Goal: Task Accomplishment & Management: Manage account settings

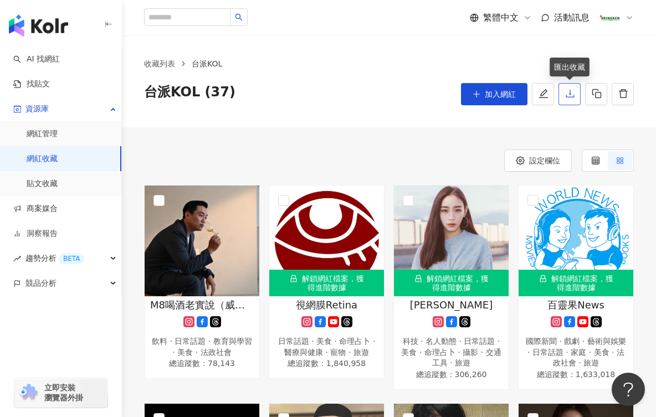
click at [571, 96] on icon "download" at bounding box center [570, 94] width 10 height 10
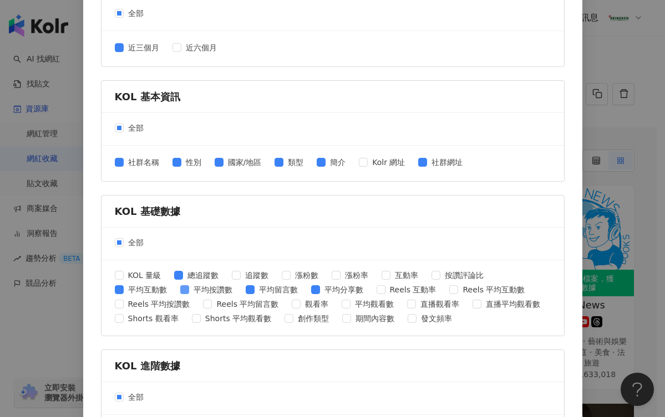
scroll to position [222, 0]
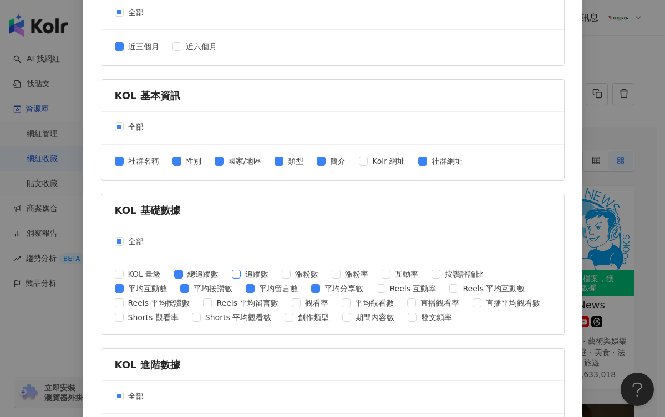
click at [241, 274] on span "追蹤數" at bounding box center [257, 274] width 32 height 12
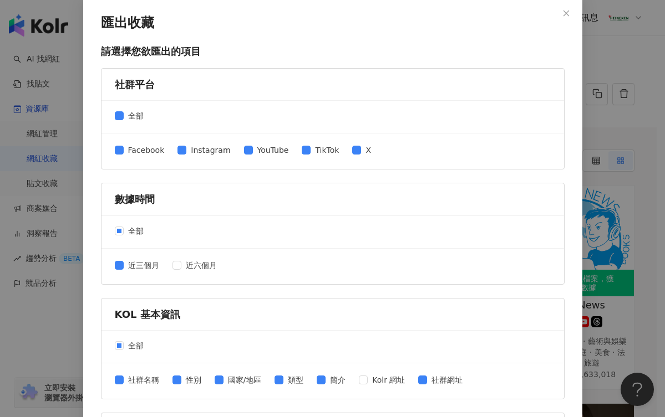
scroll to position [0, 0]
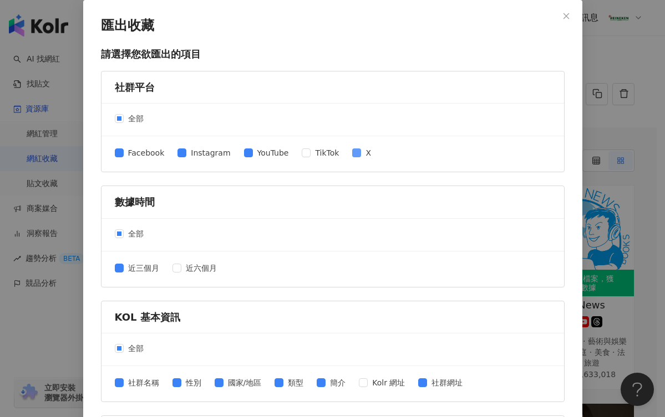
click at [352, 157] on span at bounding box center [356, 153] width 9 height 9
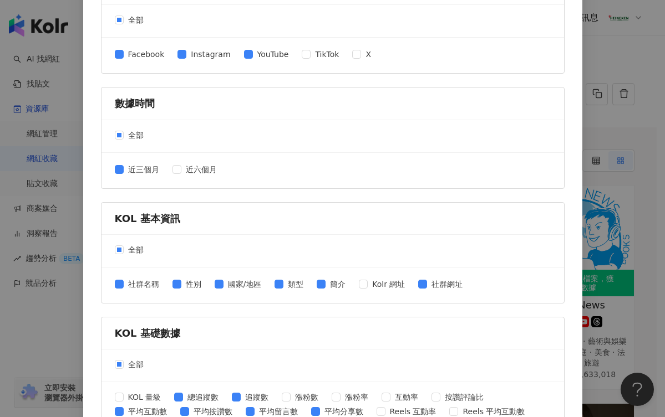
scroll to position [222, 0]
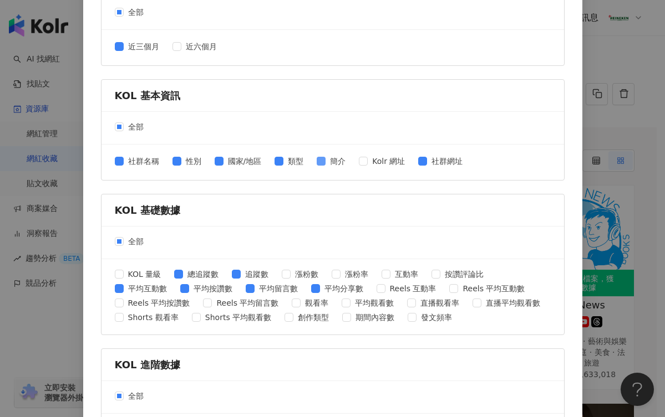
click at [326, 162] on span "簡介" at bounding box center [337, 161] width 24 height 12
click at [117, 162] on span at bounding box center [119, 161] width 9 height 9
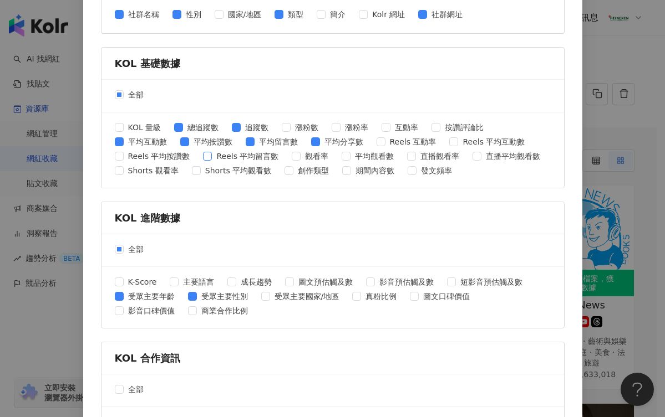
scroll to position [388, 0]
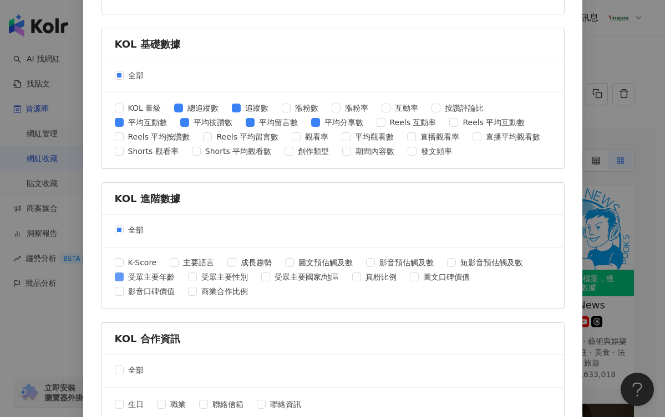
click at [137, 274] on span "受眾主要年齡" at bounding box center [151, 277] width 55 height 12
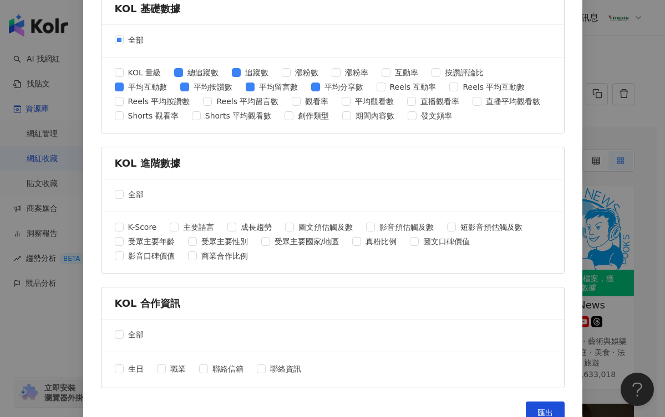
scroll to position [443, 0]
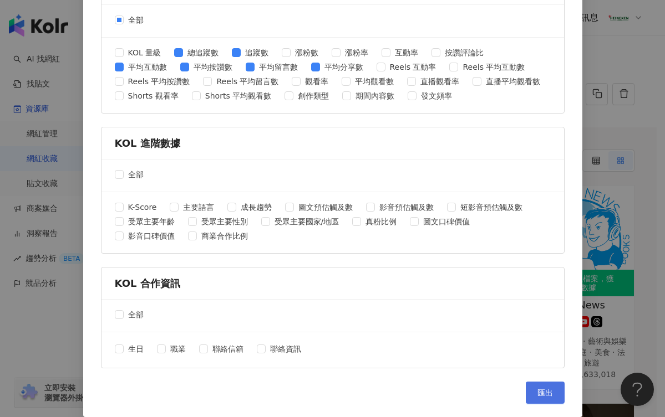
click at [556, 391] on button "匯出" at bounding box center [544, 393] width 39 height 22
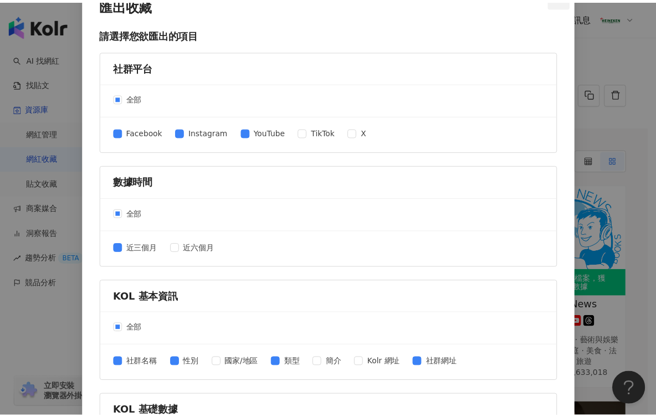
scroll to position [0, 0]
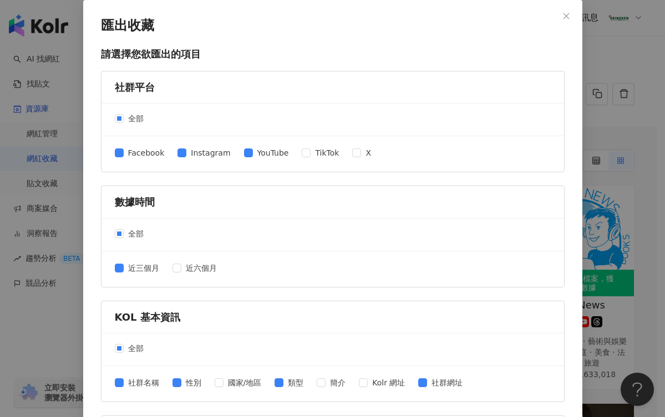
click at [567, 17] on span "Close" at bounding box center [566, 16] width 22 height 8
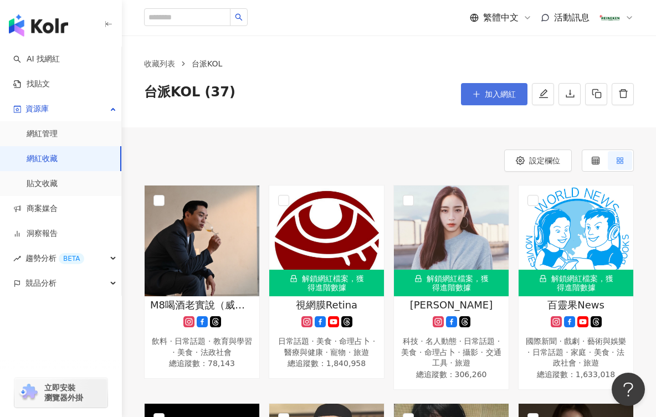
click at [502, 94] on span "加入網紅" at bounding box center [500, 94] width 31 height 9
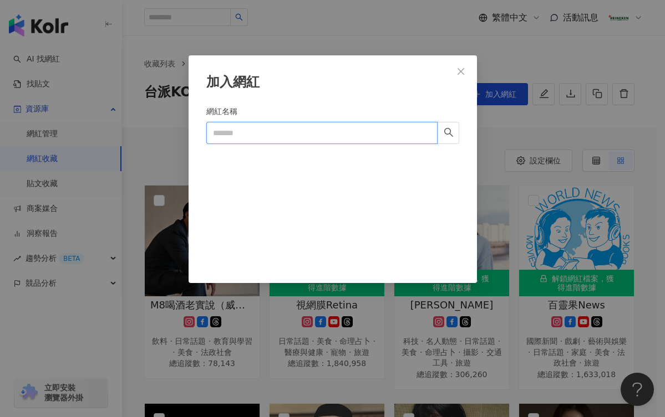
click at [273, 134] on input "網紅名稱" at bounding box center [321, 133] width 231 height 22
paste input "****"
drag, startPoint x: 232, startPoint y: 121, endPoint x: 181, endPoint y: 119, distance: 51.0
click at [181, 119] on div "加入網紅 網紅名稱 台派好派 **** Cancel 加入" at bounding box center [332, 208] width 665 height 417
paste input "**********"
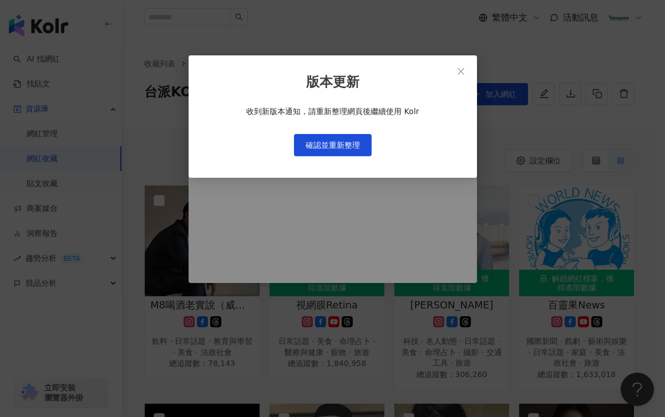
type input "**********"
click at [343, 147] on span "確認並重新整理" at bounding box center [332, 145] width 54 height 9
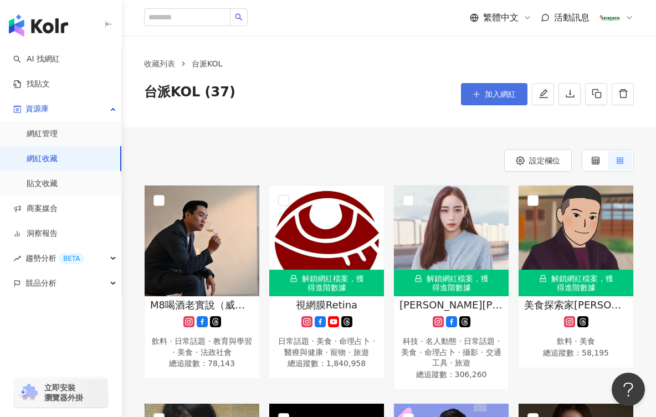
click at [495, 96] on span "加入網紅" at bounding box center [500, 94] width 31 height 9
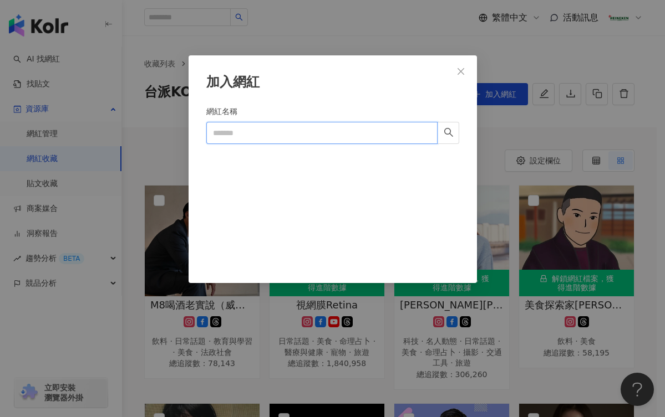
click at [272, 127] on input "網紅名稱" at bounding box center [321, 133] width 231 height 22
paste input "**********"
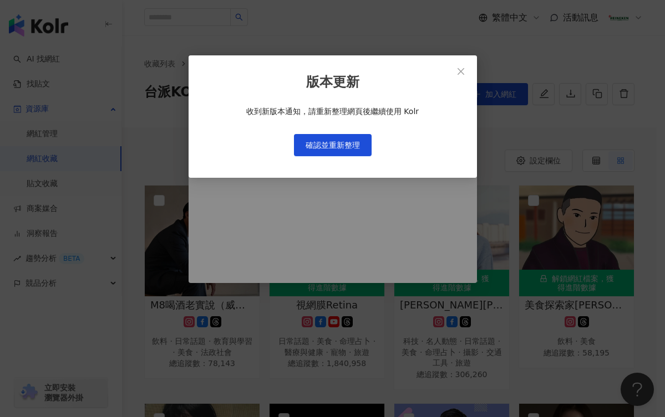
click at [466, 69] on span "Close" at bounding box center [460, 71] width 22 height 9
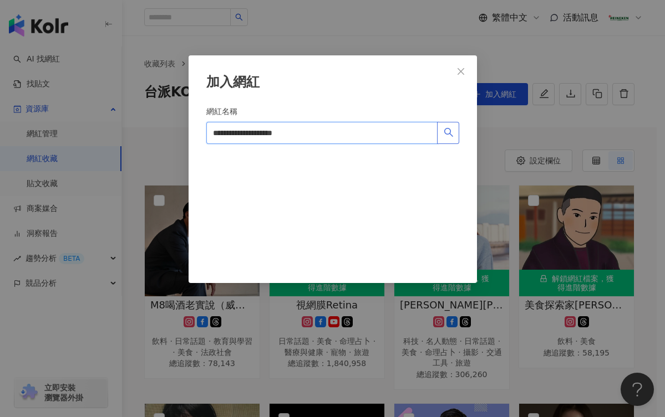
click at [448, 134] on icon "search" at bounding box center [448, 132] width 10 height 10
drag, startPoint x: 326, startPoint y: 145, endPoint x: 313, endPoint y: 135, distance: 16.6
click at [321, 143] on form "**********" at bounding box center [332, 180] width 253 height 151
drag, startPoint x: 301, startPoint y: 135, endPoint x: 122, endPoint y: 114, distance: 179.7
click at [60, 130] on div "**********" at bounding box center [332, 208] width 665 height 417
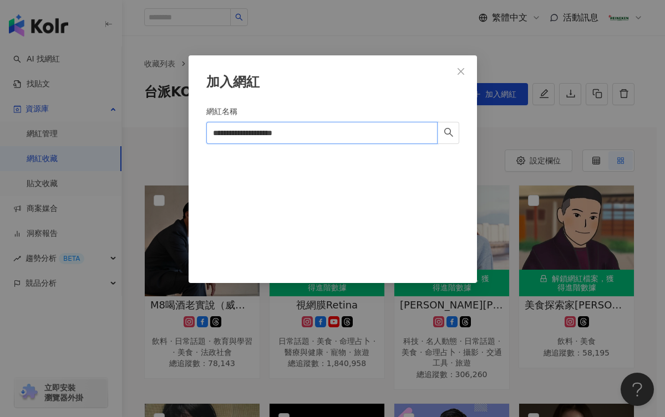
paste input "search"
type input "**********"
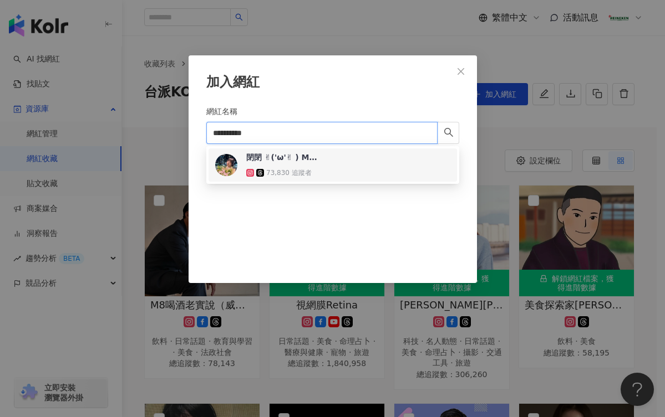
click at [339, 179] on div "閉閉 ✌︎('ω'✌︎ ) Minerva 73,830 追蹤者" at bounding box center [332, 165] width 248 height 33
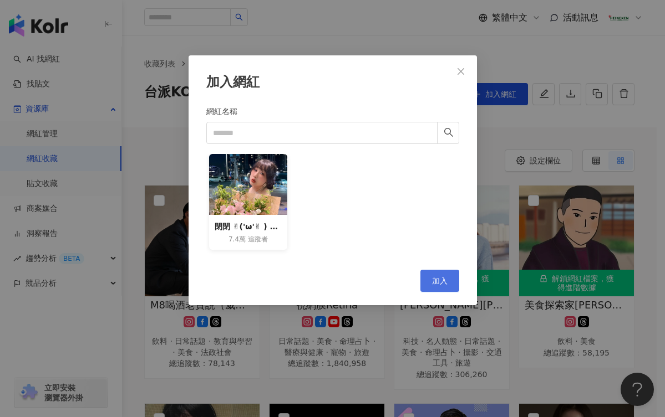
click at [443, 274] on button "加入" at bounding box center [439, 281] width 39 height 22
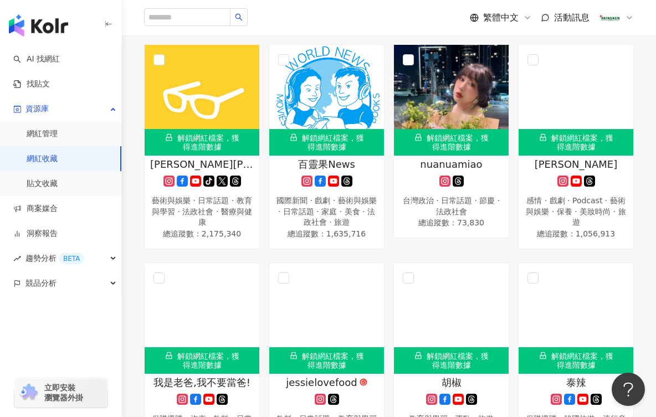
scroll to position [1219, 0]
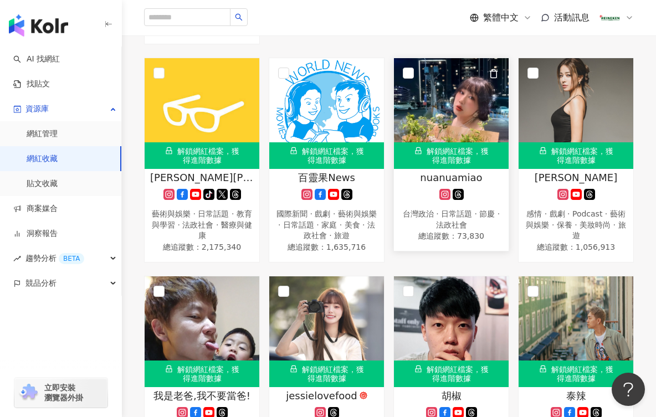
click at [461, 185] on span "nuanuamiao" at bounding box center [451, 178] width 62 height 14
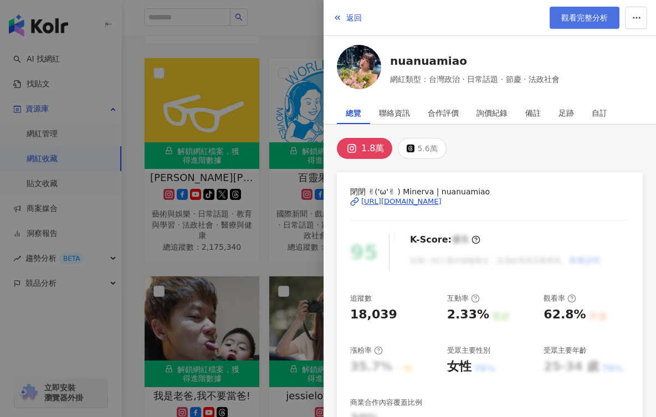
click at [584, 14] on span "觀看完整分析" at bounding box center [584, 17] width 47 height 9
click at [350, 12] on button "返回" at bounding box center [348, 18] width 30 height 22
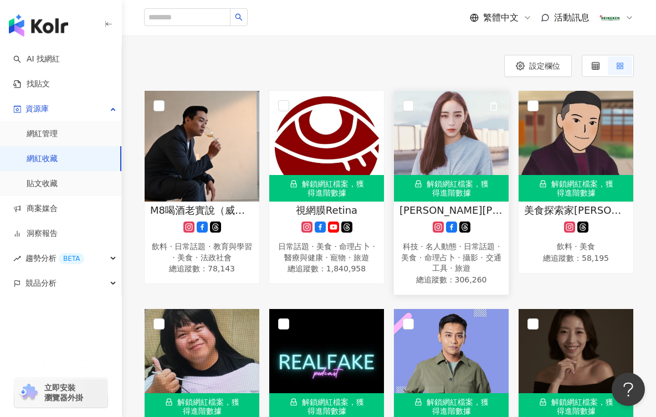
scroll to position [0, 0]
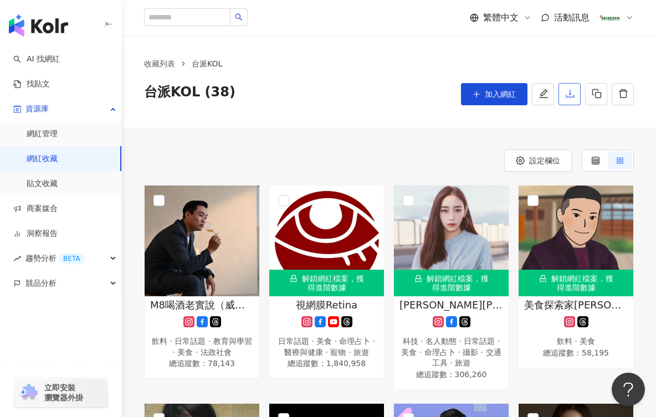
click at [568, 90] on icon "download" at bounding box center [570, 94] width 10 height 10
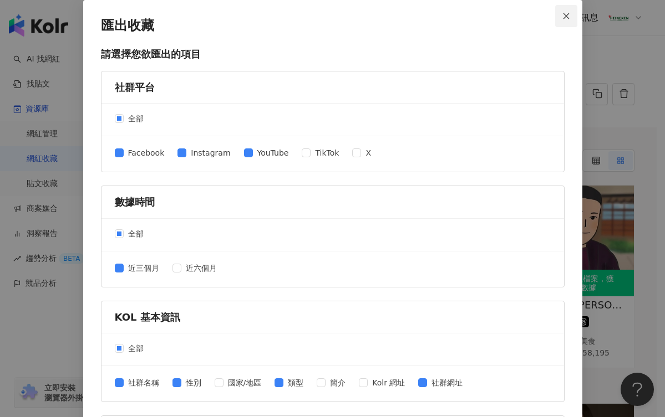
click at [564, 16] on icon "close" at bounding box center [566, 16] width 8 height 8
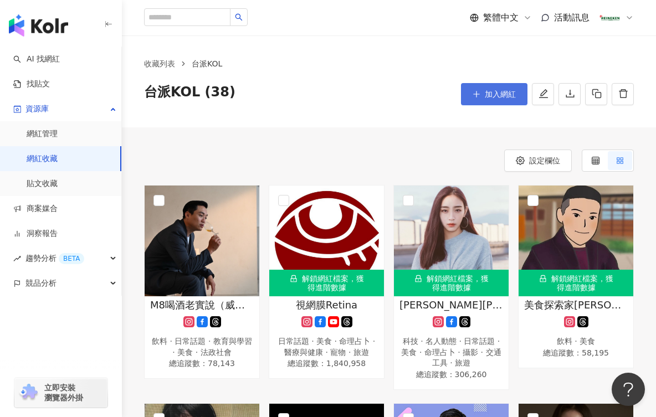
click at [492, 94] on span "加入網紅" at bounding box center [500, 94] width 31 height 9
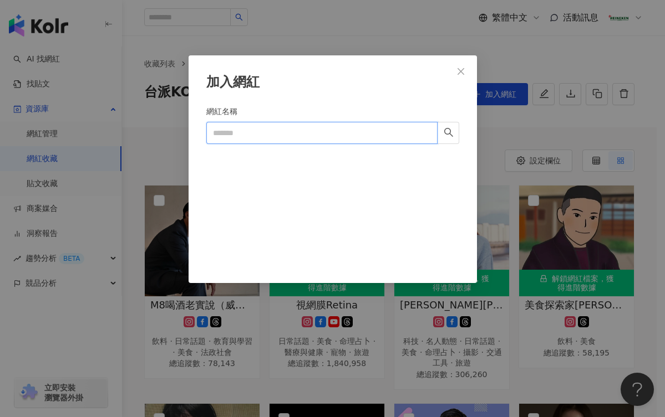
click at [269, 130] on input "網紅名稱" at bounding box center [321, 133] width 231 height 22
paste input "******"
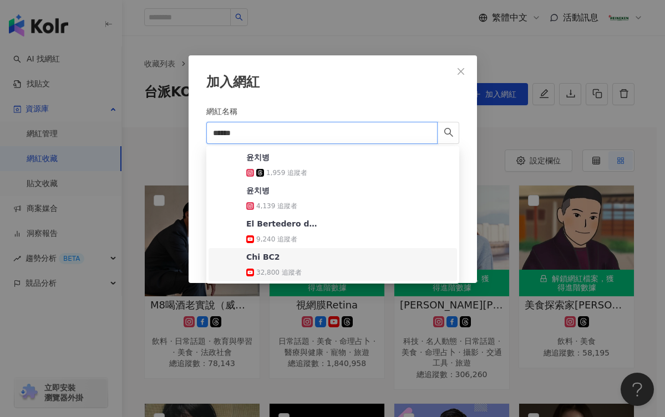
drag, startPoint x: 278, startPoint y: 131, endPoint x: 140, endPoint y: 129, distance: 137.5
click at [126, 131] on div "加入網紅 網紅名稱 ****** Cancel 加入" at bounding box center [332, 208] width 665 height 417
paste input "search"
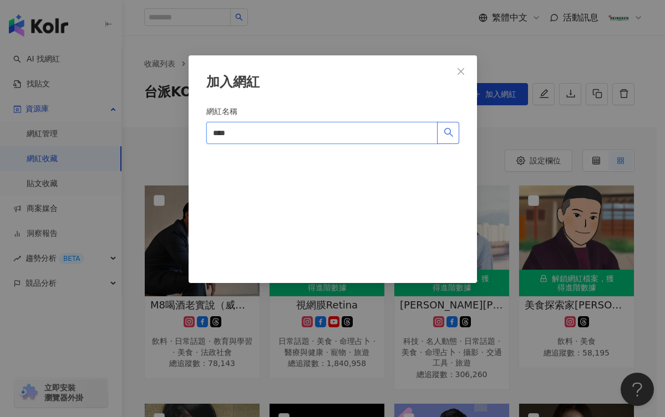
click at [445, 139] on button "button" at bounding box center [448, 133] width 22 height 22
drag, startPoint x: 271, startPoint y: 125, endPoint x: 95, endPoint y: 132, distance: 176.4
click at [95, 132] on div "加入網紅 網紅名稱 暗月之鏡 **** Cancel 加入" at bounding box center [332, 208] width 665 height 417
paste input "******"
drag, startPoint x: 284, startPoint y: 136, endPoint x: 111, endPoint y: 143, distance: 173.1
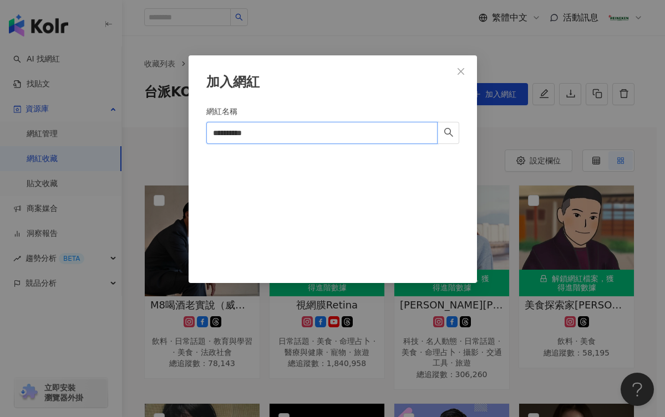
click at [81, 144] on div "**********" at bounding box center [332, 208] width 665 height 417
paste input "search"
drag, startPoint x: 251, startPoint y: 135, endPoint x: 107, endPoint y: 126, distance: 144.4
click at [123, 128] on div "加入網紅 網紅名稱 ******** Cancel 加入" at bounding box center [332, 208] width 665 height 417
paste input "search"
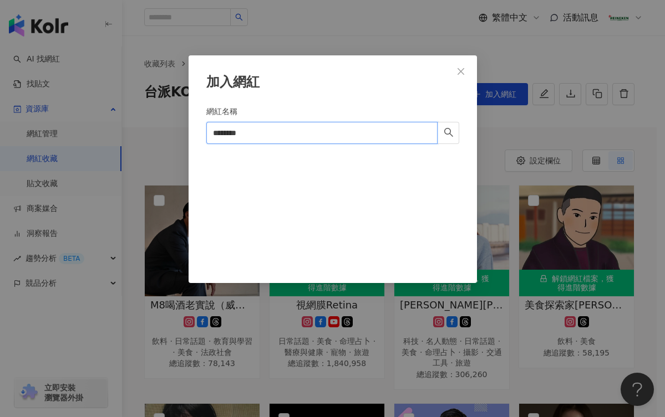
drag, startPoint x: 290, startPoint y: 134, endPoint x: 21, endPoint y: 119, distance: 269.8
click at [15, 117] on div "加入網紅 網紅名稱 ******** Cancel 加入" at bounding box center [332, 208] width 665 height 417
paste input "search"
type input "*******"
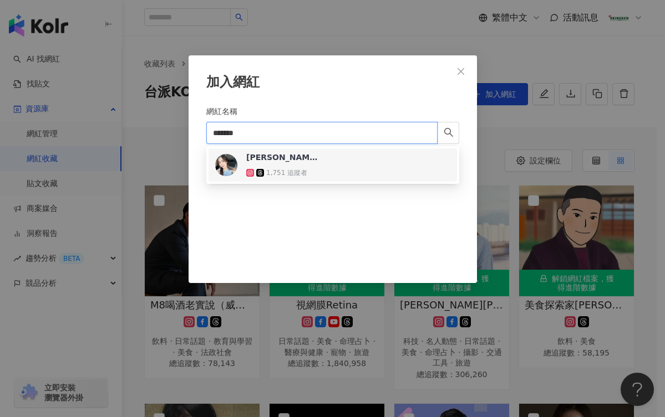
click at [340, 165] on div "Amy Yeh 1,751 追蹤者" at bounding box center [332, 165] width 235 height 27
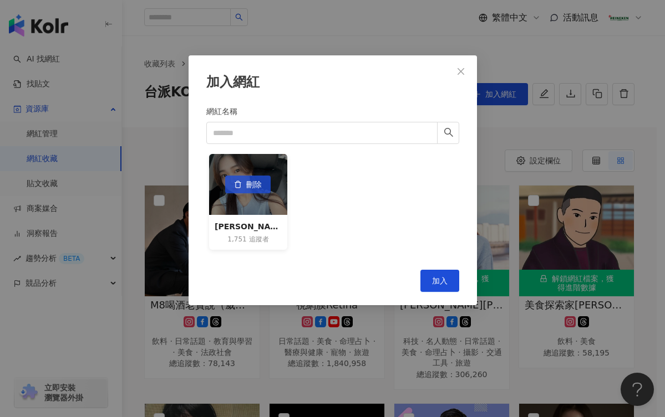
click at [243, 188] on button "刪除" at bounding box center [247, 185] width 45 height 18
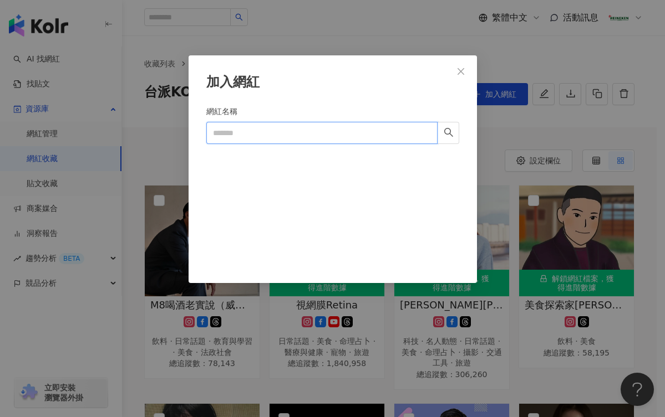
click at [306, 136] on input "網紅名稱" at bounding box center [321, 133] width 231 height 22
paste input "**********"
click at [326, 135] on input "**********" at bounding box center [321, 133] width 231 height 22
drag, startPoint x: 300, startPoint y: 136, endPoint x: 101, endPoint y: 145, distance: 199.2
click at [81, 145] on div "**********" at bounding box center [332, 208] width 665 height 417
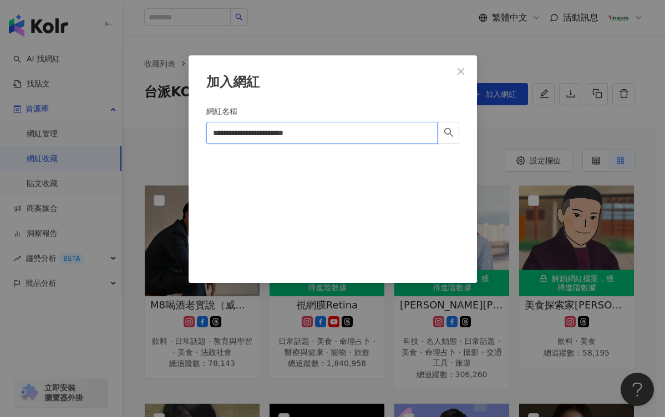
paste input "search"
type input "*********"
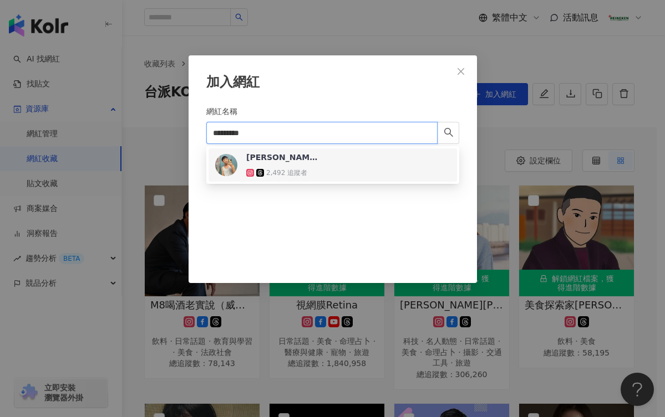
click at [315, 158] on div "詹勛棋 推推 莫文森 vincent" at bounding box center [282, 157] width 72 height 11
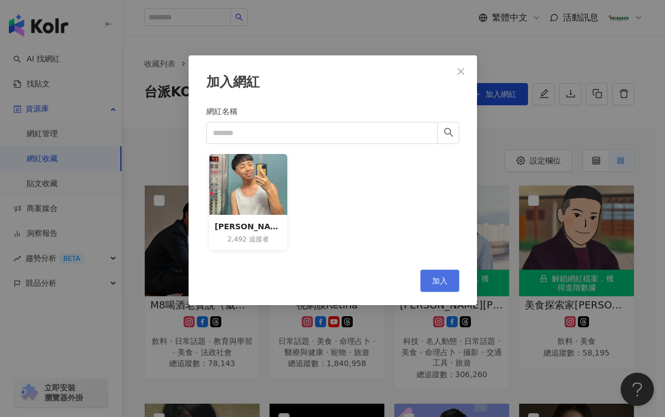
click at [436, 277] on span "加入" at bounding box center [440, 281] width 16 height 9
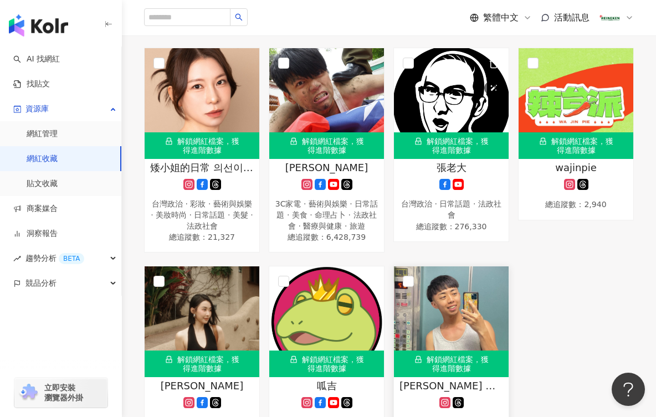
scroll to position [1995, 0]
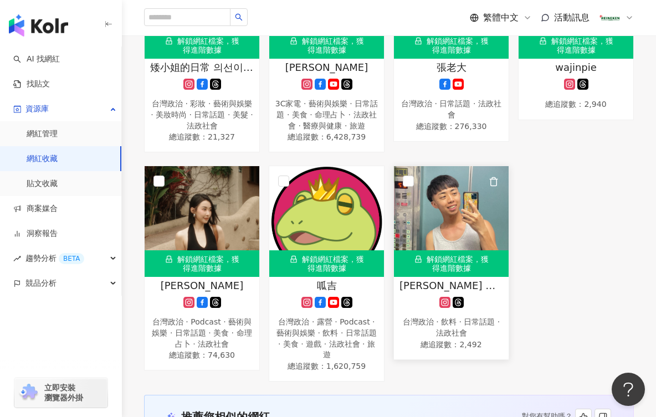
click at [439, 339] on div "台灣政治 · 飲料 · 日常話題 · 法政社會" at bounding box center [452, 328] width 104 height 22
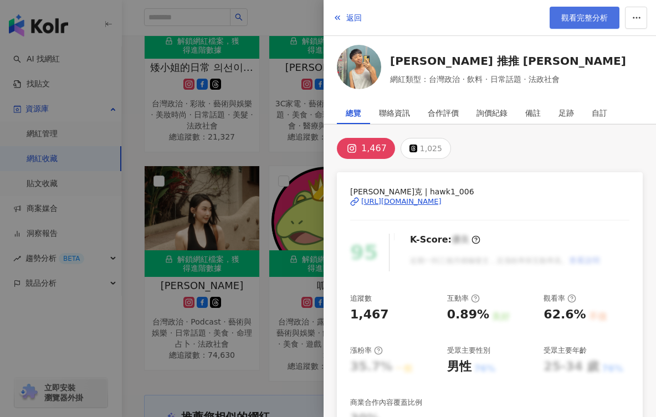
click at [592, 12] on link "觀看完整分析" at bounding box center [585, 18] width 70 height 22
click at [360, 18] on span "返回" at bounding box center [354, 17] width 16 height 9
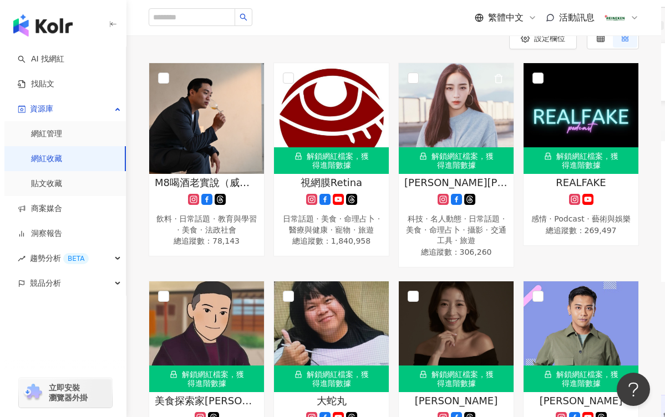
scroll to position [0, 0]
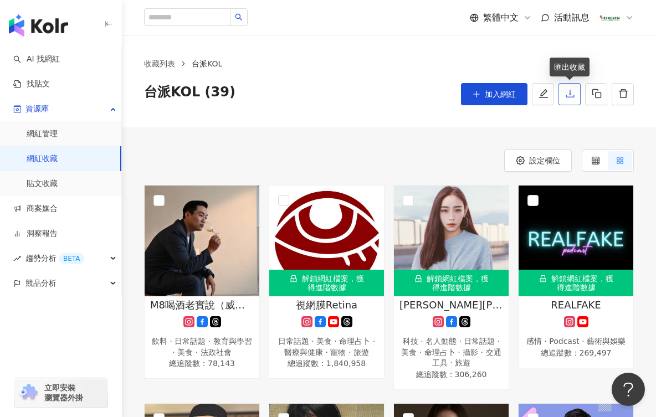
click at [564, 98] on button "button" at bounding box center [570, 94] width 22 height 22
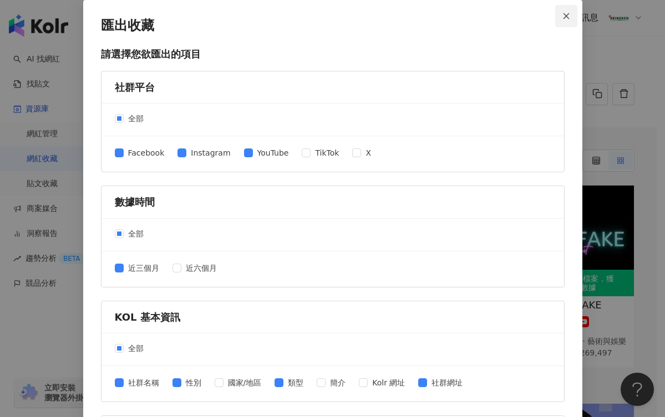
click at [568, 11] on button "Close" at bounding box center [566, 16] width 22 height 22
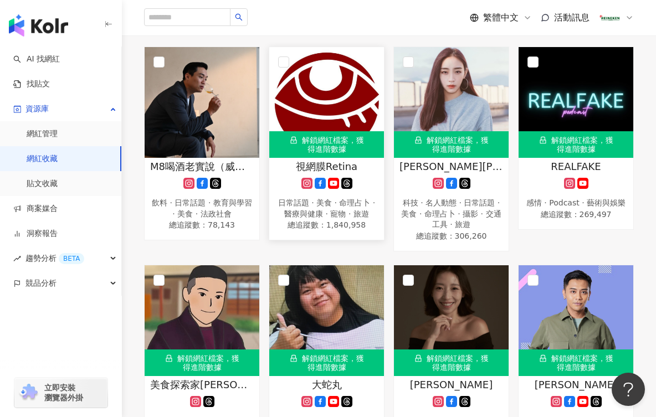
scroll to position [55, 0]
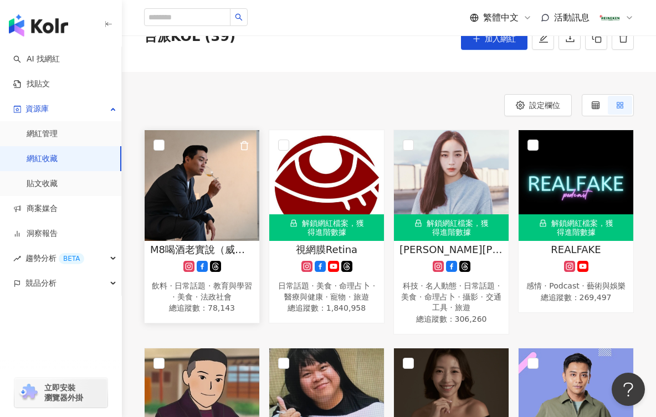
click at [217, 288] on div "飲料 · 日常話題 · 教育與學習 · 美食 · 法政社會" at bounding box center [202, 292] width 104 height 22
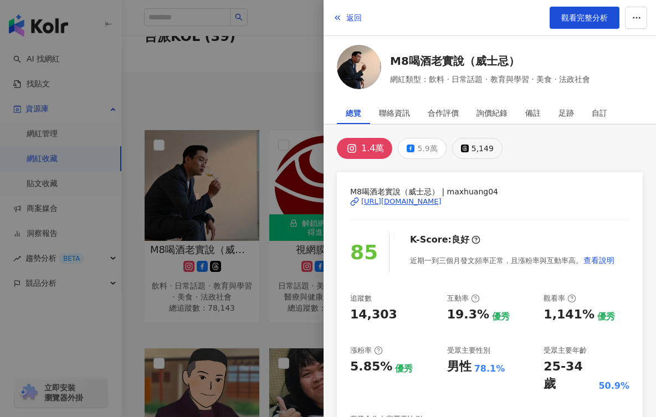
click at [481, 145] on div "5,149" at bounding box center [483, 149] width 22 height 16
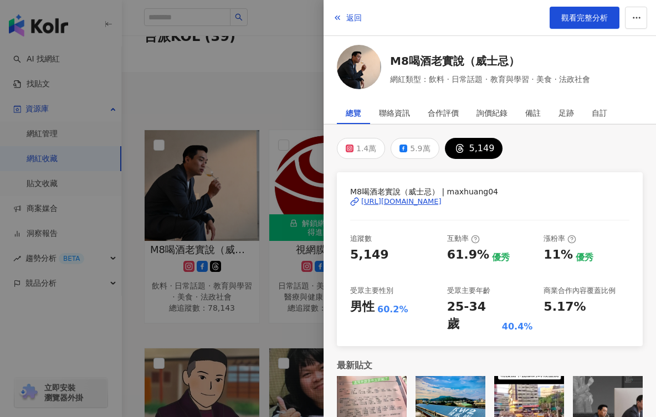
drag, startPoint x: 362, startPoint y: 193, endPoint x: 509, endPoint y: 200, distance: 147.0
click at [508, 200] on div "M8喝酒老實說（威士忌） | maxhuang04 https://www.threads.com/@maxhuang04" at bounding box center [489, 210] width 279 height 48
click at [587, 197] on div "https://www.threads.com/@maxhuang04" at bounding box center [489, 202] width 279 height 10
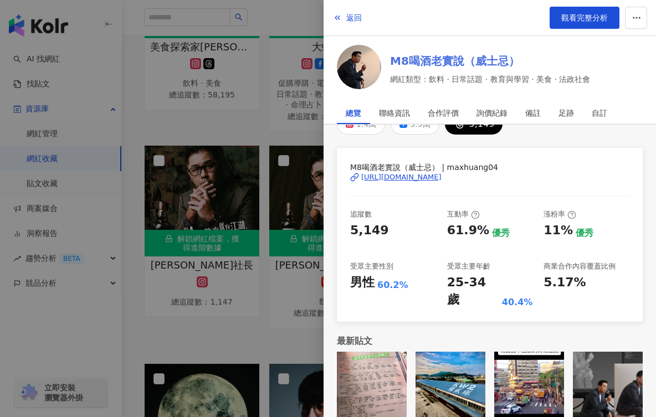
scroll to position [499, 0]
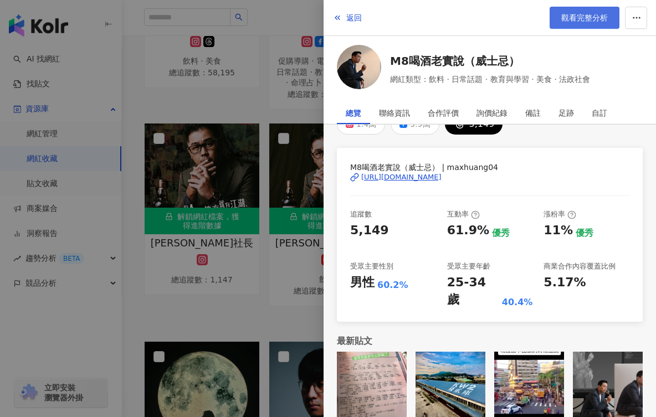
click at [569, 19] on span "觀看完整分析" at bounding box center [584, 17] width 47 height 9
click at [350, 17] on span "返回" at bounding box center [354, 17] width 16 height 9
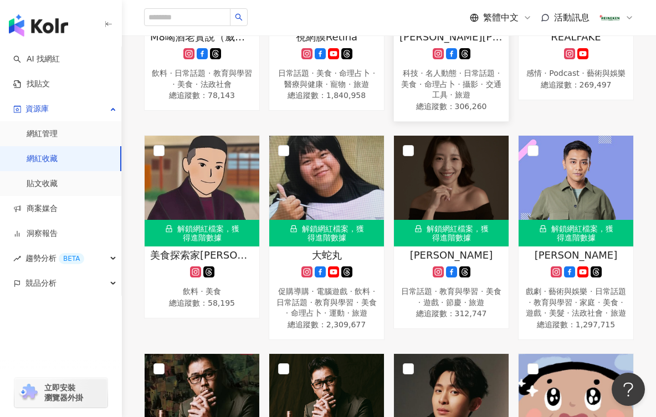
scroll to position [111, 0]
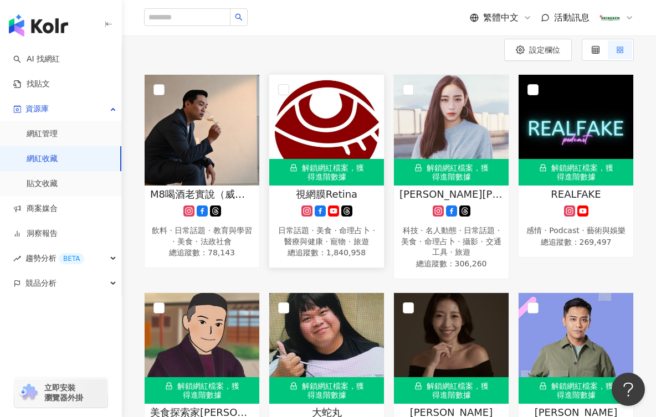
click at [354, 248] on span "總追蹤數 ： 1,840,958" at bounding box center [327, 252] width 104 height 11
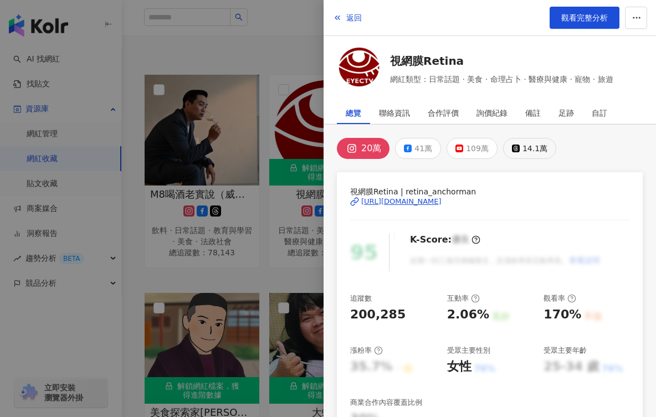
click at [527, 146] on div "14.1萬" at bounding box center [535, 149] width 25 height 16
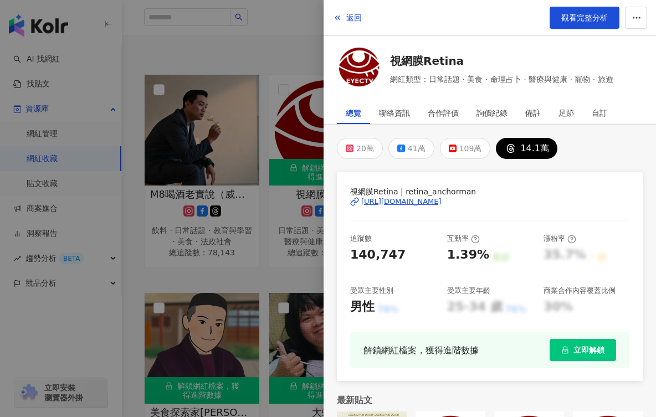
drag, startPoint x: 360, startPoint y: 195, endPoint x: 523, endPoint y: 197, distance: 163.0
click at [523, 197] on div "視網膜Retina | retina_anchorman https://www.threads.com/@retina_anchorman" at bounding box center [489, 210] width 279 height 48
copy div "網膜Retina | retina_anchorman https://www.threads.com/@retina_anchorman"
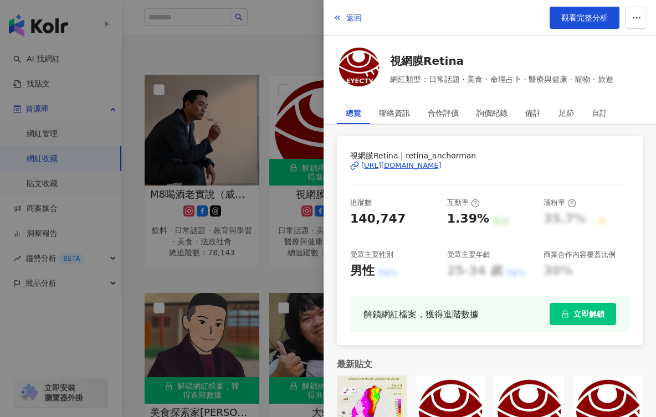
scroll to position [76, 0]
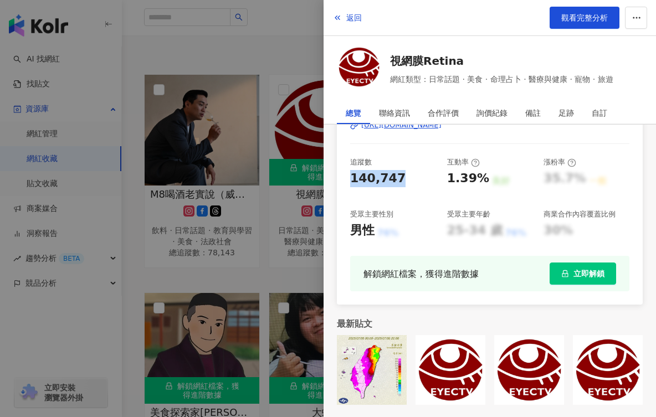
drag, startPoint x: 394, startPoint y: 174, endPoint x: 348, endPoint y: 171, distance: 45.5
click at [348, 171] on div "視網膜Retina | retina_anchorman https://www.threads.com/@retina_anchorman 追蹤數 140,…" at bounding box center [490, 200] width 306 height 209
copy div "140,747"
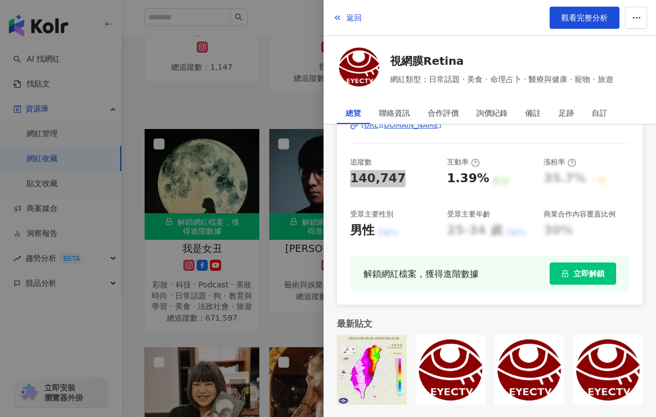
scroll to position [831, 0]
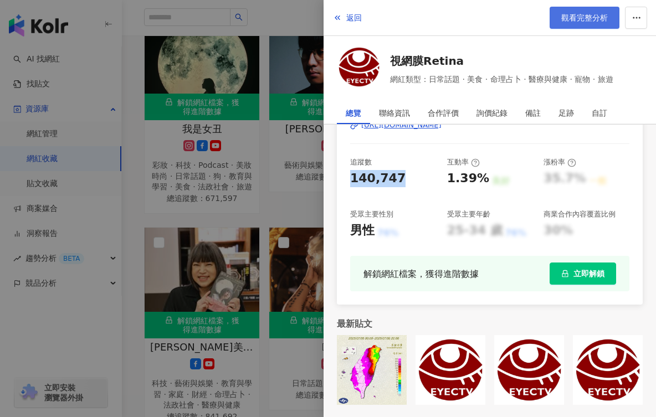
click at [592, 10] on link "觀看完整分析" at bounding box center [585, 18] width 70 height 22
click at [348, 18] on span "返回" at bounding box center [354, 17] width 16 height 9
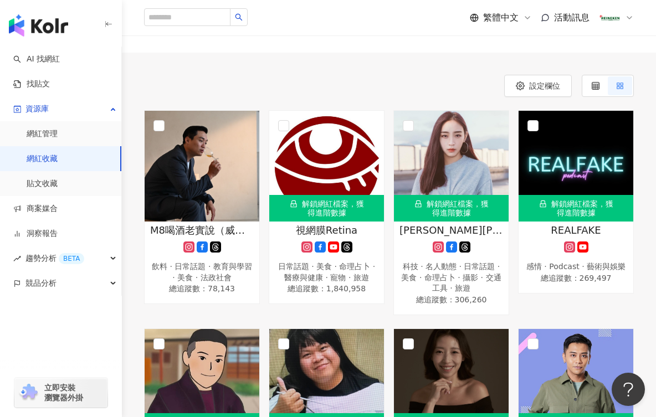
scroll to position [0, 0]
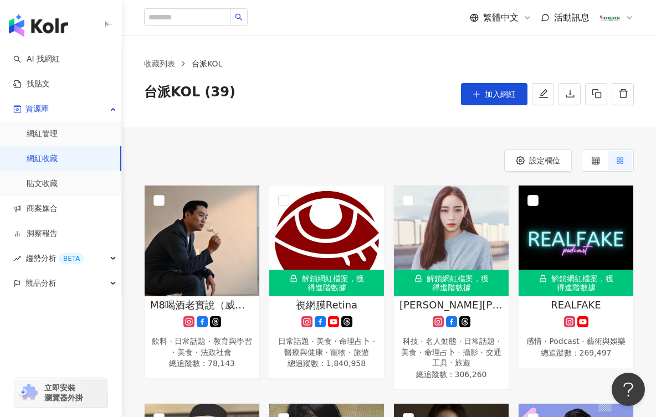
click at [390, 222] on div "解鎖網紅檔案，獲得進階數據 琦琦Christine 科技 · 名人動態 · 日常話題 · 美食 · 命理占卜 · 攝影 · 交通工具 · 旅遊 總追蹤數 ： …" at bounding box center [451, 287] width 125 height 205
click at [490, 366] on div "科技 · 名人動態 · 日常話題 · 美食 · 命理占卜 · 攝影 · 交通工具 · 旅遊" at bounding box center [452, 352] width 104 height 33
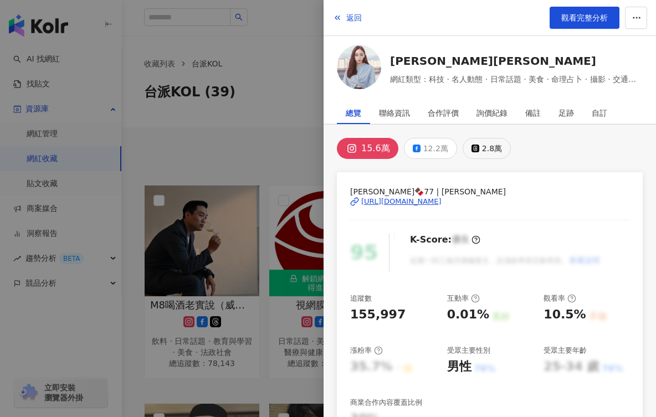
click at [482, 150] on div "2.8萬" at bounding box center [492, 149] width 20 height 16
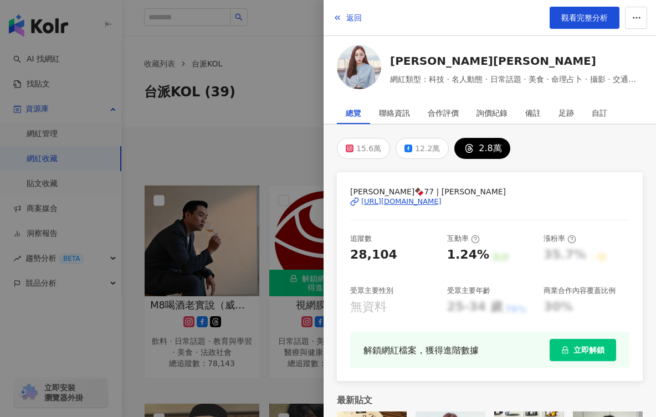
drag, startPoint x: 344, startPoint y: 179, endPoint x: 509, endPoint y: 201, distance: 166.6
click at [509, 201] on div "琦琦🍫77 | christinelo_ https://www.threads.com/@christinelo_ 追蹤數 28,104 互動率 1.24%…" at bounding box center [490, 276] width 306 height 209
copy div "琦琦🍫77 | christinelo_ https://www.threads.com/@christinelo_"
drag, startPoint x: 390, startPoint y: 257, endPoint x: 334, endPoint y: 256, distance: 55.4
click at [334, 256] on div "15.6萬 12.2萬 2.8萬 琦琦🍫77 | christinelo_ https://www.threads.com/@christinelo_ 追蹤數…" at bounding box center [490, 310] width 333 height 370
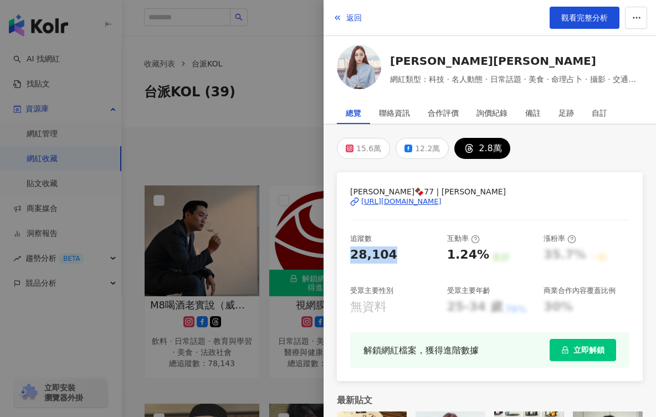
copy div "28,104"
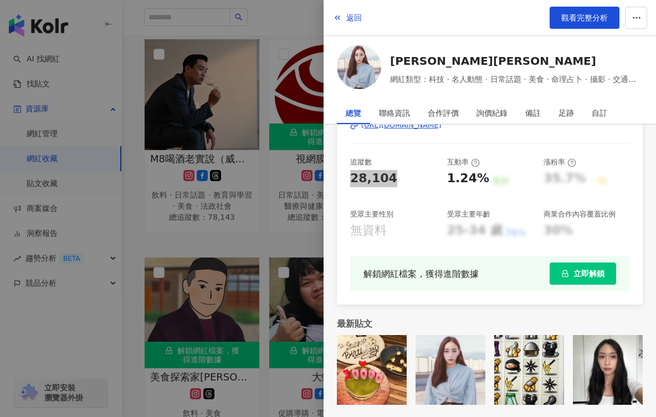
scroll to position [554, 0]
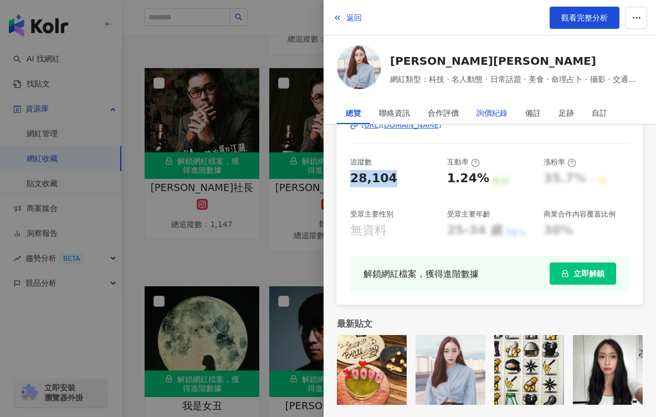
click at [487, 113] on div "詢價紀錄" at bounding box center [492, 113] width 31 height 22
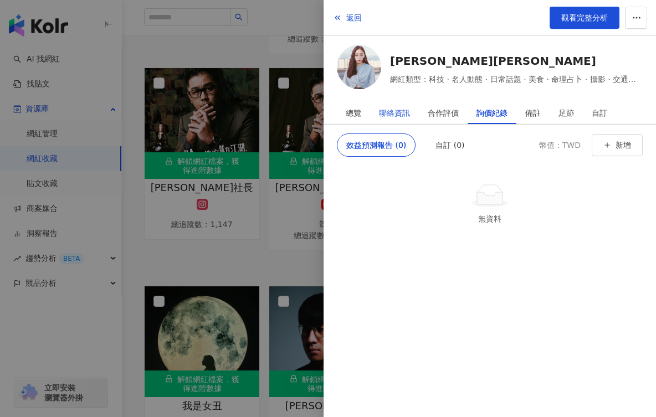
click at [401, 110] on div "聯絡資訊" at bounding box center [394, 113] width 31 height 22
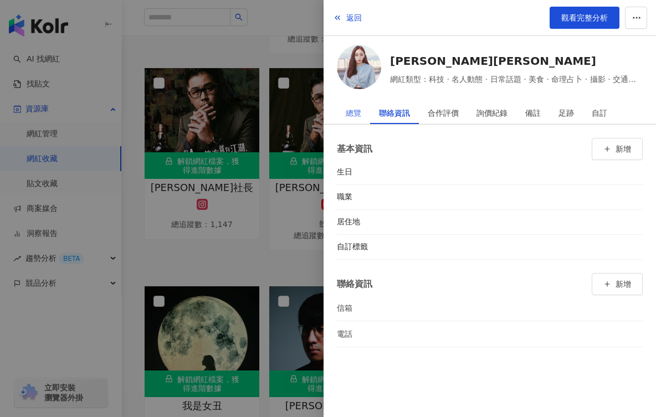
click at [364, 105] on div "總覽" at bounding box center [353, 113] width 33 height 22
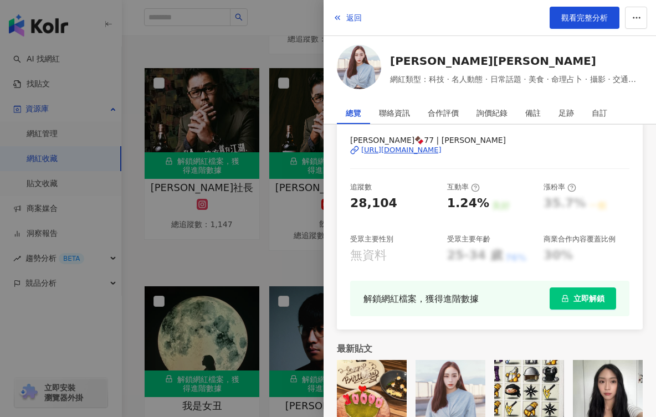
scroll to position [76, 0]
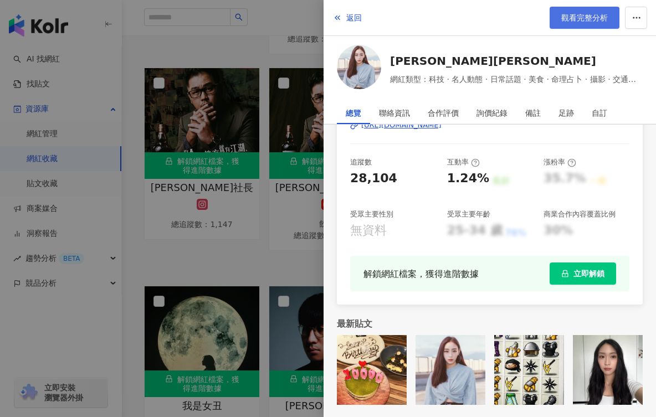
click at [572, 19] on span "觀看完整分析" at bounding box center [584, 17] width 47 height 9
drag, startPoint x: 337, startPoint y: 16, endPoint x: 347, endPoint y: 24, distance: 13.0
click at [338, 16] on icon "button" at bounding box center [337, 17] width 9 height 9
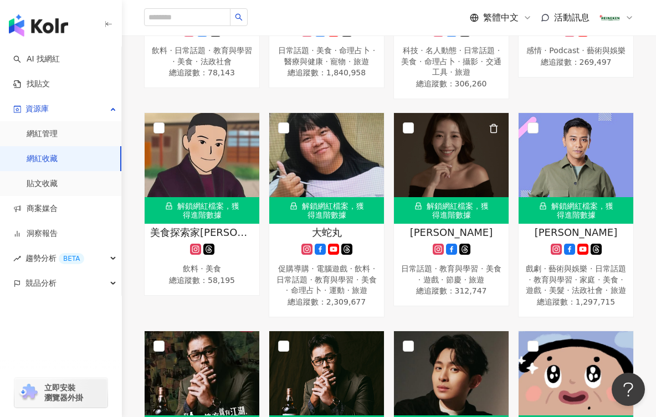
scroll to position [388, 0]
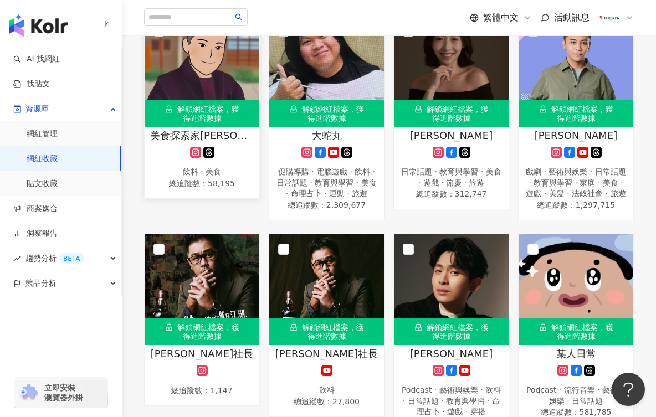
click at [232, 186] on span "總追蹤數 ： 58,195" at bounding box center [202, 183] width 104 height 11
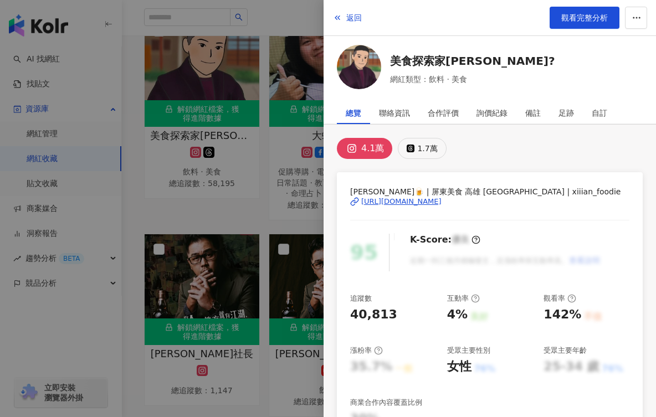
click at [418, 146] on div "1.7萬" at bounding box center [427, 149] width 20 height 16
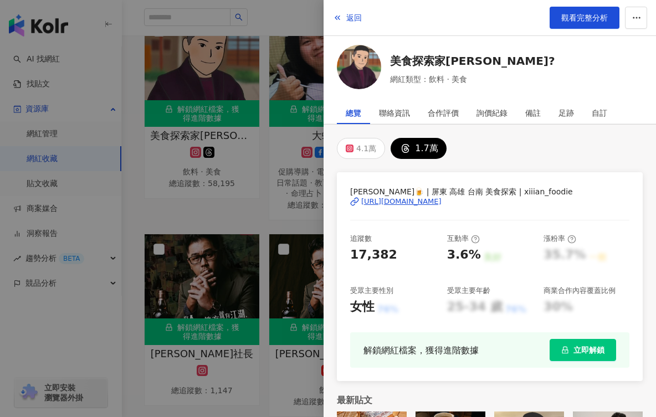
drag, startPoint x: 362, startPoint y: 193, endPoint x: 510, endPoint y: 202, distance: 148.8
click at [510, 202] on div "阿賢🍺 | 屏東 高雄 台南 美食探索 | xiiian_foodie https://www.threads.com/@xiiian_foodie" at bounding box center [489, 210] width 279 height 48
copy div "賢🍺 | 屏東 高雄 台南 美食探索 | xiiian_foodie https://www.threads.com/@xiiian_foodie"
drag, startPoint x: 380, startPoint y: 254, endPoint x: 340, endPoint y: 254, distance: 40.5
click at [340, 254] on div "阿賢🍺 | 屏東 高雄 台南 美食探索 | xiiian_foodie https://www.threads.com/@xiiian_foodie 追蹤數 …" at bounding box center [490, 276] width 306 height 209
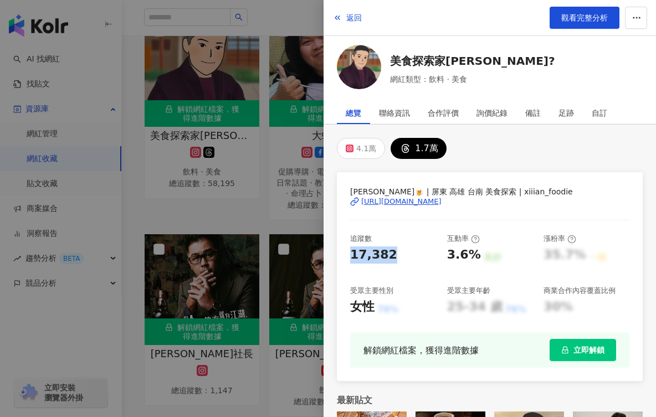
copy div "17,382"
click at [569, 18] on span "觀看完整分析" at bounding box center [584, 17] width 47 height 9
click at [354, 14] on span "返回" at bounding box center [354, 17] width 16 height 9
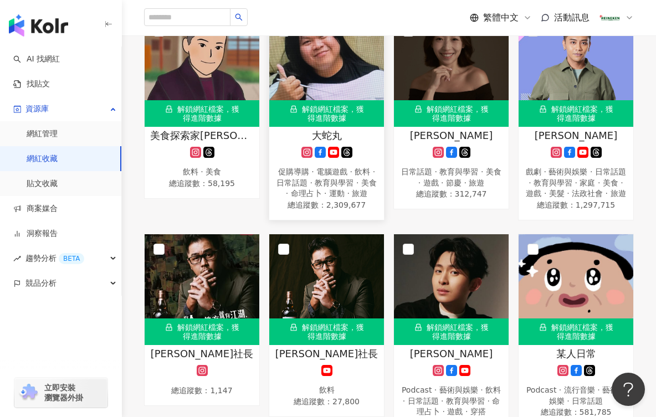
click at [338, 197] on div "促購導購 · 電腦遊戲 · 飲料 · 日常話題 · 教育與學習 · 美食 · 命理占卜 · 運動 · 旅遊" at bounding box center [327, 183] width 104 height 33
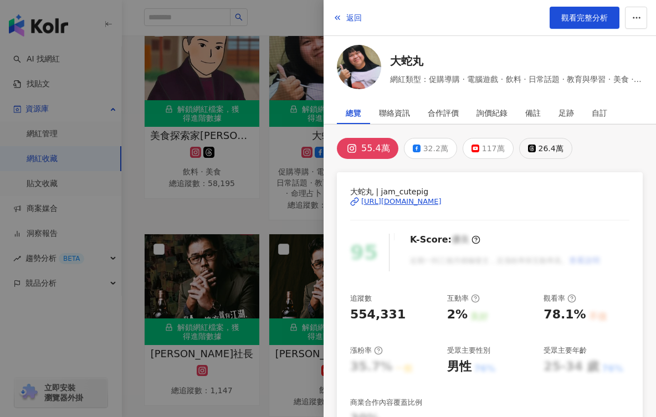
click at [553, 145] on div "26.4萬" at bounding box center [551, 149] width 25 height 16
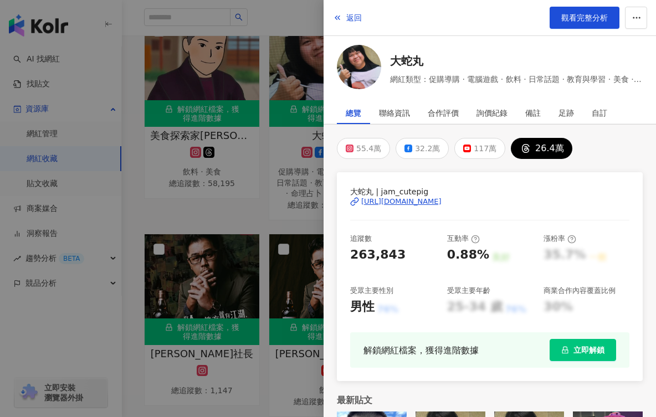
drag, startPoint x: 363, startPoint y: 196, endPoint x: 508, endPoint y: 203, distance: 144.8
click at [508, 203] on div "大蛇丸 | jam_cutepig https://www.threads.com/@jam_cutepig" at bounding box center [489, 210] width 279 height 48
copy div "蛇丸 | jam_cutepig https://www.threads.com/@jam_cutepig"
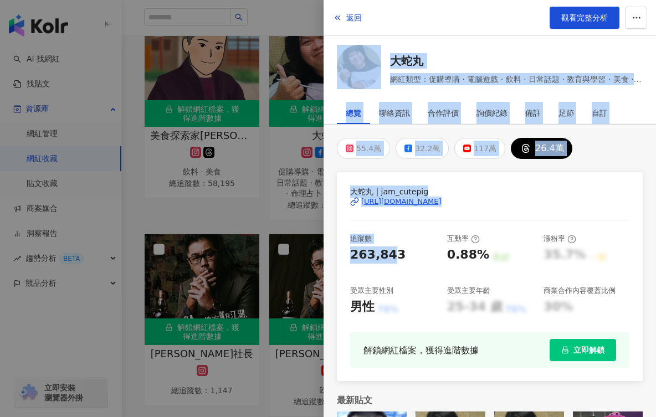
drag, startPoint x: 310, startPoint y: 253, endPoint x: 303, endPoint y: 252, distance: 7.2
click at [303, 253] on div "返回 觀看完整分析 大蛇丸 網紅類型：促購導購 · 電腦遊戲 · 飲料 · 日常話題 · 教育與學習 · 美食 · 命理占卜 · 運動 · 旅遊 總覽 聯絡資…" at bounding box center [328, 208] width 656 height 417
click at [451, 235] on div "互動率" at bounding box center [463, 239] width 33 height 10
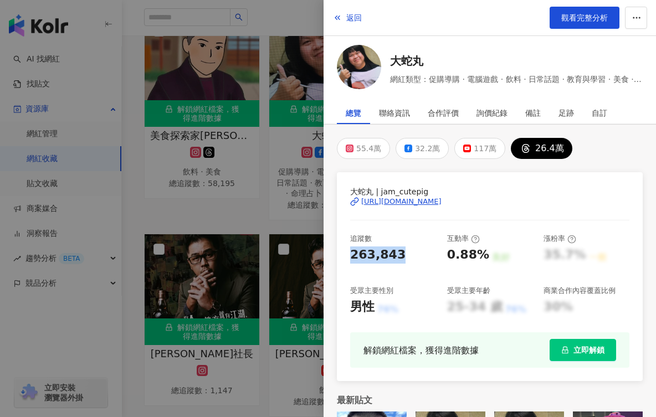
drag, startPoint x: 395, startPoint y: 255, endPoint x: 344, endPoint y: 253, distance: 51.6
click at [344, 253] on div "大蛇丸 | jam_cutepig https://www.threads.com/@jam_cutepig 追蹤數 263,843 互動率 0.88% 良好…" at bounding box center [490, 276] width 306 height 209
copy div "263,843"
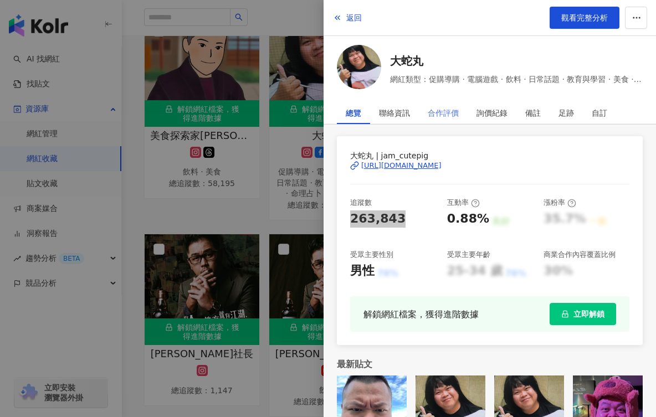
scroll to position [55, 0]
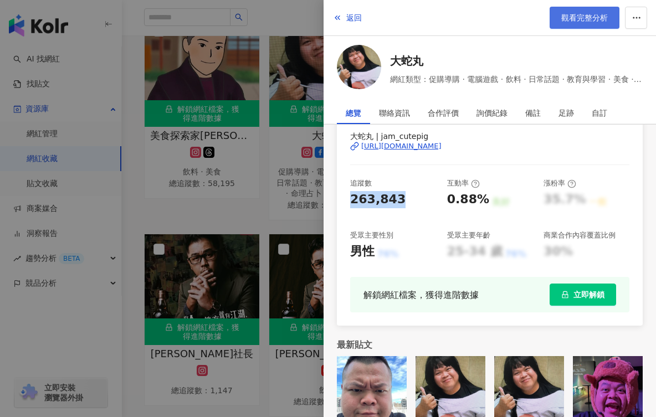
click at [578, 13] on span "觀看完整分析" at bounding box center [584, 17] width 47 height 9
click at [348, 18] on span "返回" at bounding box center [354, 17] width 16 height 9
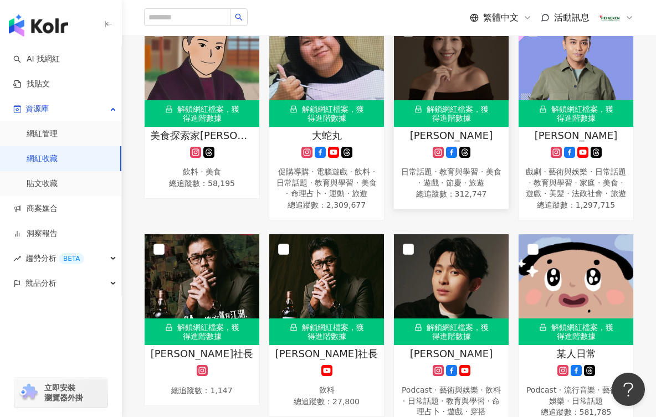
click at [464, 147] on icon at bounding box center [464, 152] width 11 height 11
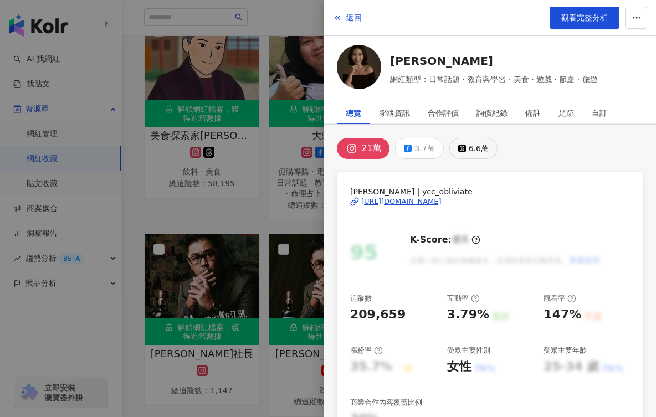
click at [475, 145] on div "6.6萬" at bounding box center [479, 149] width 20 height 16
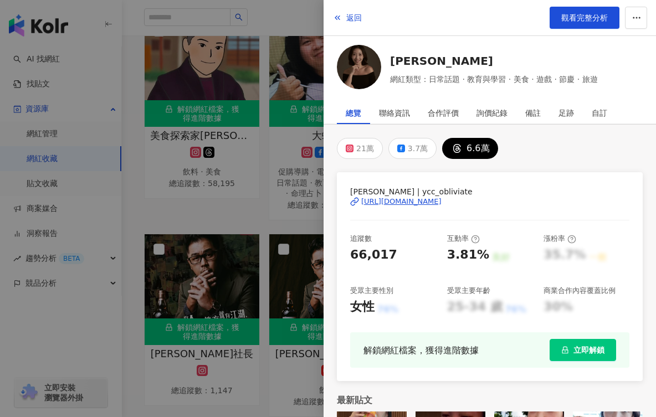
drag, startPoint x: 360, startPoint y: 195, endPoint x: 508, endPoint y: 198, distance: 148.0
click at [508, 198] on div "Yu Chieh Chou | ycc_obliviate https://www.threads.com/@ycc_obliviate" at bounding box center [489, 210] width 279 height 48
copy div "Chieh Chou | ycc_obliviate https://www.threads.com/@ycc_obliviate"
drag, startPoint x: 389, startPoint y: 255, endPoint x: 326, endPoint y: 257, distance: 62.1
click at [327, 253] on div "21萬 3.7萬 6.6萬 Yu Chieh Chou | ycc_obliviate https://www.threads.com/@ycc_oblivi…" at bounding box center [490, 310] width 333 height 370
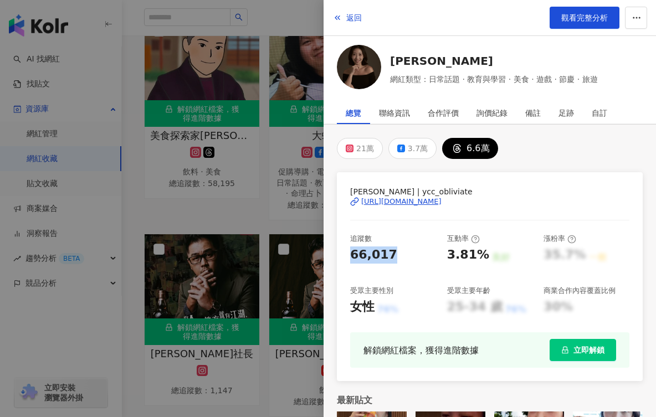
copy div "66,017"
click at [560, 17] on link "觀看完整分析" at bounding box center [585, 18] width 70 height 22
click at [352, 17] on span "返回" at bounding box center [354, 17] width 16 height 9
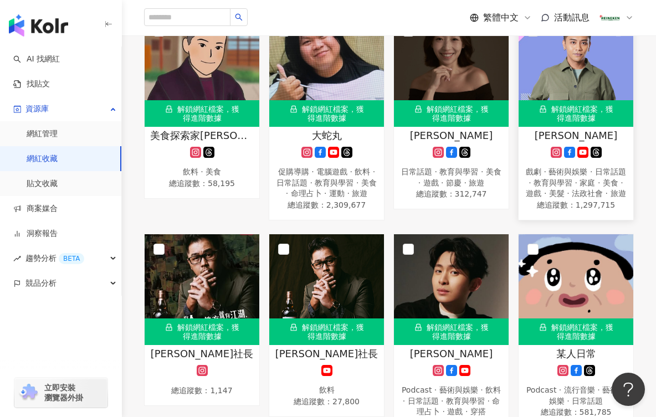
click at [599, 149] on icon at bounding box center [596, 152] width 11 height 11
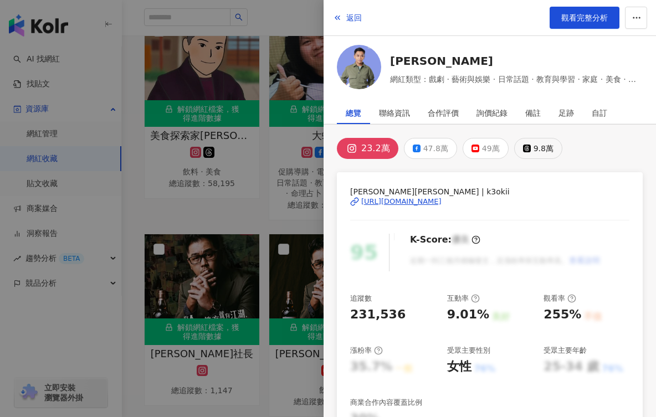
click at [544, 141] on div "9.8萬" at bounding box center [544, 149] width 20 height 16
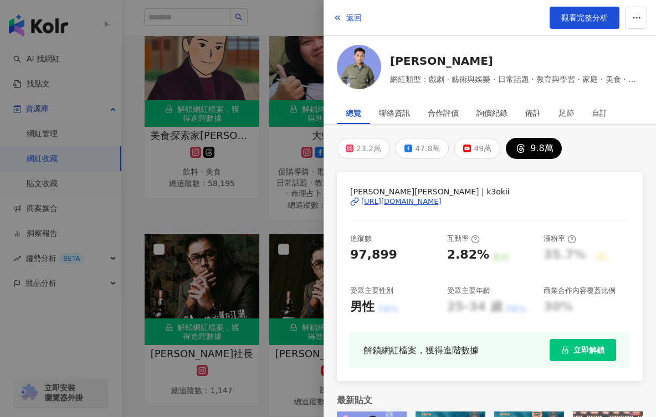
drag, startPoint x: 361, startPoint y: 195, endPoint x: 487, endPoint y: 199, distance: 126.4
click at [487, 199] on div "布萊克薛薛 Drangadrang | k3okii https://www.threads.com/@k3okii" at bounding box center [489, 210] width 279 height 48
drag, startPoint x: 359, startPoint y: 257, endPoint x: 395, endPoint y: 251, distance: 36.0
click at [352, 257] on div "97,899" at bounding box center [373, 255] width 47 height 17
drag, startPoint x: 354, startPoint y: 252, endPoint x: 339, endPoint y: 253, distance: 14.5
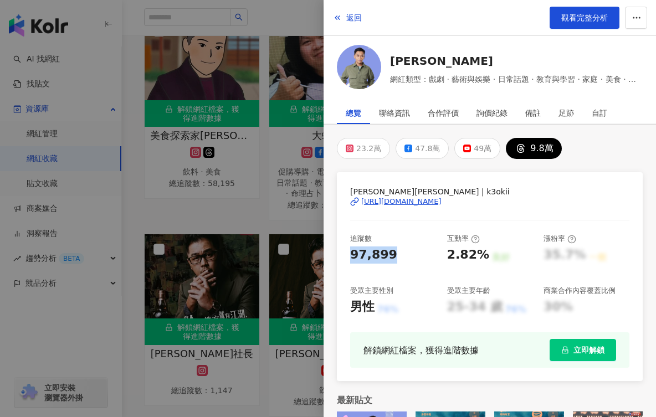
click at [339, 253] on div "布萊克薛薛 Drangadrang | k3okii https://www.threads.com/@k3okii 追蹤數 97,899 互動率 2.82%…" at bounding box center [490, 276] width 306 height 209
click at [568, 17] on span "觀看完整分析" at bounding box center [584, 17] width 47 height 9
click at [245, 204] on div at bounding box center [328, 208] width 656 height 417
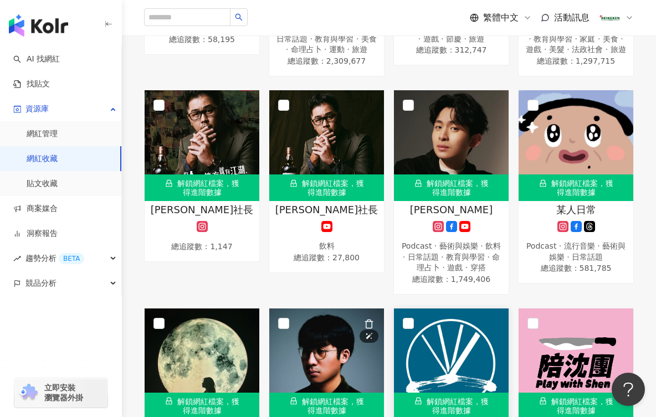
scroll to position [610, 0]
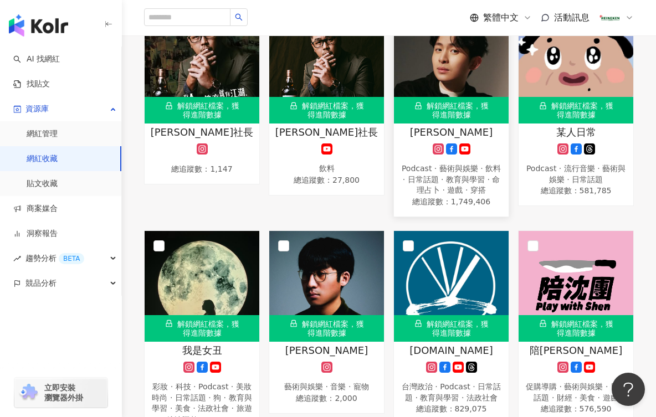
click at [446, 155] on icon at bounding box center [451, 149] width 11 height 11
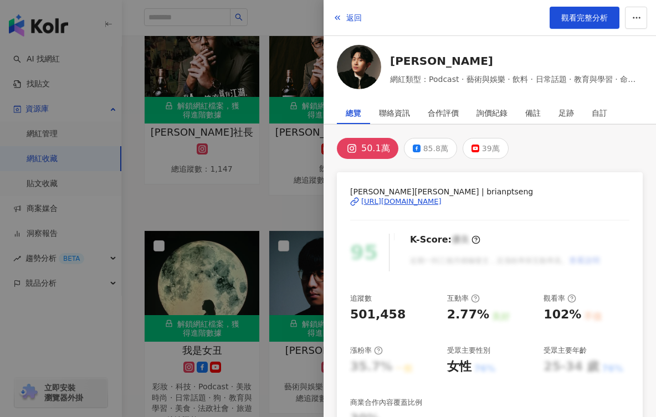
drag, startPoint x: 350, startPoint y: 19, endPoint x: 350, endPoint y: 27, distance: 8.3
click at [350, 19] on span "返回" at bounding box center [354, 17] width 16 height 9
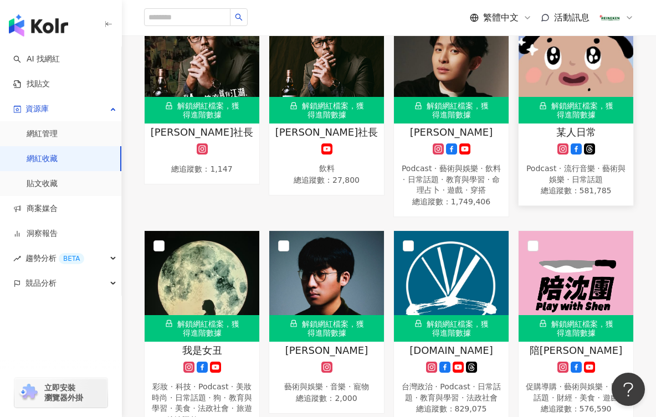
click at [591, 151] on div "某人日常 Podcast · 流行音樂 · 藝術與娛樂 · 日常話題 總追蹤數 ： 581,785" at bounding box center [576, 161] width 115 height 73
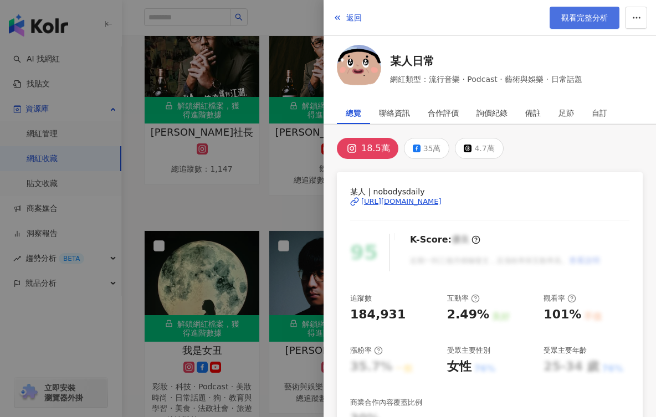
click at [580, 17] on span "觀看完整分析" at bounding box center [584, 17] width 47 height 9
click at [286, 210] on div at bounding box center [328, 208] width 656 height 417
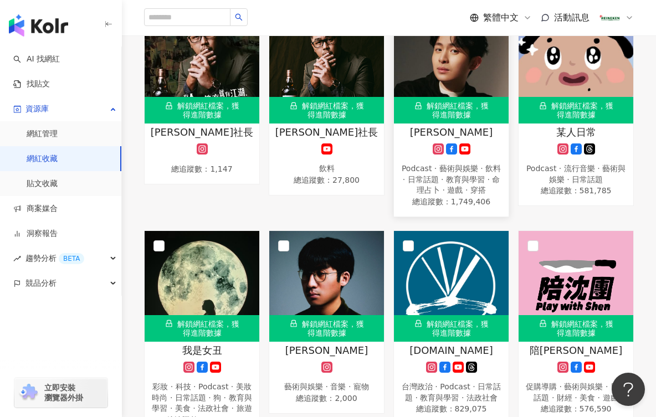
drag, startPoint x: 350, startPoint y: 197, endPoint x: 419, endPoint y: 167, distance: 75.2
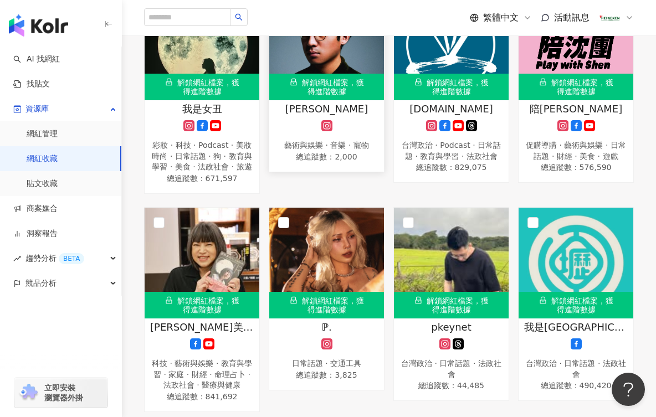
scroll to position [831, 0]
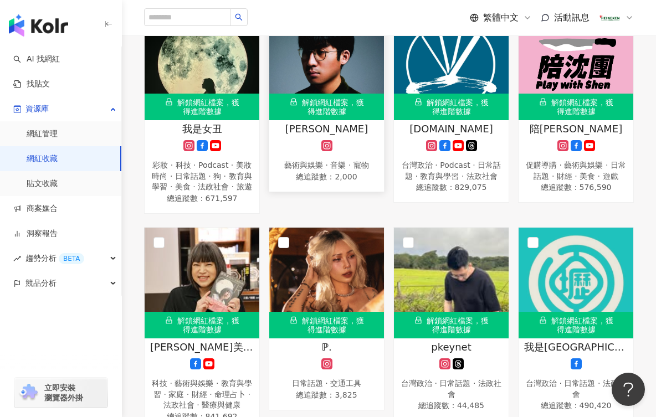
click at [331, 168] on div "藝術與娛樂 · 音樂 · 寵物" at bounding box center [327, 165] width 104 height 11
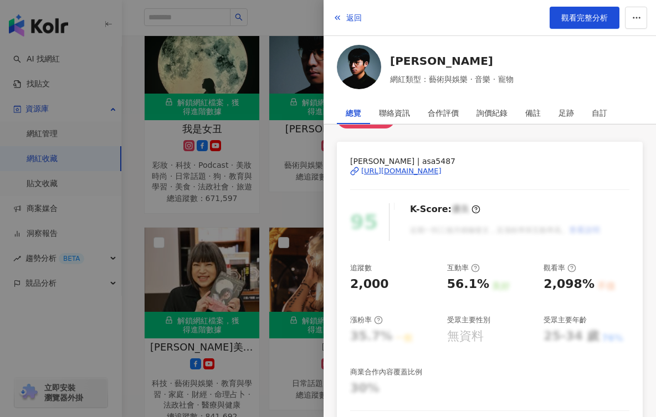
scroll to position [55, 0]
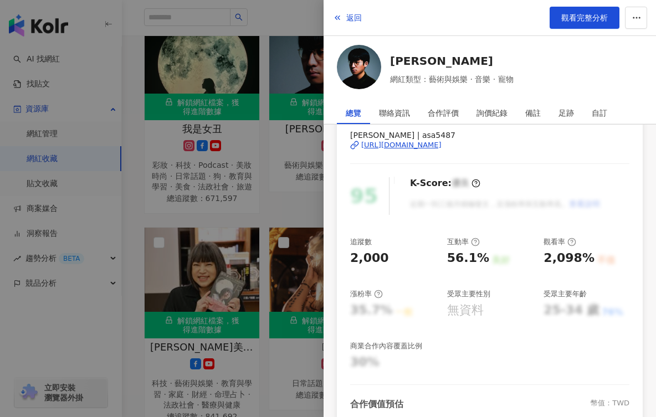
drag, startPoint x: 415, startPoint y: 145, endPoint x: 384, endPoint y: 112, distance: 45.1
click at [415, 145] on div "https://www.instagram.com/asa5487/" at bounding box center [401, 145] width 80 height 10
click at [356, 19] on span "返回" at bounding box center [354, 17] width 16 height 9
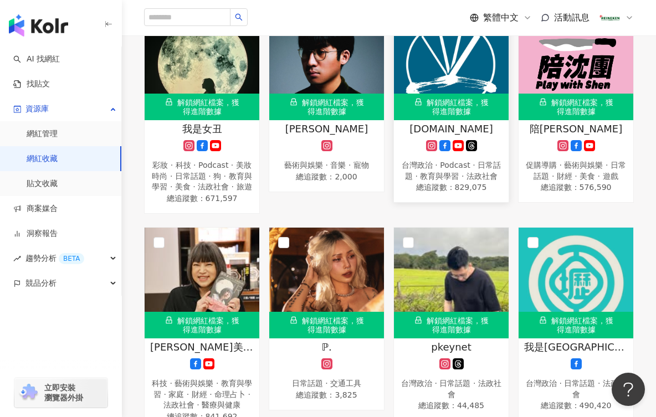
click at [473, 151] on icon at bounding box center [471, 145] width 11 height 11
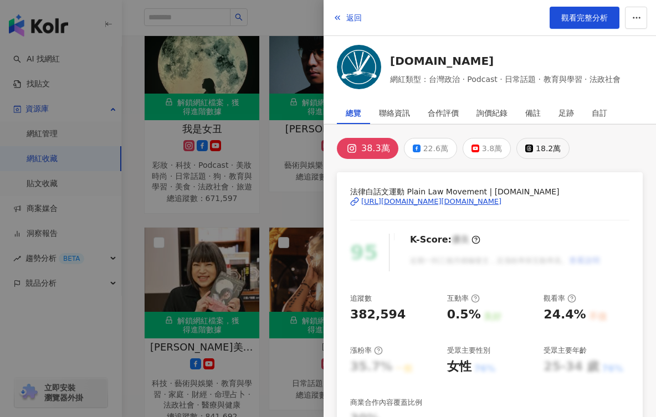
click at [544, 146] on div "18.2萬" at bounding box center [548, 149] width 25 height 16
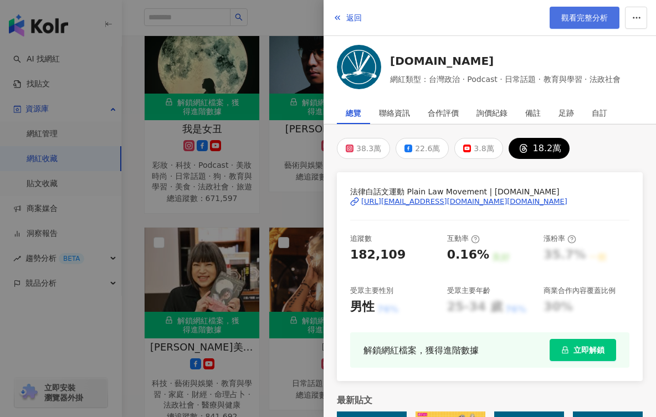
click at [580, 21] on span "觀看完整分析" at bounding box center [584, 17] width 47 height 9
click at [348, 13] on span "返回" at bounding box center [354, 17] width 16 height 9
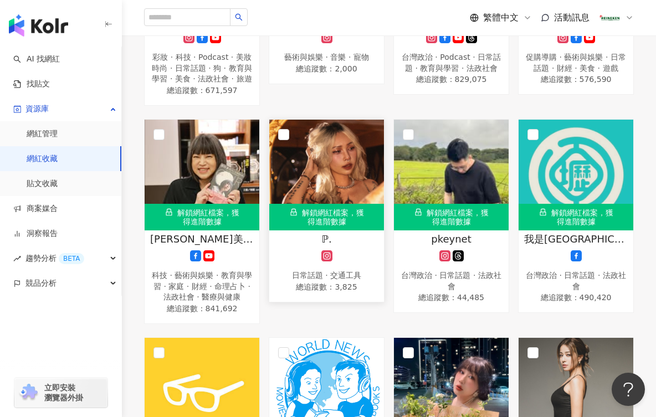
scroll to position [998, 0]
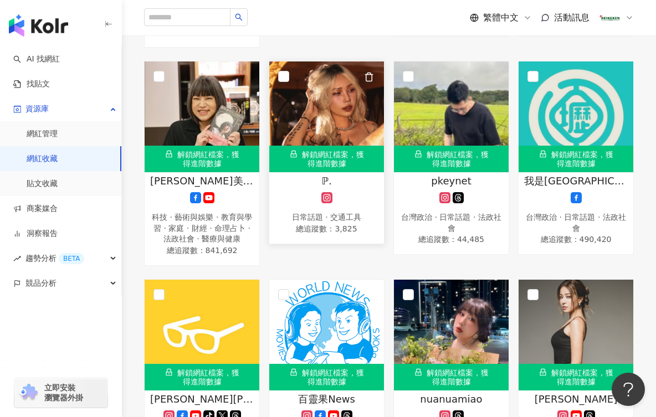
click at [344, 234] on span "總追蹤數 ： 3,825" at bounding box center [327, 228] width 104 height 11
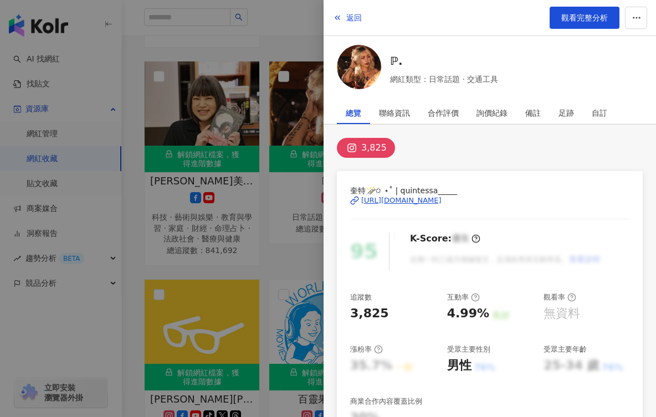
click at [417, 200] on div "https://www.instagram.com/quintessa_____/" at bounding box center [401, 201] width 80 height 10
click at [344, 16] on button "返回" at bounding box center [348, 18] width 30 height 22
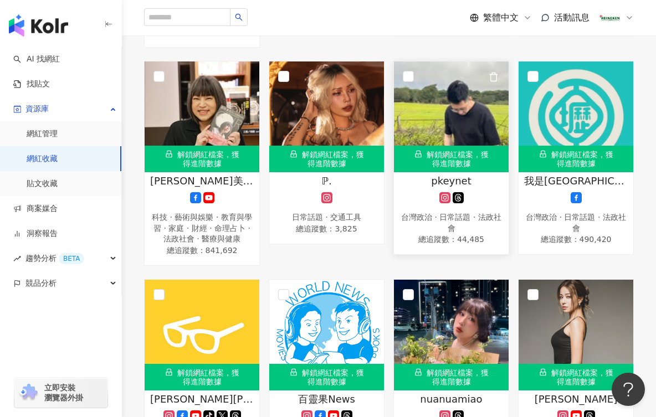
click at [471, 203] on div at bounding box center [452, 197] width 104 height 11
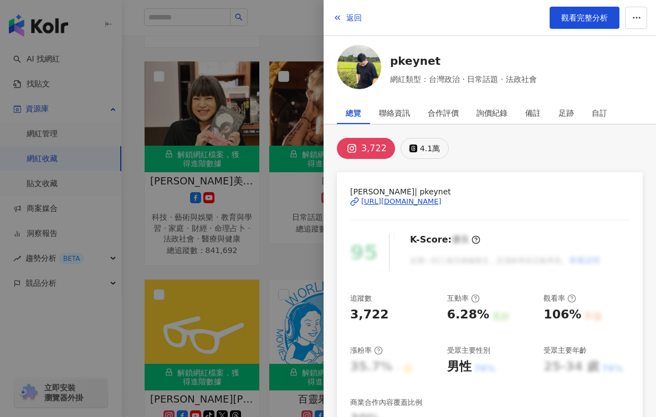
click at [417, 152] on button "4.1萬" at bounding box center [425, 148] width 48 height 21
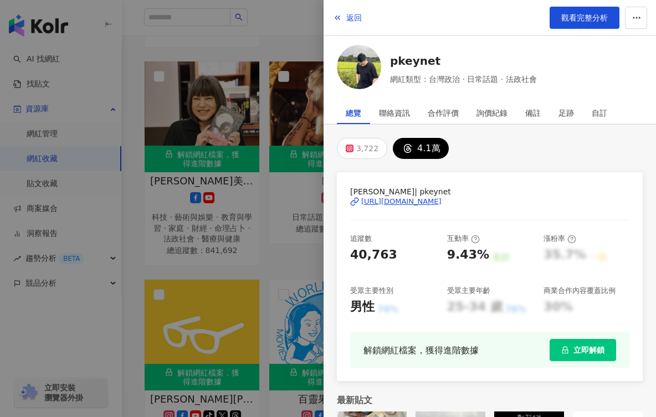
drag, startPoint x: 349, startPoint y: 186, endPoint x: 502, endPoint y: 201, distance: 153.7
click at [502, 201] on div "王浩宇 | pkeynet https://www.threads.com/@pkeynet 追蹤數 40,763 互動率 9.43% 良好 漲粉率 35.7…" at bounding box center [490, 276] width 306 height 209
click at [575, 13] on span "觀看完整分析" at bounding box center [584, 17] width 47 height 9
click at [351, 18] on span "返回" at bounding box center [354, 17] width 16 height 9
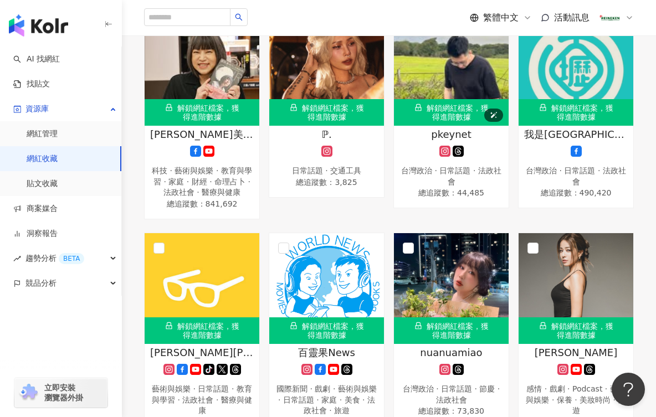
scroll to position [1108, 0]
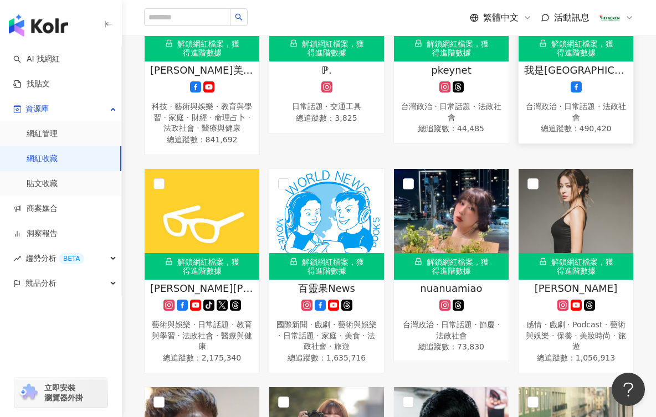
click at [580, 93] on icon at bounding box center [576, 86] width 11 height 11
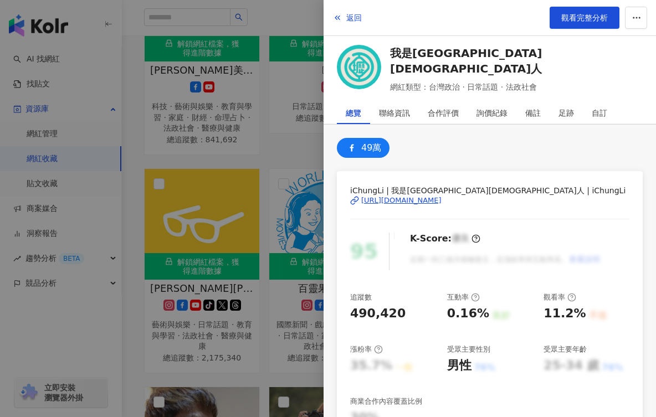
click at [430, 202] on div "https://www.facebook.com/172835866095977" at bounding box center [401, 201] width 80 height 10
click at [355, 20] on span "返回" at bounding box center [354, 17] width 16 height 9
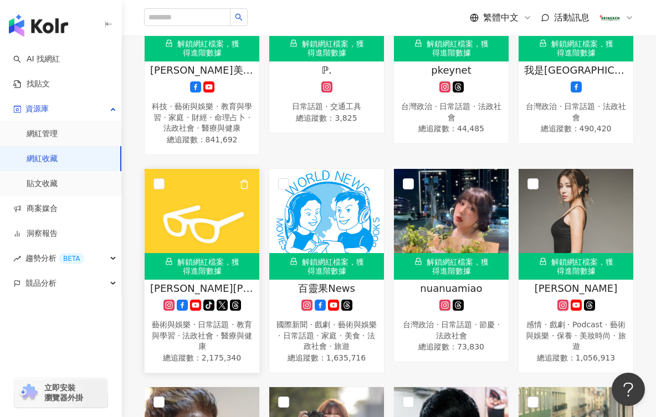
click at [224, 364] on span "總追蹤數 ： 2,175,340" at bounding box center [202, 357] width 104 height 11
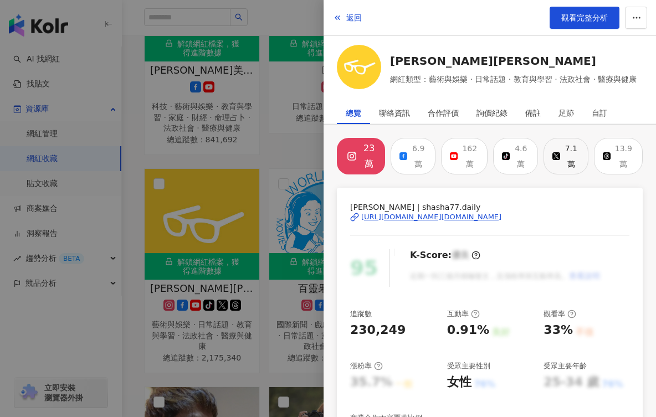
click at [545, 159] on button "7.1萬" at bounding box center [566, 156] width 45 height 37
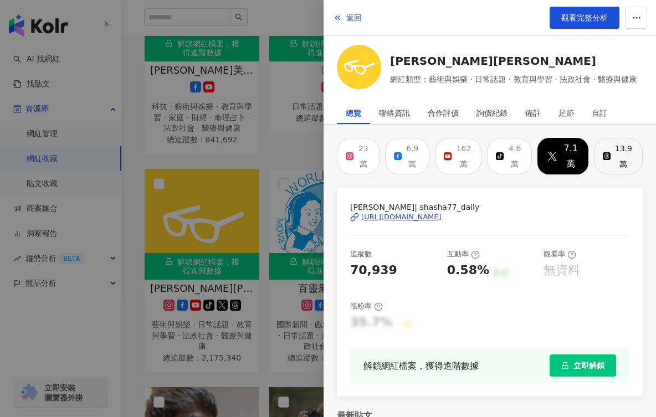
click at [623, 149] on div "13.9萬" at bounding box center [624, 156] width 21 height 31
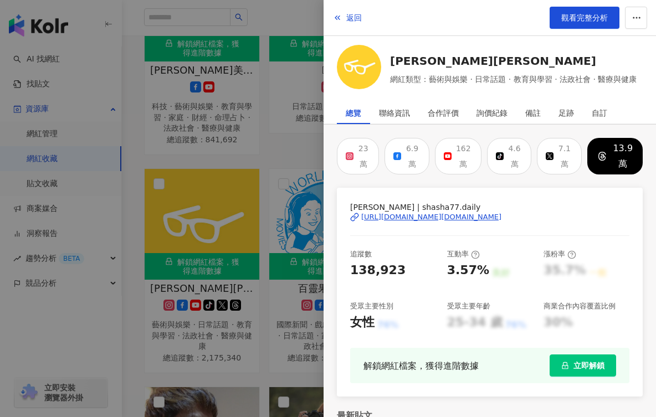
drag, startPoint x: 352, startPoint y: 201, endPoint x: 515, endPoint y: 212, distance: 163.3
click at [525, 213] on div "志祺 | shasha77.daily https://www.threads.com/@shasha77.daily 追蹤數 138,923 互動率 3.5…" at bounding box center [490, 292] width 306 height 209
click at [565, 16] on span "觀看完整分析" at bounding box center [584, 17] width 47 height 9
click at [349, 14] on span "返回" at bounding box center [354, 17] width 16 height 9
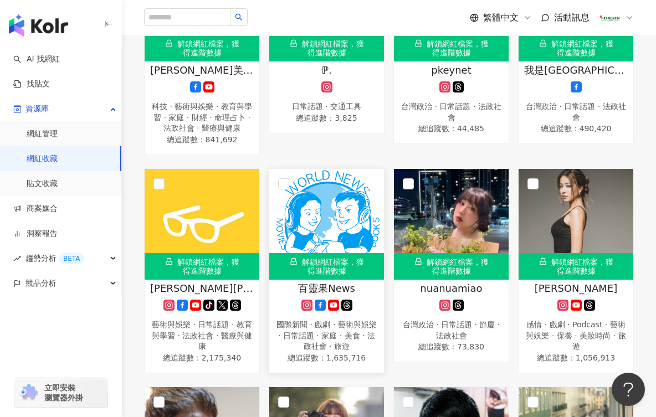
click at [344, 311] on icon at bounding box center [346, 305] width 11 height 11
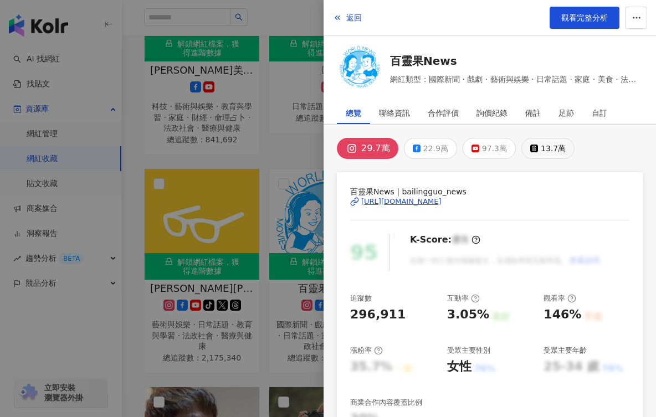
drag, startPoint x: 529, startPoint y: 155, endPoint x: 535, endPoint y: 146, distance: 10.6
click at [529, 154] on button "13.7萬" at bounding box center [548, 148] width 53 height 21
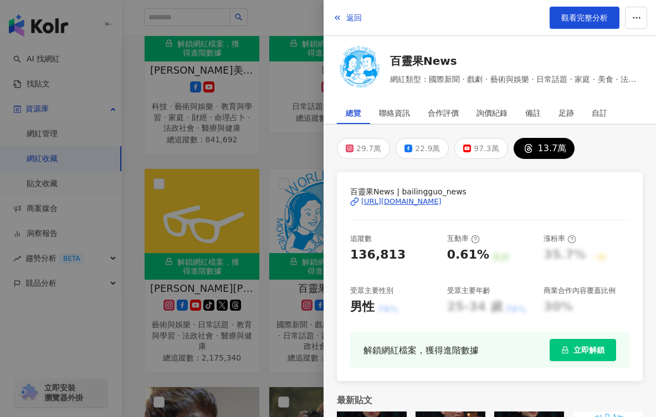
drag, startPoint x: 349, startPoint y: 188, endPoint x: 525, endPoint y: 205, distance: 177.1
click at [525, 205] on div "百靈果News | bailingguo_news https://www.threads.com/@bailingguo_news 追蹤數 136,813 …" at bounding box center [490, 276] width 306 height 209
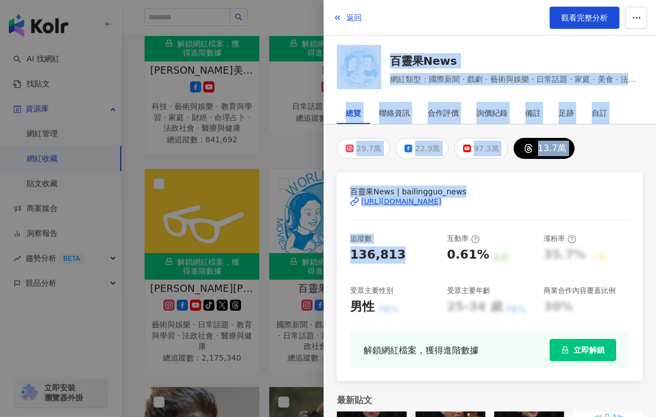
drag, startPoint x: 401, startPoint y: 263, endPoint x: 297, endPoint y: 261, distance: 104.2
click at [297, 261] on div "返回 觀看完整分析 百靈果News 網紅類型：國際新聞 · 戲劇 · 藝術與娛樂 · 日常話題 · 家庭 · 美食 · 法政社會 · 旅遊 總覽 聯絡資訊 合…" at bounding box center [328, 208] width 656 height 417
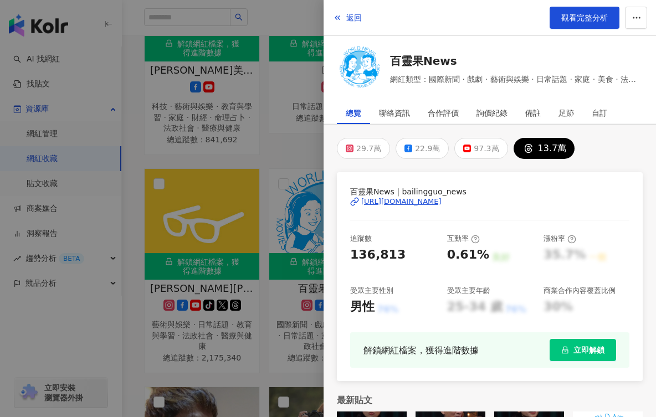
click at [452, 241] on div "互動率" at bounding box center [463, 239] width 33 height 10
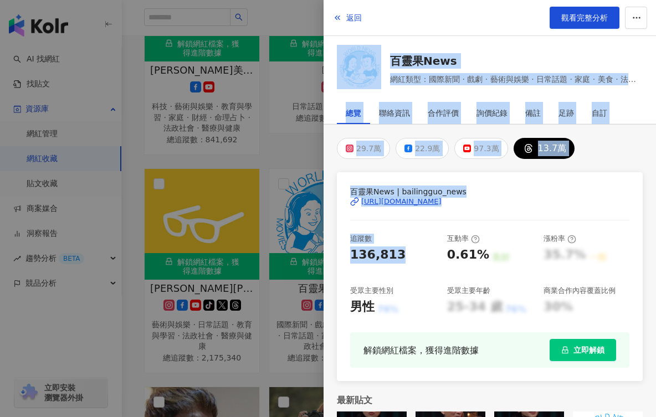
drag, startPoint x: 400, startPoint y: 253, endPoint x: 300, endPoint y: 259, distance: 99.4
click at [300, 259] on div "返回 觀看完整分析 百靈果News 網紅類型：國際新聞 · 戲劇 · 藝術與娛樂 · 日常話題 · 家庭 · 美食 · 法政社會 · 旅遊 總覽 聯絡資訊 合…" at bounding box center [328, 208] width 656 height 417
click at [387, 254] on div "136,813" at bounding box center [377, 255] width 55 height 17
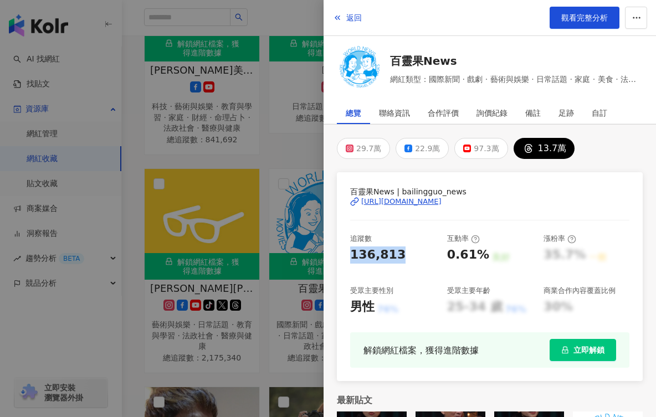
drag, startPoint x: 394, startPoint y: 254, endPoint x: 344, endPoint y: 259, distance: 50.1
click at [344, 259] on div "百靈果News | bailingguo_news https://www.threads.com/@bailingguo_news 追蹤數 136,813 …" at bounding box center [490, 276] width 306 height 209
click at [579, 14] on span "觀看完整分析" at bounding box center [584, 17] width 47 height 9
click at [352, 19] on span "返回" at bounding box center [354, 17] width 16 height 9
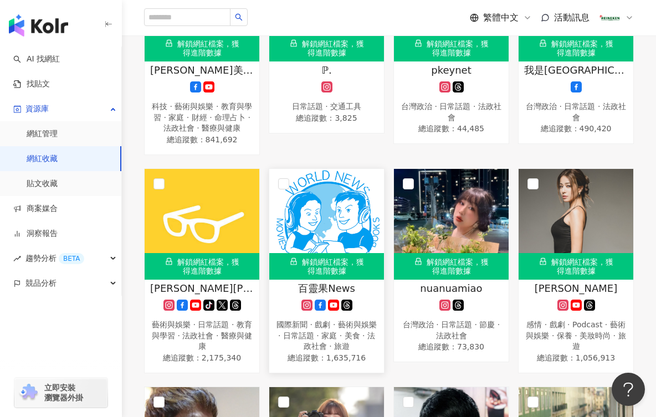
scroll to position [1275, 0]
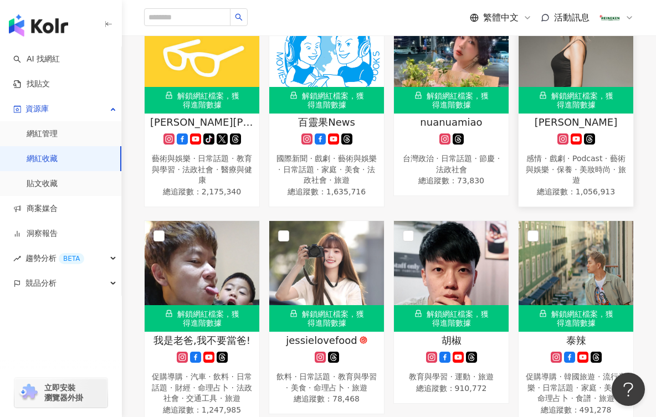
click at [576, 182] on div "感情 · 戲劇 · Podcast · 藝術與娛樂 · 保養 · 美妝時尚 · 旅遊" at bounding box center [576, 170] width 104 height 33
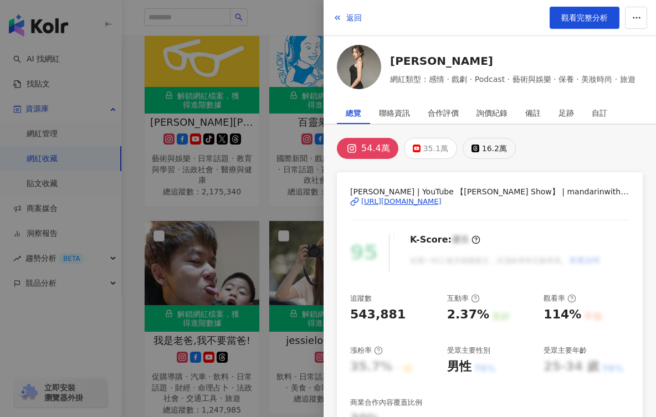
click at [490, 147] on div "16.2萬" at bounding box center [494, 149] width 25 height 16
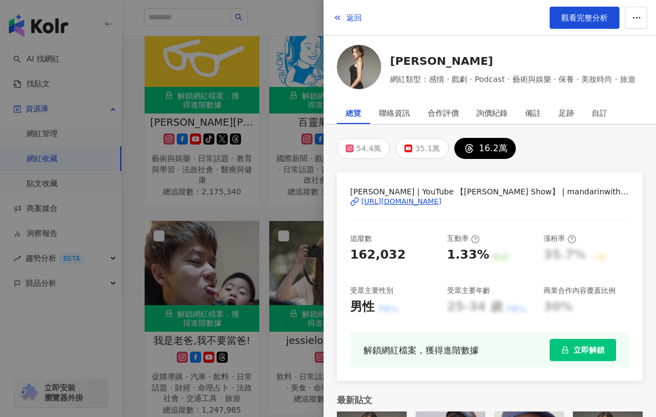
click at [415, 205] on div "https://www.threads.com/@mandarinwithpeggy" at bounding box center [401, 202] width 80 height 10
click at [564, 13] on span "觀看完整分析" at bounding box center [584, 17] width 47 height 9
click at [234, 226] on div at bounding box center [328, 208] width 656 height 417
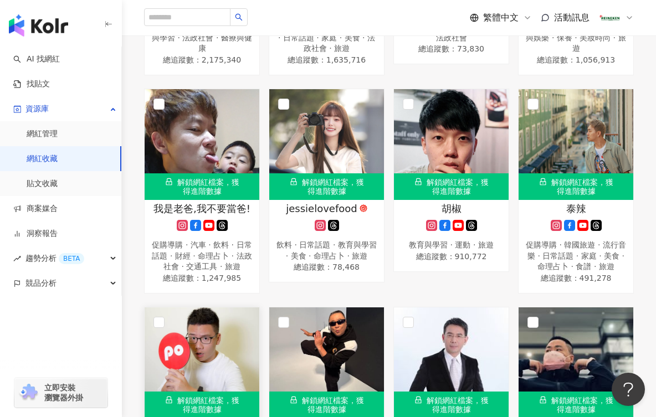
scroll to position [1441, 0]
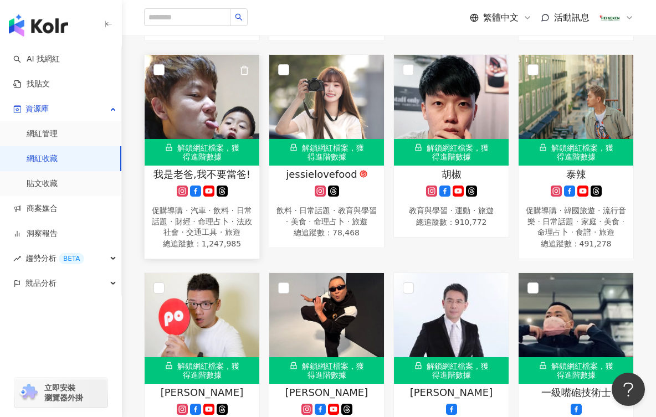
click at [223, 197] on icon at bounding box center [222, 191] width 11 height 11
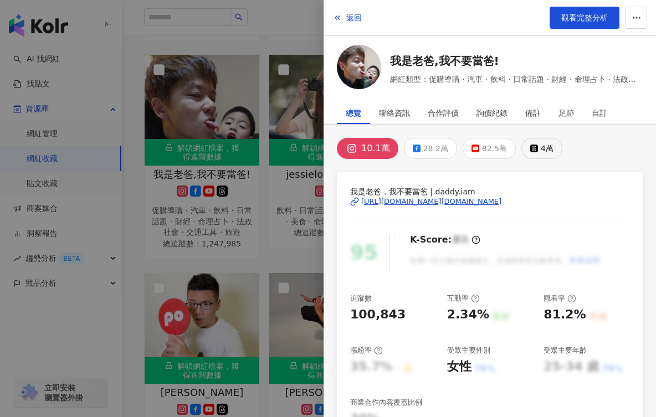
click at [549, 139] on button "4萬" at bounding box center [542, 148] width 41 height 21
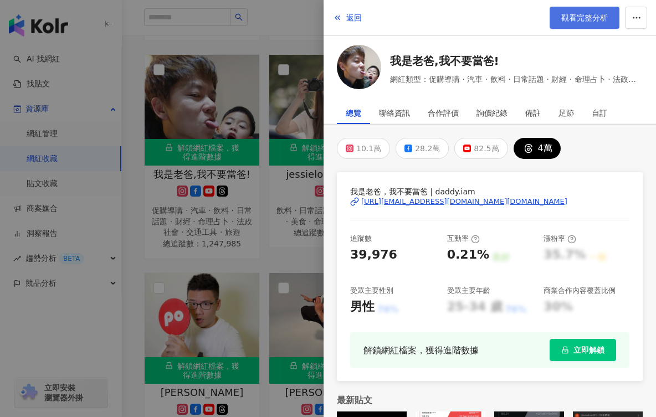
click at [584, 16] on span "觀看完整分析" at bounding box center [584, 17] width 47 height 9
click at [347, 17] on span "返回" at bounding box center [354, 17] width 16 height 9
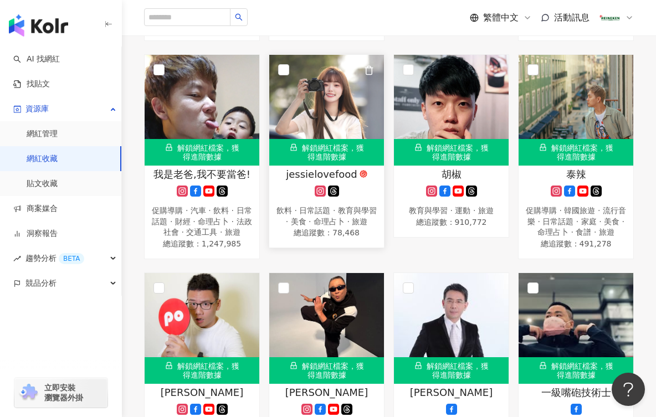
click at [340, 197] on div at bounding box center [327, 191] width 104 height 11
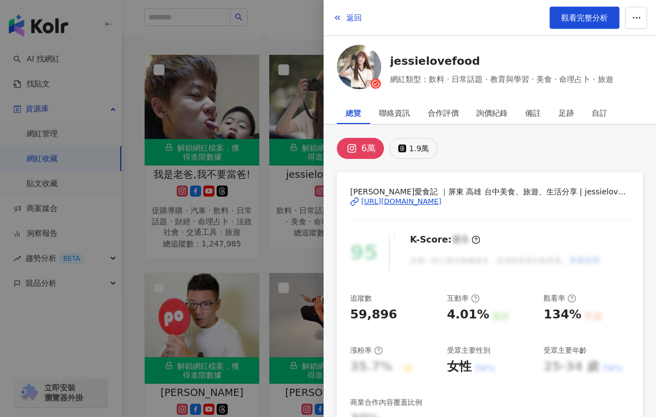
drag, startPoint x: 409, startPoint y: 146, endPoint x: 413, endPoint y: 154, distance: 8.9
click at [409, 146] on div "1.9萬" at bounding box center [419, 149] width 20 height 16
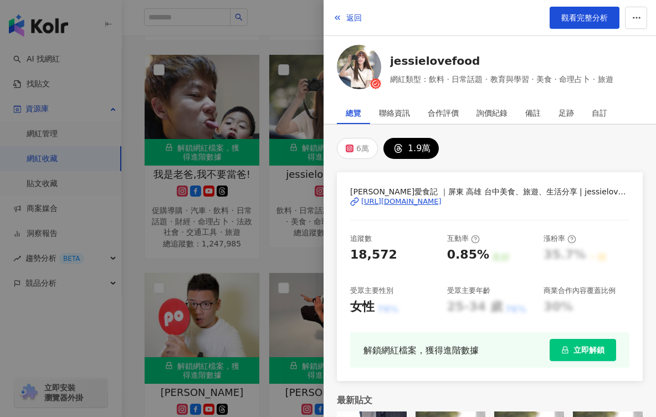
drag, startPoint x: 353, startPoint y: 185, endPoint x: 165, endPoint y: 206, distance: 189.1
click at [520, 202] on div "潔西愛食記 ｜屏東 高雄 台中美食、旅遊、生活分享 | jessielovefood https://www.threads.com/@jessielovef…" at bounding box center [489, 210] width 279 height 48
click at [591, 12] on link "觀看完整分析" at bounding box center [585, 18] width 70 height 22
drag, startPoint x: 269, startPoint y: 279, endPoint x: 263, endPoint y: 273, distance: 8.2
click at [268, 276] on div at bounding box center [328, 208] width 656 height 417
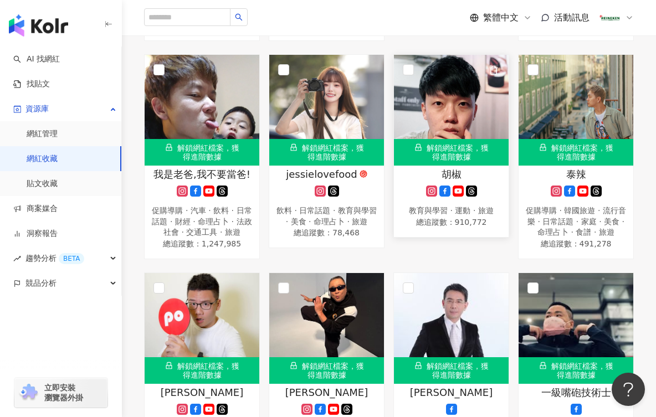
click at [469, 199] on div "胡椒 教育與學習 · 運動 · 旅遊 總追蹤數 ： 910,772" at bounding box center [451, 198] width 115 height 62
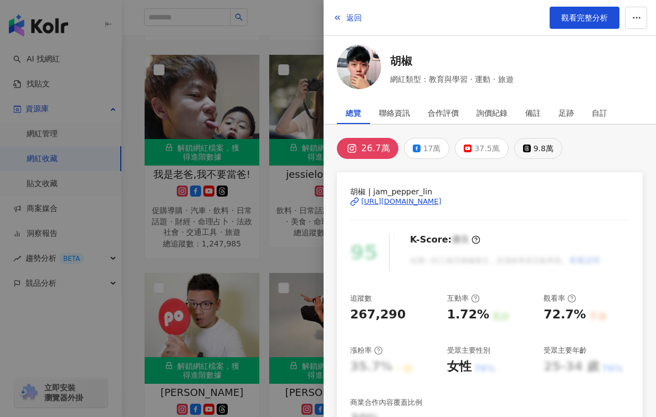
click at [534, 142] on div "9.8萬" at bounding box center [544, 149] width 20 height 16
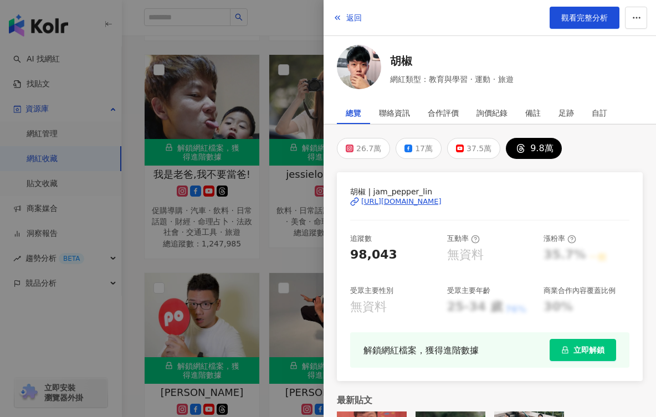
drag, startPoint x: 351, startPoint y: 187, endPoint x: 519, endPoint y: 210, distance: 169.5
click at [519, 210] on div "胡椒 | jam_pepper_lin https://www.threads.com/@jam_pepper_lin" at bounding box center [489, 210] width 279 height 48
click at [590, 17] on span "觀看完整分析" at bounding box center [584, 17] width 47 height 9
click at [355, 19] on span "返回" at bounding box center [354, 17] width 16 height 9
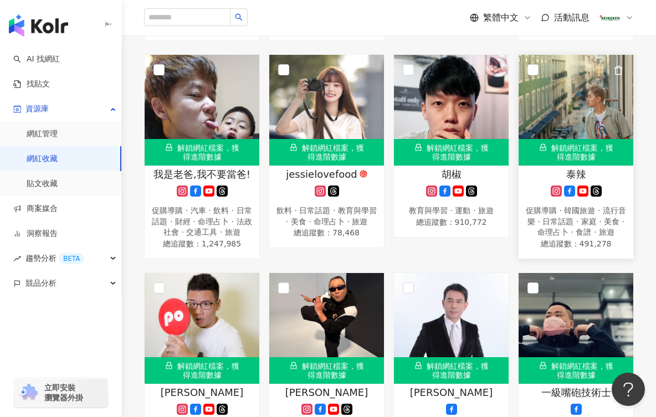
click at [597, 197] on icon at bounding box center [596, 191] width 11 height 11
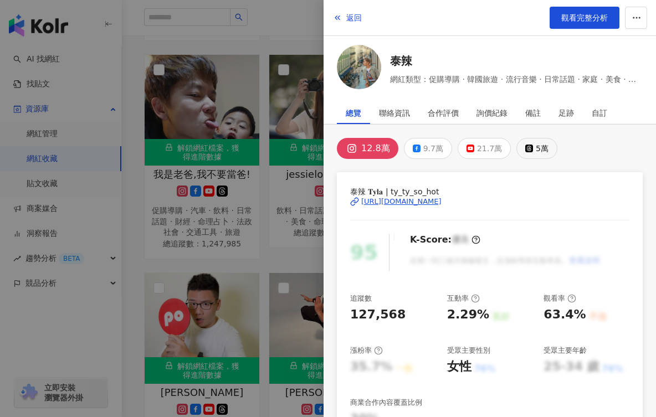
click at [536, 144] on div "5萬" at bounding box center [542, 149] width 13 height 16
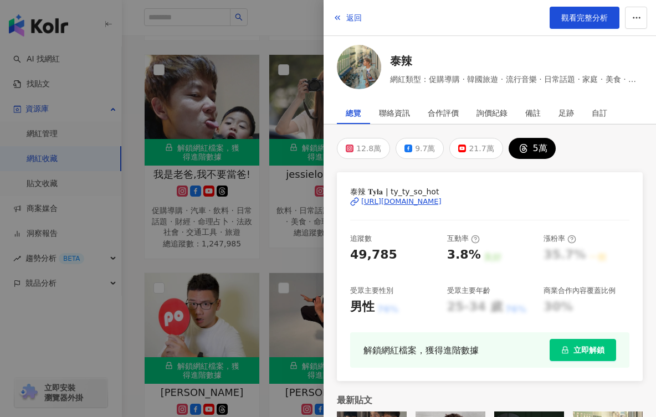
drag, startPoint x: 374, startPoint y: 185, endPoint x: 517, endPoint y: 202, distance: 144.6
click at [517, 202] on div "泰辣 𝐓𝐲𝐥𝐚 | ty_ty_so_hot https://www.threads.com/@ty_ty_so_hot 追蹤數 49,785 互動率 3.8…" at bounding box center [490, 276] width 306 height 209
click at [592, 15] on span "觀看完整分析" at bounding box center [584, 17] width 47 height 9
click at [351, 18] on span "返回" at bounding box center [354, 17] width 16 height 9
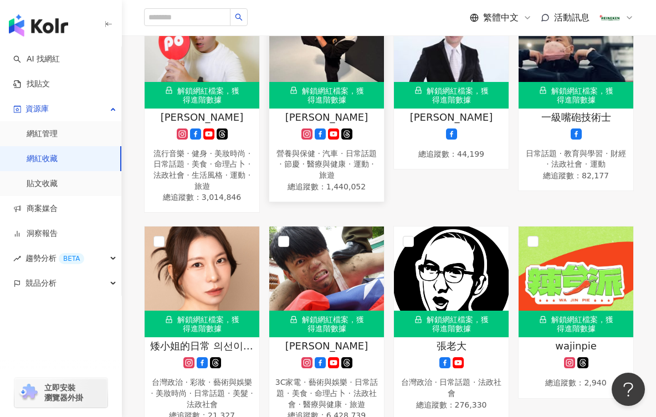
scroll to position [1718, 0]
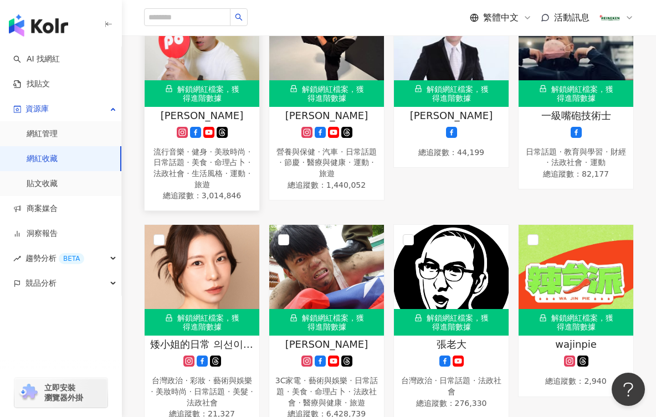
click at [229, 138] on div at bounding box center [202, 132] width 104 height 11
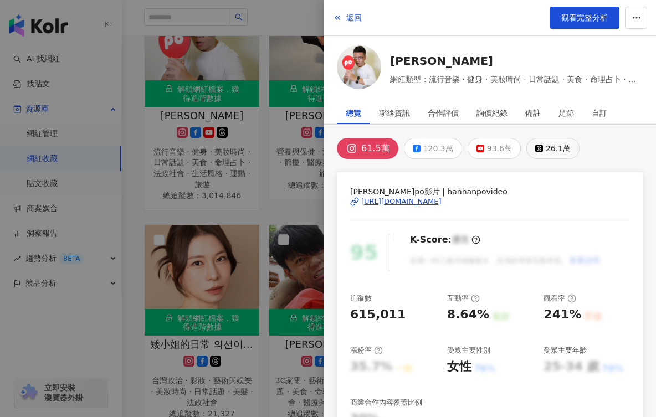
drag, startPoint x: 550, startPoint y: 144, endPoint x: 543, endPoint y: 152, distance: 10.6
click at [550, 144] on div "26.1萬" at bounding box center [558, 149] width 25 height 16
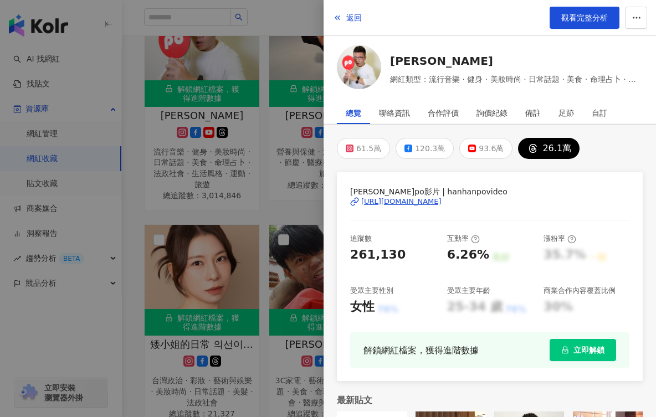
drag, startPoint x: 351, startPoint y: 187, endPoint x: 530, endPoint y: 198, distance: 179.4
click at [530, 198] on div "阿翰po影片 | hanhanpovideo https://www.threads.com/@hanhanpovideo" at bounding box center [489, 210] width 279 height 48
drag, startPoint x: 396, startPoint y: 254, endPoint x: 338, endPoint y: 252, distance: 58.8
click at [338, 252] on div "阿翰po影片 | hanhanpovideo https://www.threads.com/@hanhanpovideo 追蹤數 261,130 互動率 6…" at bounding box center [490, 276] width 306 height 209
click at [572, 16] on span "觀看完整分析" at bounding box center [584, 17] width 47 height 9
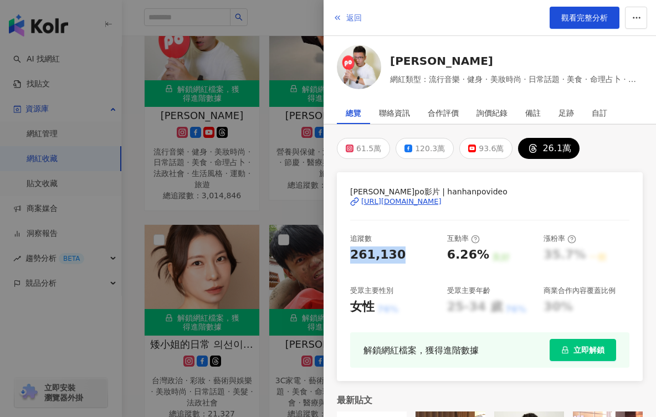
click at [341, 19] on icon "button" at bounding box center [337, 17] width 9 height 9
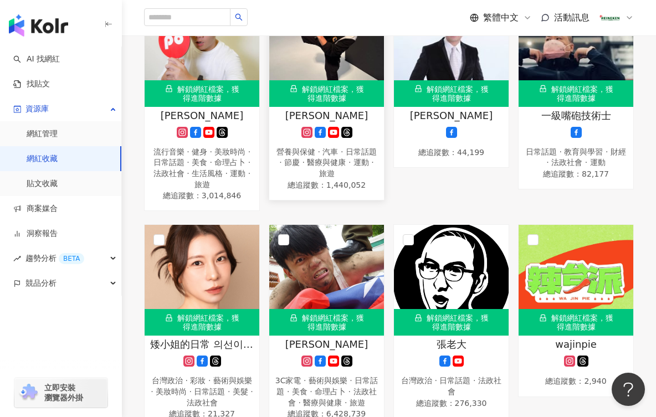
click at [348, 138] on icon at bounding box center [346, 132] width 11 height 11
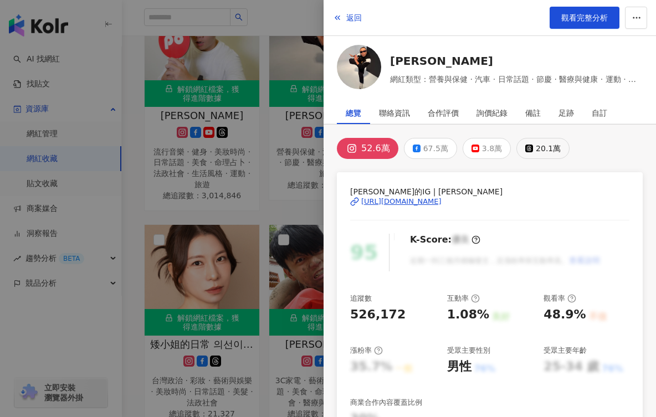
click at [550, 148] on div "20.1萬" at bounding box center [548, 149] width 25 height 16
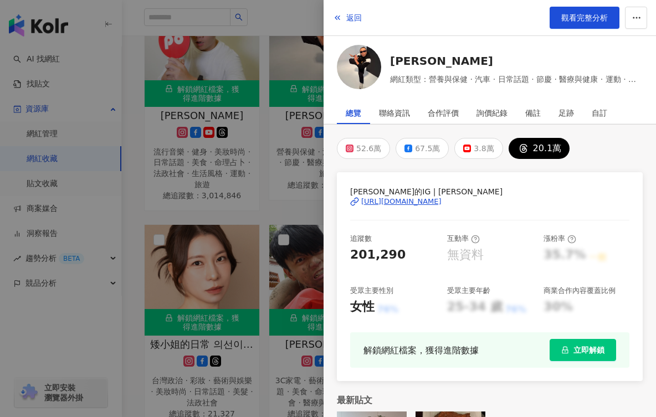
drag, startPoint x: 350, startPoint y: 182, endPoint x: 534, endPoint y: 197, distance: 184.6
click at [534, 197] on div "邰智源 邰邰的IG | taitaihome https://www.threads.com/@taitaihome 追蹤數 201,290 互動率 無資料 …" at bounding box center [490, 276] width 306 height 209
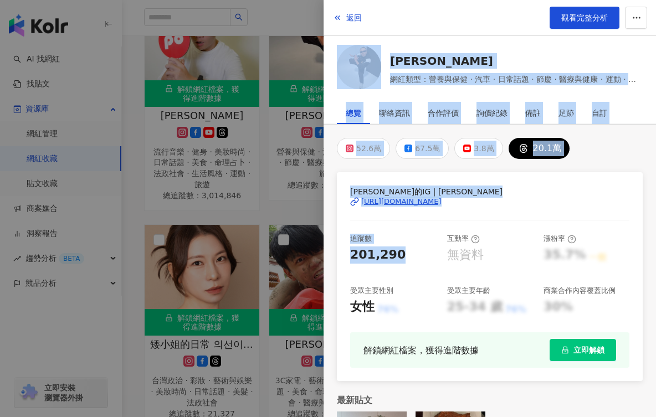
drag, startPoint x: 397, startPoint y: 255, endPoint x: 302, endPoint y: 260, distance: 95.5
click at [302, 260] on div "返回 觀看完整分析 邰智源 網紅類型：營養與保健 · 汽車 · 日常話題 · 節慶 · 醫療與健康 · 運動 · 旅遊 總覽 聯絡資訊 合作評價 詢價紀錄 備…" at bounding box center [328, 208] width 656 height 417
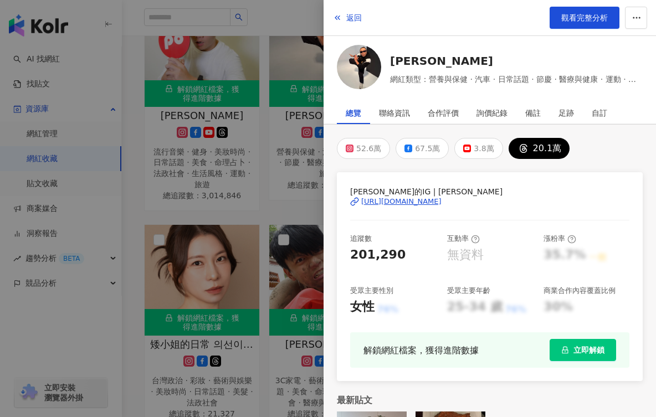
drag, startPoint x: 449, startPoint y: 243, endPoint x: 379, endPoint y: 259, distance: 72.9
click at [449, 243] on div "互動率" at bounding box center [463, 239] width 33 height 10
drag, startPoint x: 370, startPoint y: 258, endPoint x: 348, endPoint y: 259, distance: 21.6
click at [348, 257] on div "邰智源 邰邰的IG | taitaihome https://www.threads.com/@taitaihome 追蹤數 201,290 互動率 無資料 …" at bounding box center [490, 276] width 306 height 209
click at [571, 13] on span "觀看完整分析" at bounding box center [584, 17] width 47 height 9
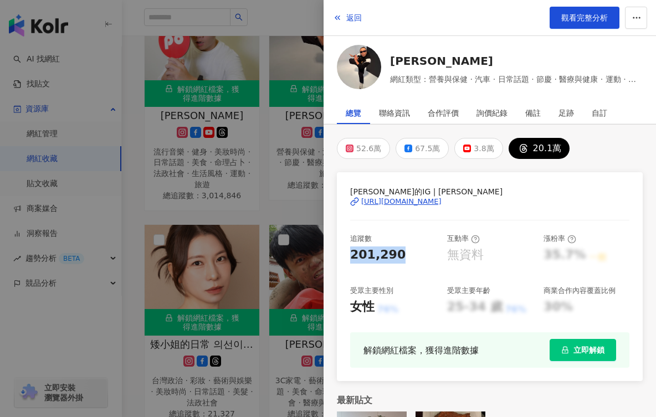
click at [205, 208] on div at bounding box center [328, 208] width 656 height 417
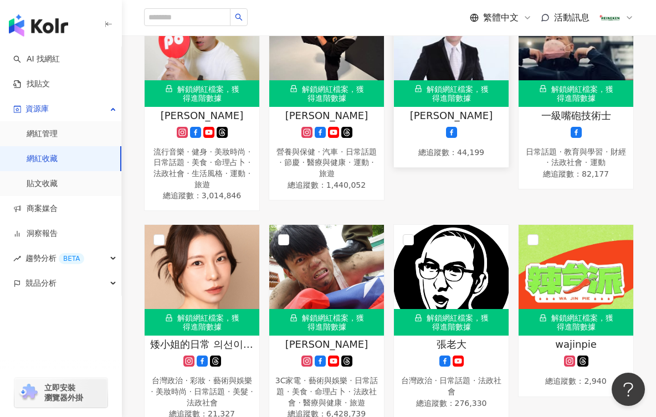
click at [464, 153] on div "劉寶傑 總追蹤數 ： 44,199" at bounding box center [451, 134] width 115 height 51
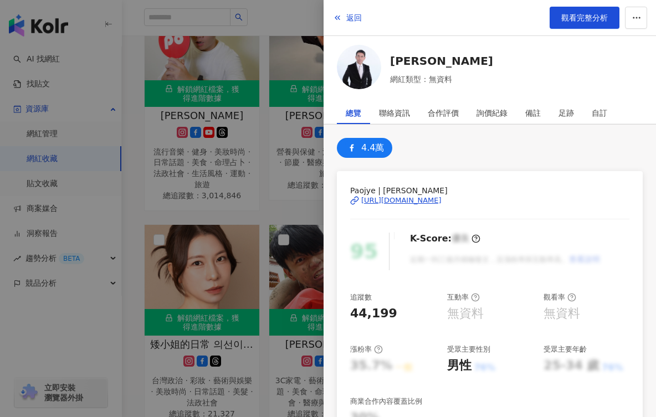
click at [442, 203] on div "https://www.facebook.com/1601928213365392" at bounding box center [401, 201] width 80 height 10
drag, startPoint x: 351, startPoint y: 8, endPoint x: 344, endPoint y: 11, distance: 7.9
click at [350, 7] on button "返回" at bounding box center [348, 18] width 30 height 22
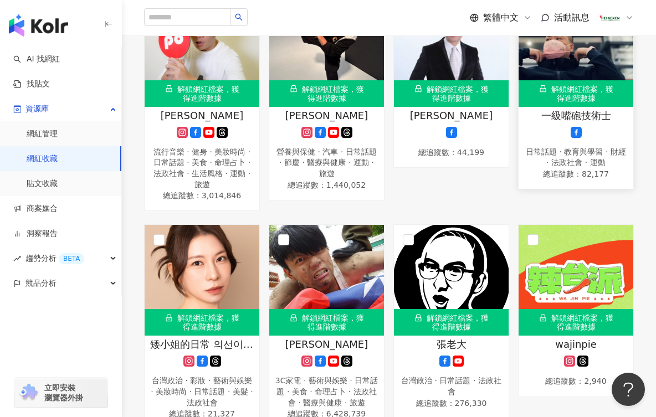
click at [616, 168] on div "日常話題 · 教育與學習 · 財經 · 法政社會 · 運動" at bounding box center [576, 158] width 104 height 22
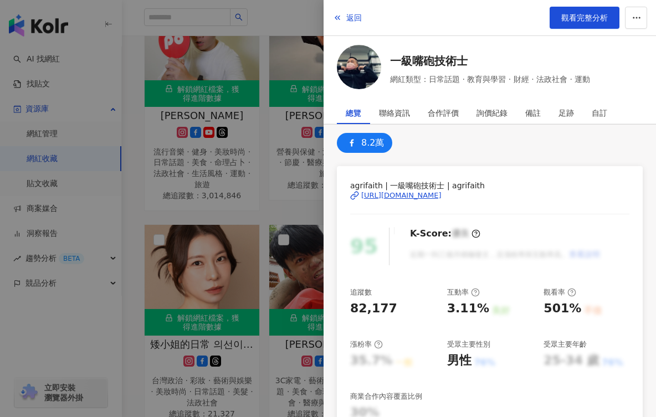
scroll to position [0, 0]
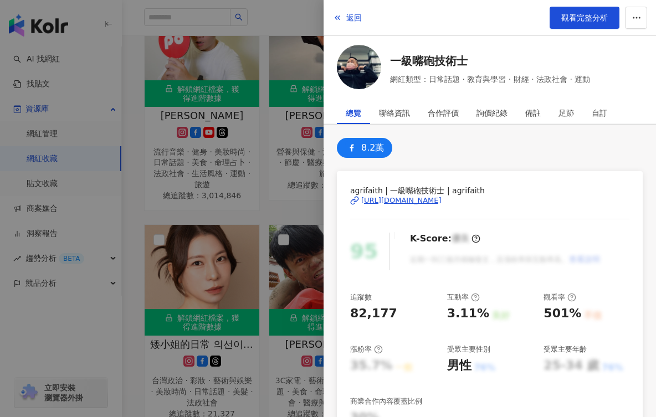
click at [442, 202] on div "https://www.facebook.com/562317440546105" at bounding box center [401, 201] width 80 height 10
click at [352, 13] on span "返回" at bounding box center [354, 17] width 16 height 9
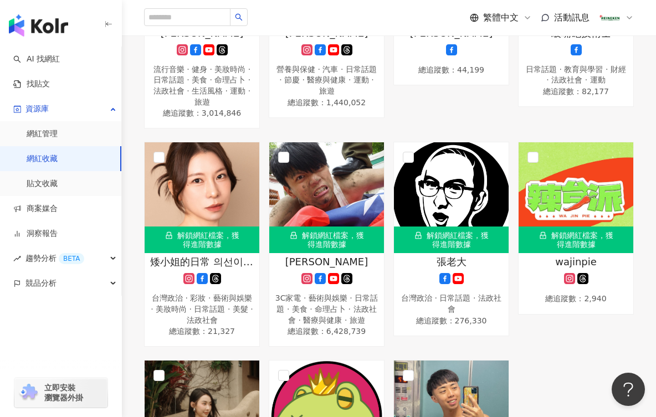
scroll to position [1940, 0]
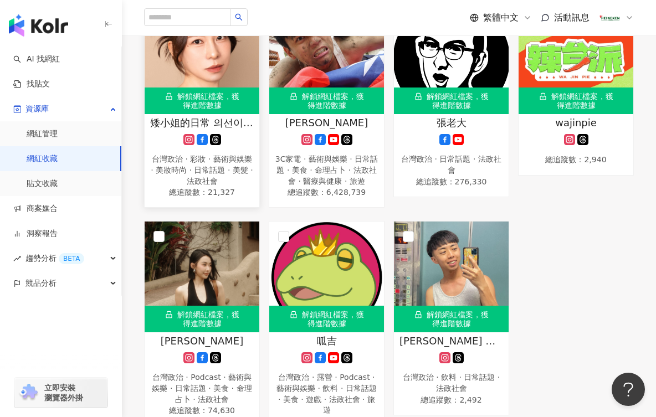
click at [213, 145] on icon at bounding box center [215, 139] width 11 height 11
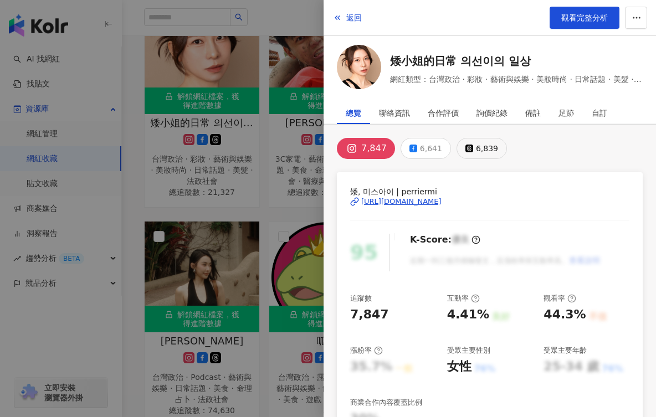
click at [476, 151] on div "6,839" at bounding box center [487, 149] width 22 height 16
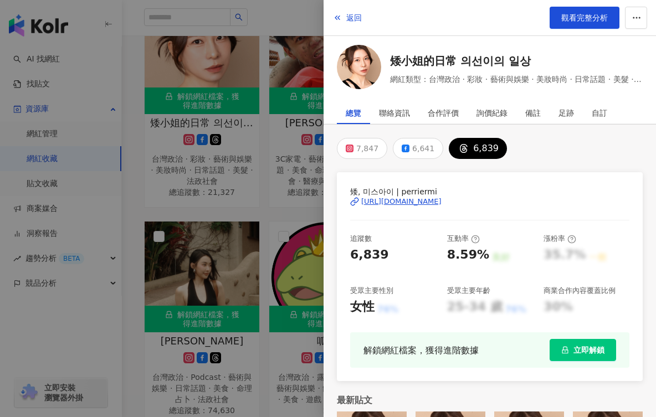
drag, startPoint x: 392, startPoint y: 187, endPoint x: 488, endPoint y: 209, distance: 99.1
click at [496, 207] on div "矮, 미스아이 | perriermi https://www.threads.com/@perriermi 追蹤數 6,839 互動率 8.59% 良好 漲…" at bounding box center [490, 276] width 306 height 209
drag, startPoint x: 349, startPoint y: 254, endPoint x: 334, endPoint y: 256, distance: 15.6
click at [334, 256] on div "7,847 6,641 6,839 矮, 미스아이 | perriermi https://www.threads.com/@perriermi 追蹤數 6,…" at bounding box center [490, 310] width 333 height 370
click at [565, 23] on link "觀看完整分析" at bounding box center [585, 18] width 70 height 22
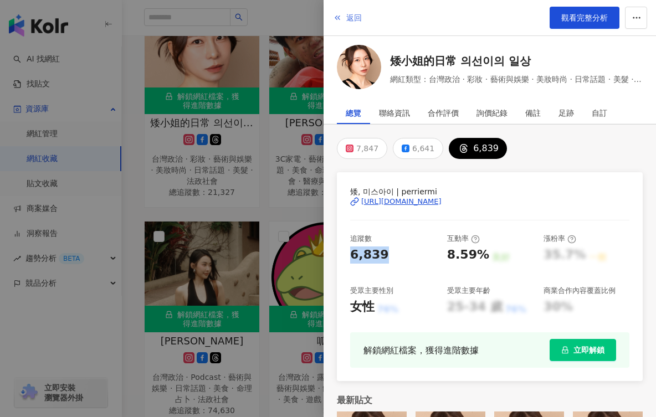
click at [362, 12] on div "返回 觀看完整分析" at bounding box center [490, 18] width 333 height 36
click at [356, 20] on span "返回" at bounding box center [354, 17] width 16 height 9
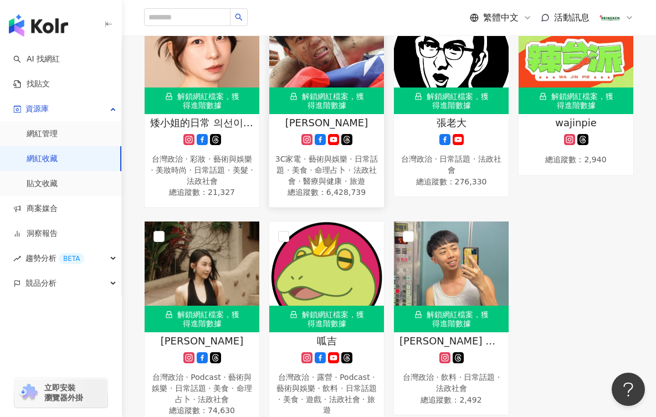
click at [357, 145] on div at bounding box center [327, 139] width 104 height 11
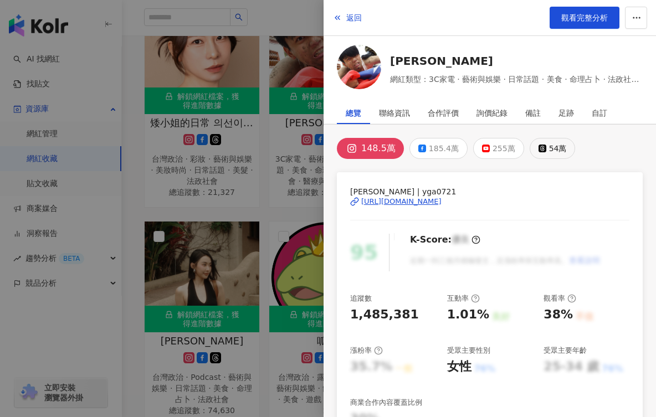
click at [561, 145] on button "54萬" at bounding box center [553, 148] width 46 height 21
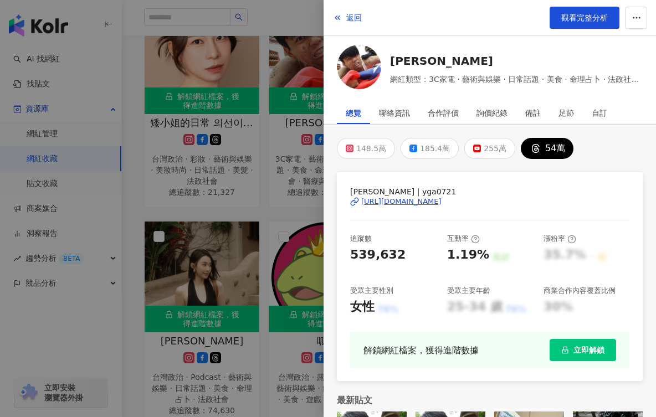
drag, startPoint x: 376, startPoint y: 191, endPoint x: 506, endPoint y: 197, distance: 129.8
click at [506, 197] on div "蔡阿嘎 | yga0721 https://www.threads.com/@yga0721" at bounding box center [489, 210] width 279 height 48
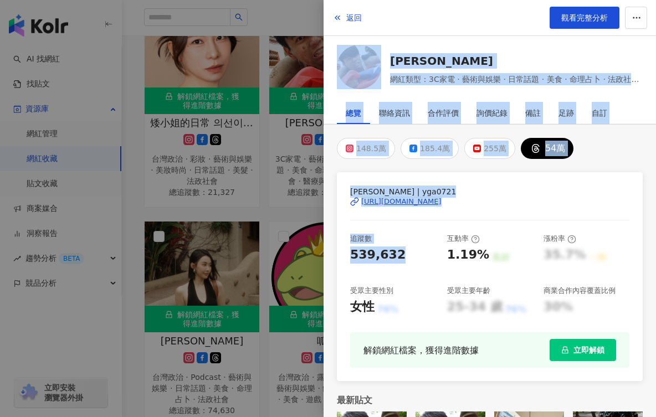
click at [323, 257] on div "返回 觀看完整分析 蔡阿嘎 網紅類型：3C家電 · 藝術與娛樂 · 日常話題 · 美食 · 命理占卜 · 法政社會 · 醫療與健康 · 旅遊 總覽 聯絡資訊 …" at bounding box center [328, 208] width 656 height 417
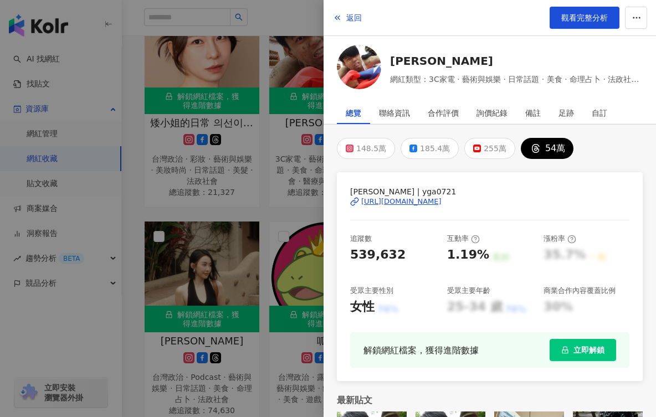
click at [405, 273] on div "追蹤數 539,632 互動率 1.19% 良好 漲粉率 35.7% 一般 受眾主要性別 女性 76% 受眾主要年齡 25-34 歲 76% 商業合作內容覆蓋…" at bounding box center [489, 275] width 279 height 82
drag, startPoint x: 350, startPoint y: 253, endPoint x: 397, endPoint y: 261, distance: 47.7
click at [397, 261] on div "蔡阿嘎 | yga0721 https://www.threads.com/@yga0721 追蹤數 539,632 互動率 1.19% 良好 漲粉率 35.…" at bounding box center [490, 276] width 306 height 209
click at [587, 6] on div "返回 觀看完整分析" at bounding box center [490, 18] width 333 height 36
click at [568, 17] on span "觀看完整分析" at bounding box center [584, 17] width 47 height 9
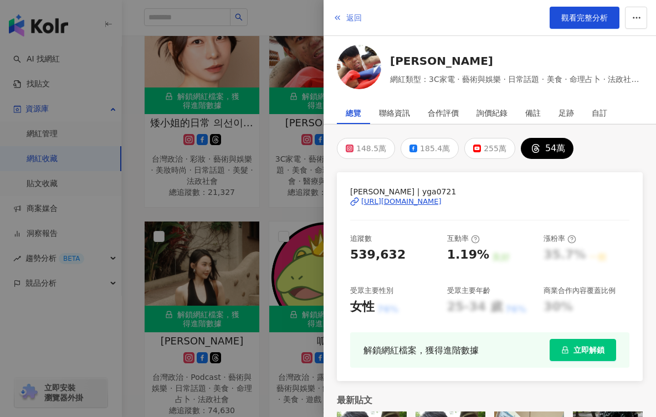
click at [348, 16] on span "返回" at bounding box center [354, 17] width 16 height 9
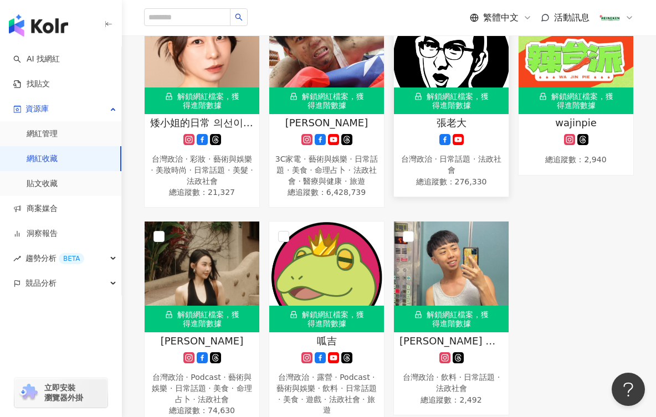
click at [468, 176] on div "台灣政治 · 日常話題 · 法政社會" at bounding box center [452, 165] width 104 height 22
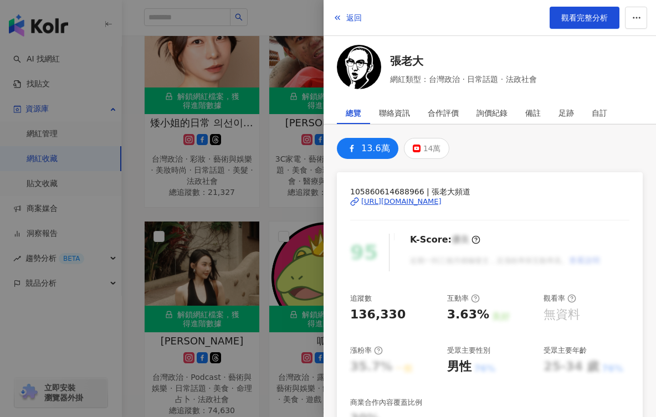
click at [435, 204] on div "https://www.facebook.com/105860614688966" at bounding box center [401, 202] width 80 height 10
click at [332, 19] on div "返回 觀看完整分析" at bounding box center [490, 18] width 333 height 36
click at [354, 18] on span "返回" at bounding box center [354, 17] width 16 height 9
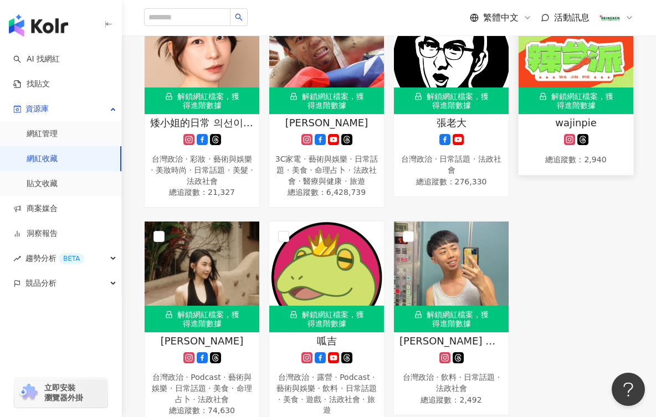
click at [597, 162] on div "wajinpie 總追蹤數 ： 2,940" at bounding box center [576, 141] width 115 height 51
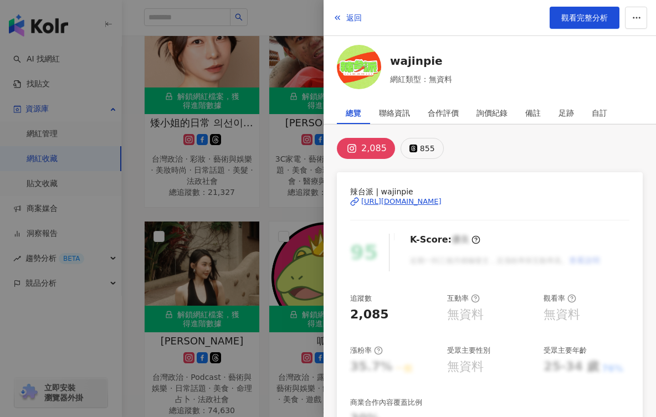
click at [428, 155] on button "855" at bounding box center [422, 148] width 43 height 21
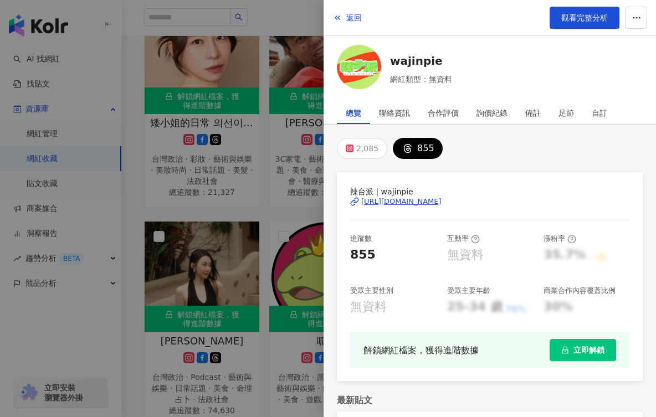
click at [442, 201] on div "https://www.threads.com/@wajinpie" at bounding box center [401, 202] width 80 height 10
click at [362, 17] on div "返回 觀看完整分析" at bounding box center [490, 18] width 333 height 36
click at [350, 17] on span "返回" at bounding box center [354, 17] width 16 height 9
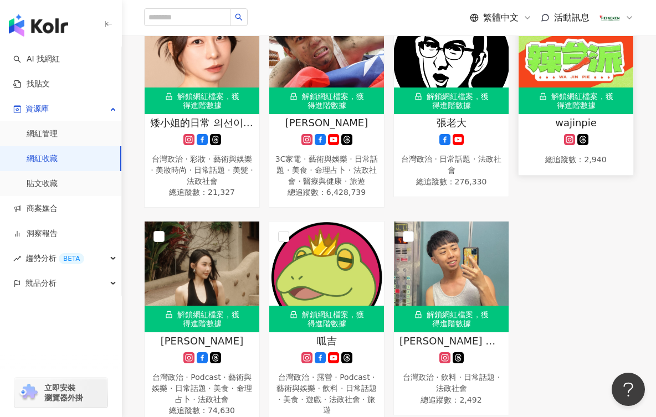
click at [591, 164] on div "wajinpie 總追蹤數 ： 2,940" at bounding box center [576, 141] width 115 height 51
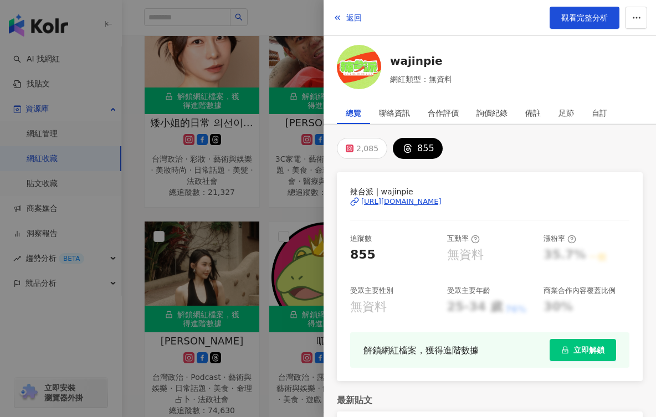
drag, startPoint x: 414, startPoint y: 183, endPoint x: 524, endPoint y: 197, distance: 110.5
click at [524, 197] on div "辣台派 | wajinpie https://www.threads.com/@wajinpie 追蹤數 855 互動率 無資料 漲粉率 35.7% 一般 受…" at bounding box center [490, 276] width 306 height 209
click at [346, 11] on button "返回" at bounding box center [348, 18] width 30 height 22
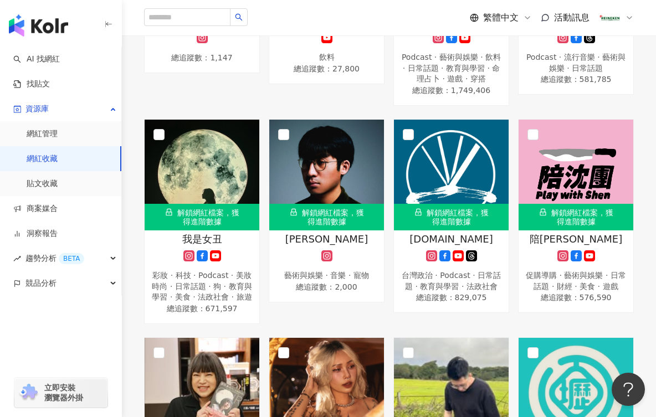
scroll to position [720, 0]
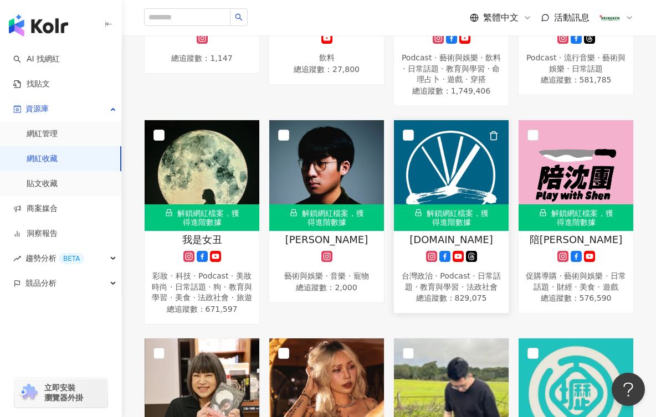
click at [428, 261] on rect at bounding box center [431, 257] width 9 height 8
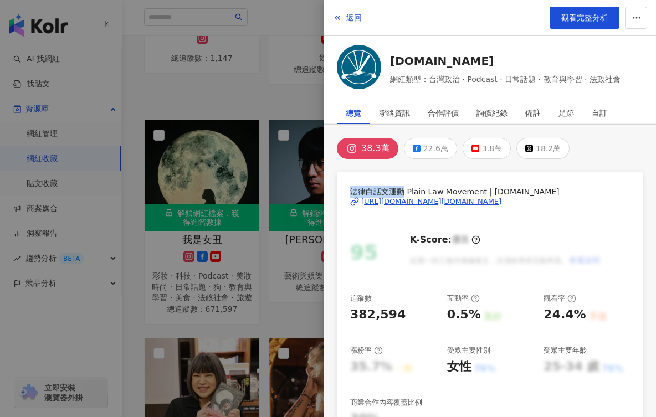
drag, startPoint x: 350, startPoint y: 188, endPoint x: 405, endPoint y: 181, distance: 54.8
click at [405, 181] on div "法律白話文運動 Plain Law Movement | plainlaw.me https://www.instagram.com/plainlaw.me/…" at bounding box center [490, 373] width 306 height 403
click at [351, 14] on span "返回" at bounding box center [354, 17] width 16 height 9
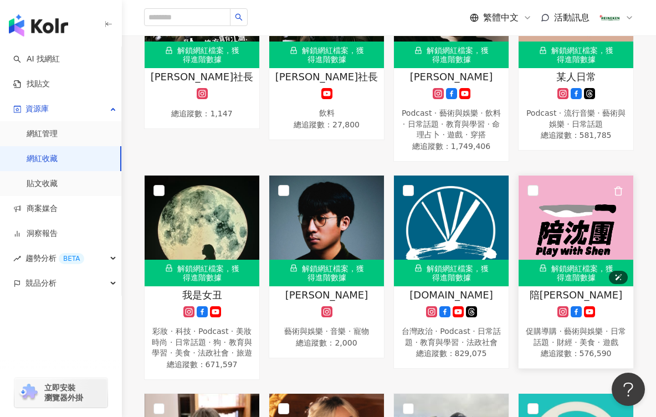
scroll to position [942, 0]
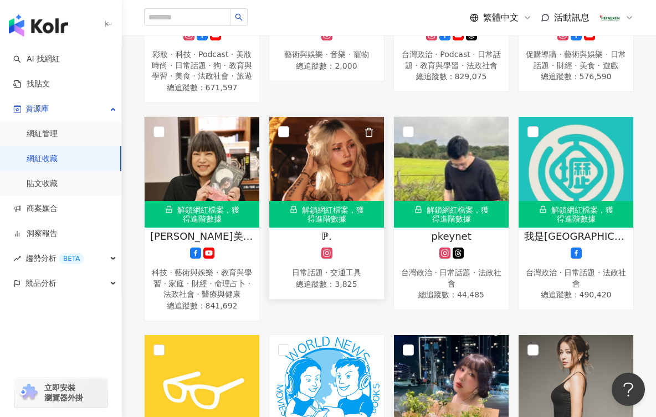
click at [309, 283] on div "ℙ. 日常話題 · 交通工具 總追蹤數 ： 3,825" at bounding box center [326, 260] width 115 height 62
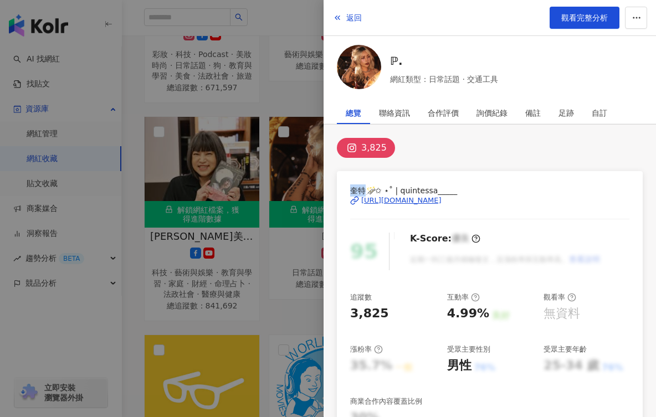
drag, startPoint x: 351, startPoint y: 186, endPoint x: 364, endPoint y: 189, distance: 12.5
click at [364, 189] on span "奎特🪄༘✩ ⋆˚ | quintessa_____" at bounding box center [489, 191] width 279 height 12
drag, startPoint x: 359, startPoint y: 17, endPoint x: 354, endPoint y: 22, distance: 7.5
click at [359, 17] on span "返回" at bounding box center [354, 17] width 16 height 9
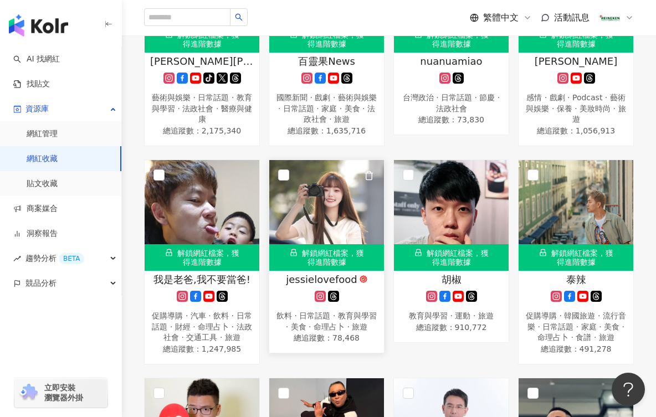
scroll to position [1441, 0]
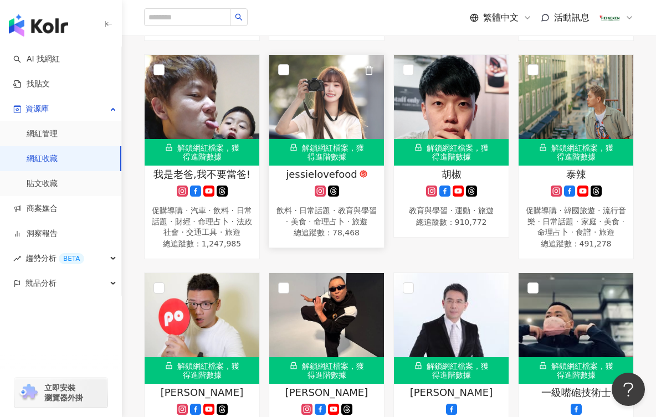
click at [311, 197] on div at bounding box center [327, 191] width 104 height 11
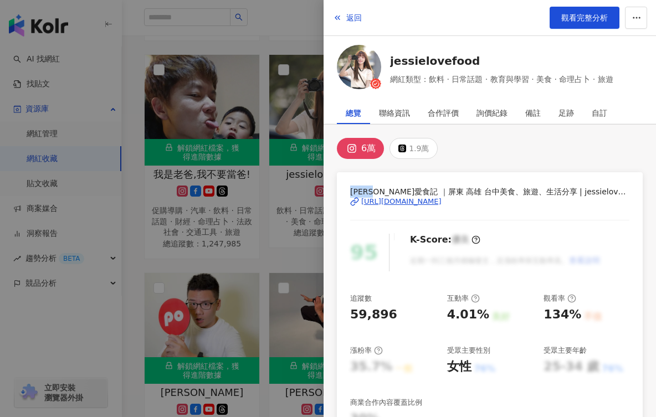
drag, startPoint x: 354, startPoint y: 185, endPoint x: 390, endPoint y: 186, distance: 35.5
click at [390, 186] on span "潔西愛食記 ｜屏東 高雄 台中美食、旅遊、生活分享 | jessielovefood" at bounding box center [489, 192] width 279 height 12
click at [347, 15] on span "返回" at bounding box center [354, 17] width 16 height 9
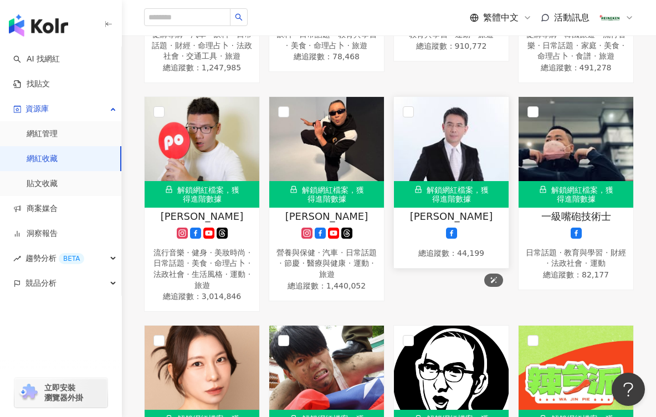
scroll to position [1774, 0]
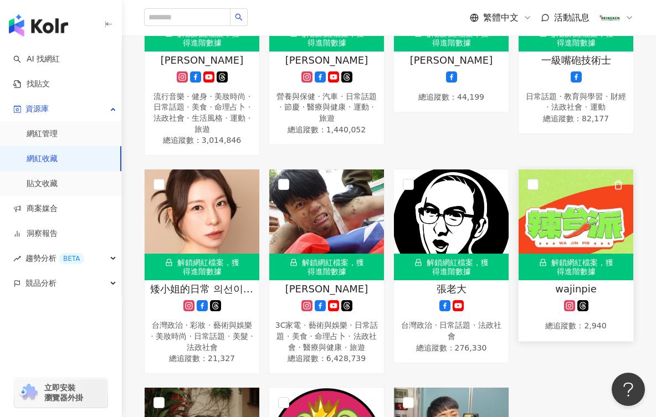
click at [586, 311] on icon at bounding box center [583, 305] width 11 height 11
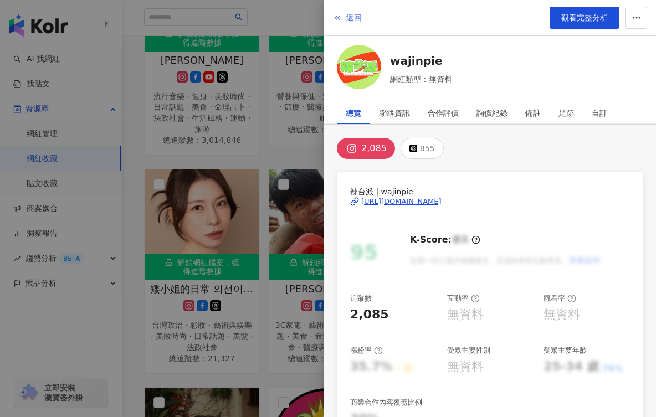
click at [350, 16] on span "返回" at bounding box center [354, 17] width 16 height 9
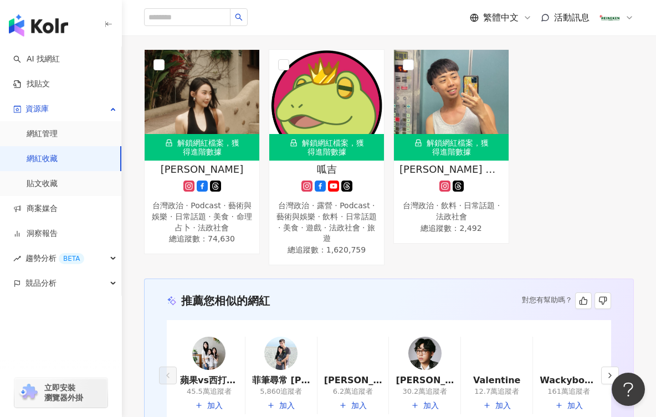
scroll to position [2106, 0]
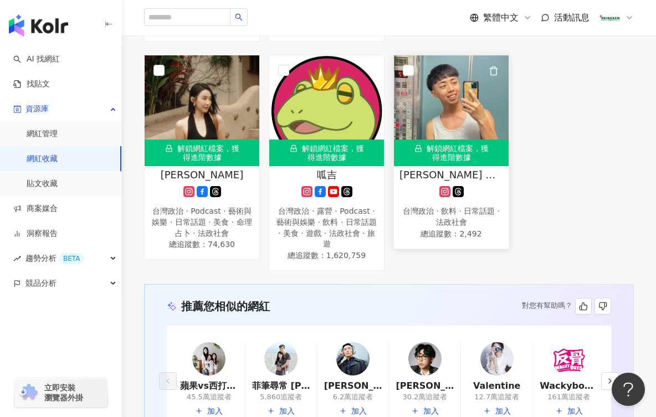
click at [457, 197] on icon at bounding box center [458, 191] width 11 height 11
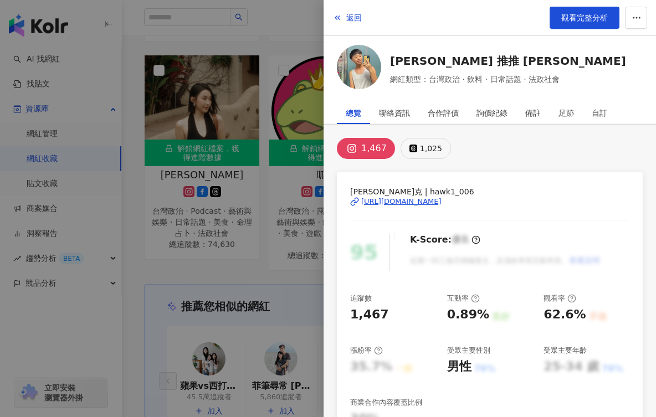
click at [422, 150] on div "1,025" at bounding box center [431, 149] width 22 height 16
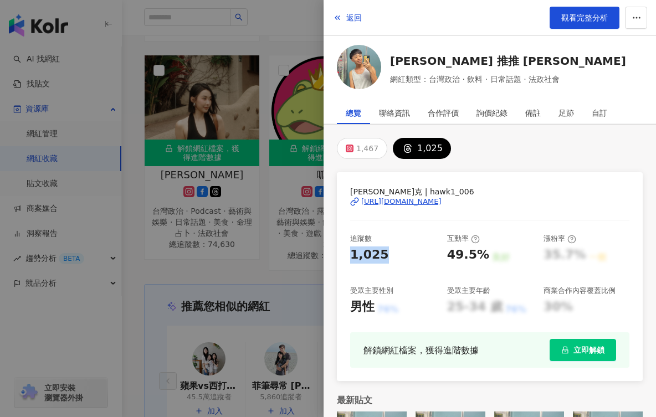
drag, startPoint x: 383, startPoint y: 253, endPoint x: 338, endPoint y: 255, distance: 45.0
click at [338, 255] on div "浩克 | hawk1_006 https://www.threads.com/@hawk1_006 追蹤數 1,025 互動率 49.5% 良好 漲粉率 35…" at bounding box center [490, 276] width 306 height 209
drag, startPoint x: 550, startPoint y: 195, endPoint x: 433, endPoint y: 172, distance: 119.0
click at [367, 183] on div "浩克 | hawk1_006 https://www.threads.com/@hawk1_006 追蹤數 1,025 互動率 49.5% 良好 漲粉率 35…" at bounding box center [490, 276] width 306 height 209
click at [532, 183] on div "浩克 | hawk1_006 https://www.threads.com/@hawk1_006 追蹤數 1,025 互動率 49.5% 良好 漲粉率 35…" at bounding box center [490, 276] width 306 height 209
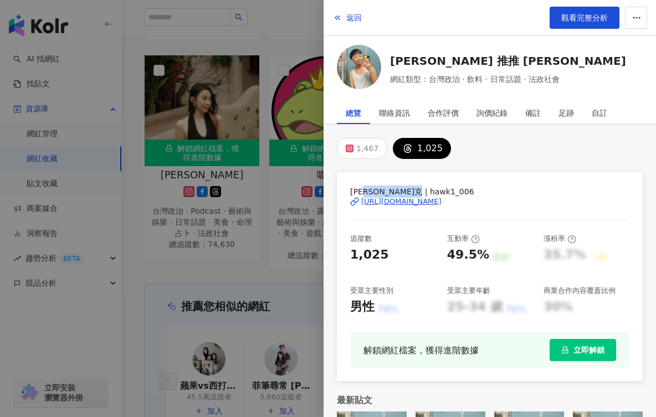
drag, startPoint x: 352, startPoint y: 185, endPoint x: 527, endPoint y: 200, distance: 175.3
click at [527, 200] on div "浩克 | hawk1_006 https://www.threads.com/@hawk1_006" at bounding box center [489, 210] width 279 height 48
click at [583, 16] on span "觀看完整分析" at bounding box center [584, 17] width 47 height 9
click at [344, 19] on button "返回" at bounding box center [348, 18] width 30 height 22
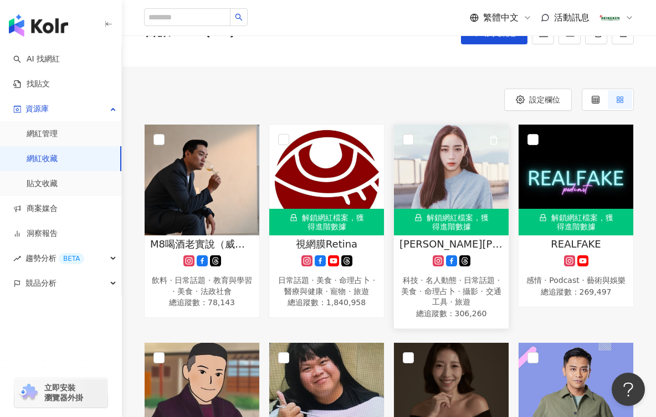
scroll to position [0, 0]
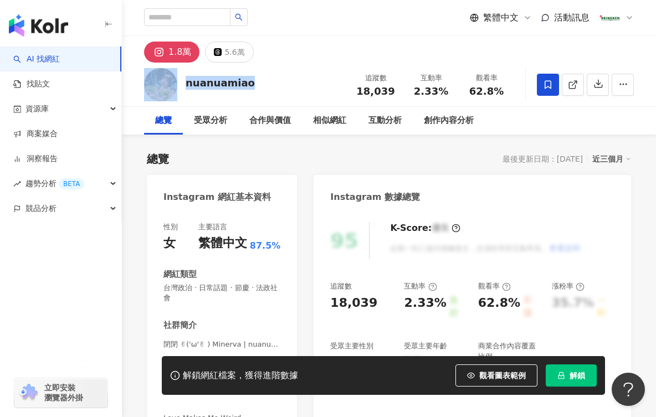
drag, startPoint x: 180, startPoint y: 80, endPoint x: 251, endPoint y: 84, distance: 70.5
click at [251, 84] on div "nuanuamiao 追蹤數 18,039 互動率 2.33% 觀看率 62.8%" at bounding box center [389, 85] width 534 height 44
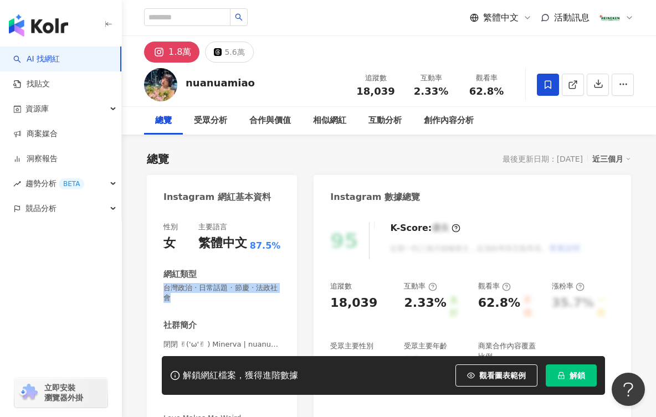
drag, startPoint x: 132, startPoint y: 288, endPoint x: 155, endPoint y: 286, distance: 23.3
click at [155, 286] on div "性別 女 主要語言 繁體中文 87.5% 網紅類型 台灣政治 · 日常話題 · 節慶 · 法政社會 社群簡介 閉閉 ✌︎('ω'✌︎ ) Minerva | …" at bounding box center [222, 340] width 150 height 259
copy span "台灣政治 · 日常話題 · 節慶 · 法政社會"
click at [601, 83] on div "其他操作" at bounding box center [585, 84] width 40 height 19
click at [595, 86] on icon "button" at bounding box center [599, 84] width 10 height 10
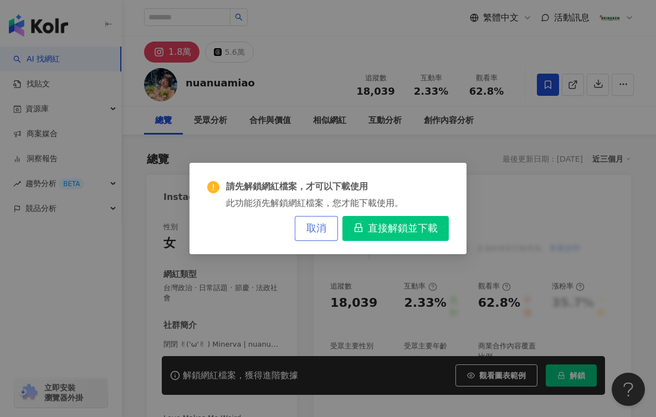
click at [330, 227] on button "取消" at bounding box center [316, 228] width 43 height 25
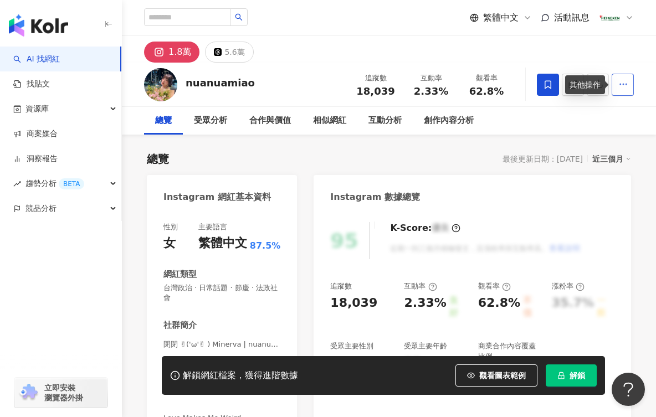
click at [628, 93] on button "button" at bounding box center [623, 85] width 22 height 22
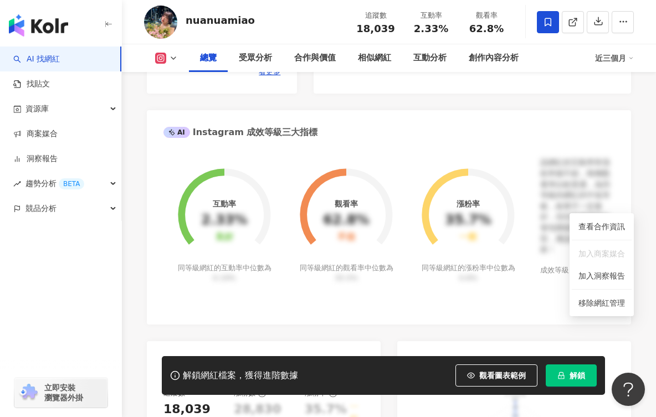
scroll to position [554, 0]
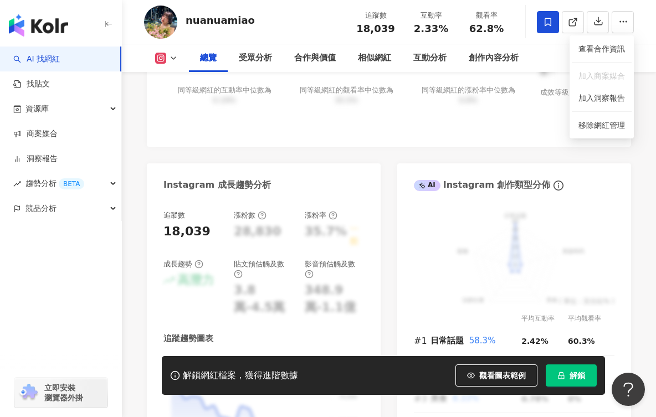
click at [166, 64] on div "總覽 受眾分析 合作與價值 相似網紅 互動分析 創作內容分析 近三個月" at bounding box center [389, 58] width 490 height 28
click at [167, 62] on button at bounding box center [166, 58] width 45 height 11
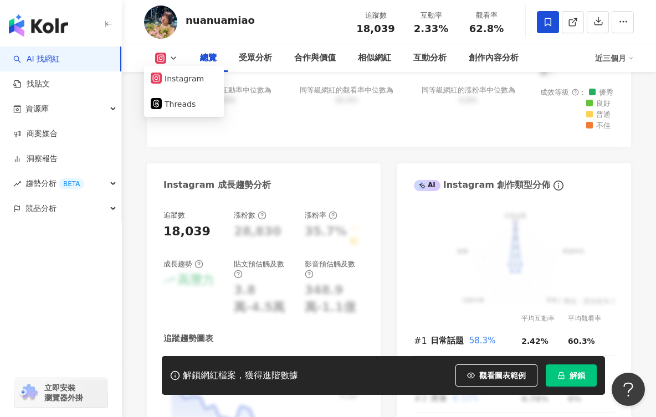
click at [171, 59] on icon at bounding box center [173, 58] width 9 height 9
drag, startPoint x: 356, startPoint y: 25, endPoint x: 403, endPoint y: 30, distance: 47.4
click at [403, 30] on div "追蹤數 18,039" at bounding box center [375, 22] width 55 height 24
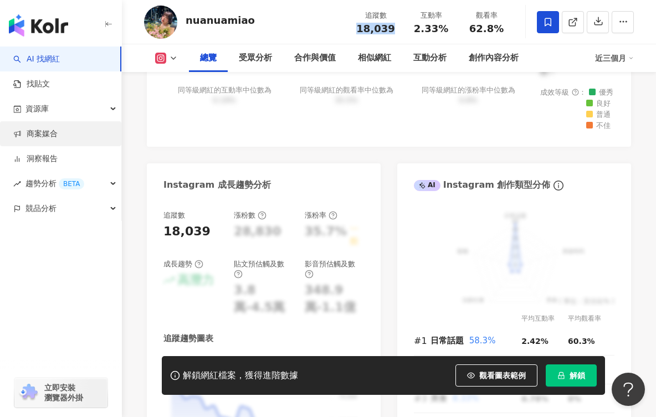
copy span "18,039"
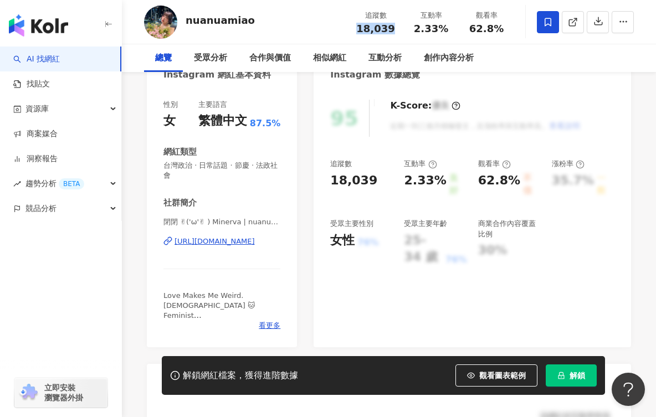
scroll to position [166, 0]
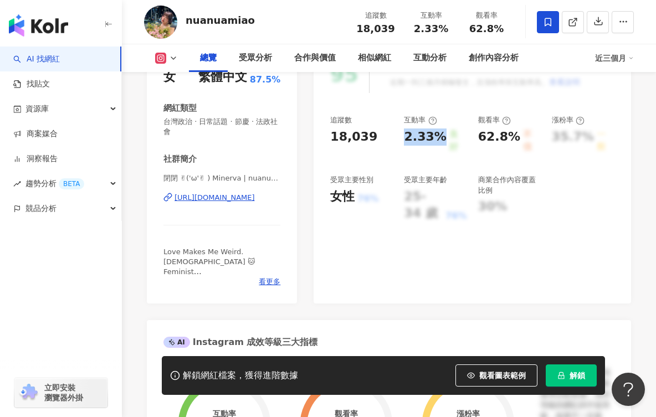
drag, startPoint x: 405, startPoint y: 136, endPoint x: 438, endPoint y: 139, distance: 33.9
click at [438, 139] on div "2.33%" at bounding box center [425, 141] width 42 height 25
copy div "2.33%"
drag, startPoint x: 325, startPoint y: 136, endPoint x: 374, endPoint y: 140, distance: 48.3
click at [374, 140] on div "95 K-Score : 優良 近期一到三個月積極發文，且漲粉率與互動率高。 查看說明 追蹤數 18,039 互動率 2.33% 良好 觀看率 62.8% 不…" at bounding box center [473, 174] width 318 height 259
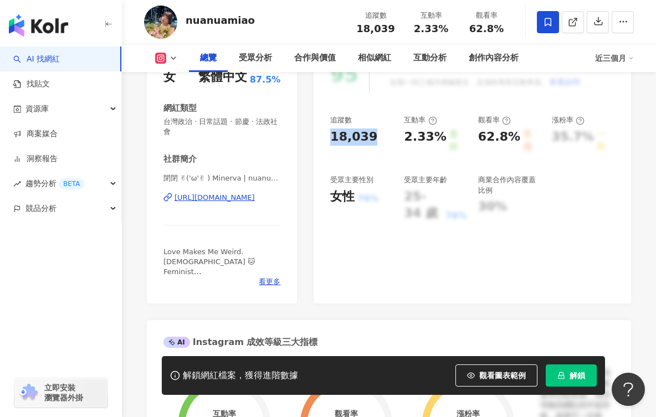
copy div "18,039"
drag, startPoint x: 170, startPoint y: 183, endPoint x: 289, endPoint y: 193, distance: 120.1
click at [289, 193] on div "性別 女 主要語言 繁體中文 87.5% 網紅類型 台灣政治 · 日常話題 · 節慶 · 法政社會 社群簡介 閉閉 ✌︎('ω'✌︎ ) Minerva | …" at bounding box center [222, 174] width 150 height 259
click at [228, 201] on div "https://www.instagram.com/nuanuamiao/" at bounding box center [215, 198] width 80 height 10
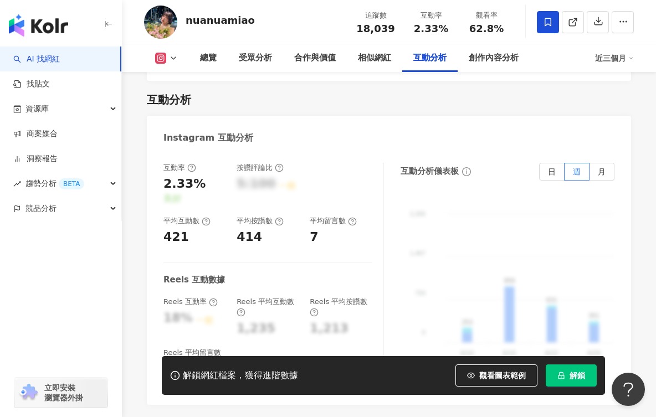
scroll to position [2217, 0]
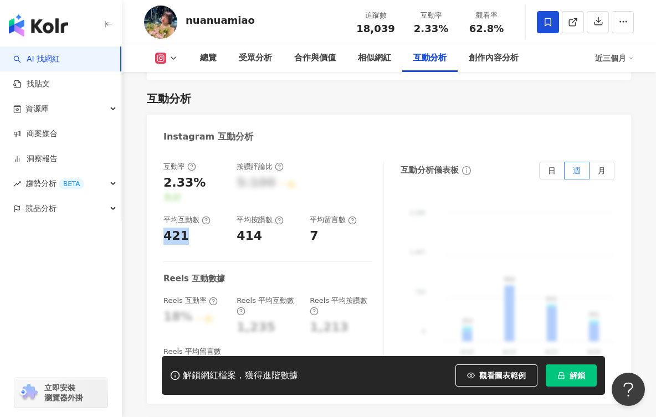
drag, startPoint x: 185, startPoint y: 219, endPoint x: 152, endPoint y: 220, distance: 32.7
click at [152, 220] on div "互動率 2.33% 良好 按讚評論比 5:100 一般 平均互動數 421 平均按讚數 414 平均留言數 7 Reels 互動數據 Reels 互動率 18…" at bounding box center [389, 277] width 484 height 253
copy div "421"
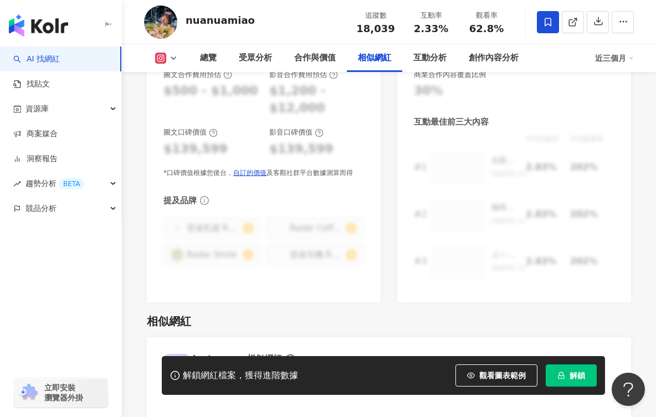
scroll to position [1607, 0]
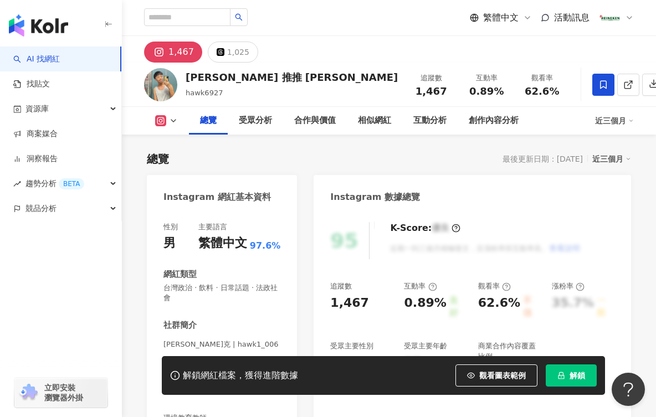
scroll to position [166, 0]
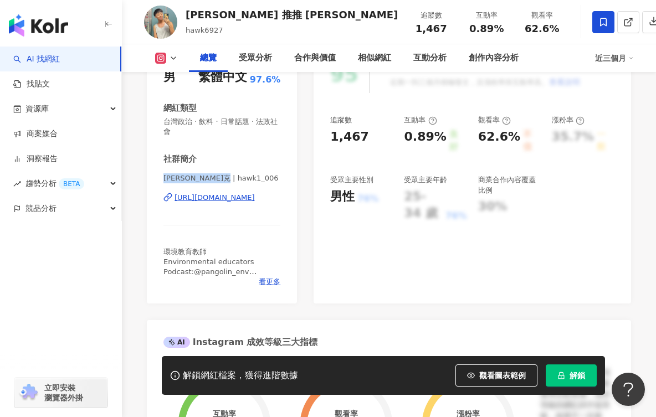
drag, startPoint x: 171, startPoint y: 178, endPoint x: 240, endPoint y: 178, distance: 68.7
click at [240, 178] on div "性別 男 主要語言 繁體中文 97.6% 網紅類型 台灣政治 · 飲料 · 日常話題 · 法政社會 社群簡介 浩克 | hawk1_006 https://w…" at bounding box center [222, 174] width 150 height 259
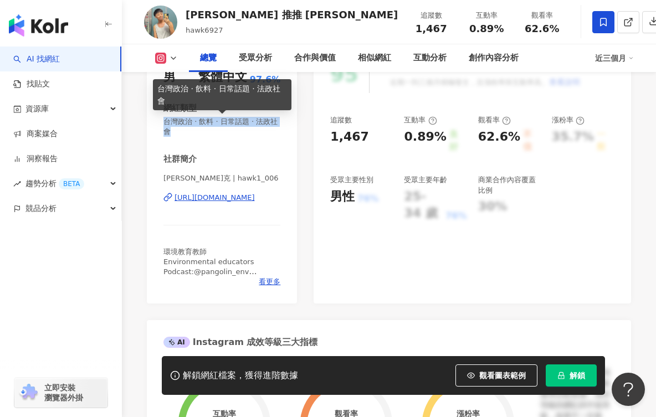
drag, startPoint x: 185, startPoint y: 135, endPoint x: 163, endPoint y: 119, distance: 27.7
click at [162, 118] on div "性別 男 主要語言 繁體中文 97.6% 網紅類型 台灣政治 · 飲料 · 日常話題 · 法政社會 社群簡介 浩克 | hawk1_006 https://w…" at bounding box center [222, 174] width 150 height 259
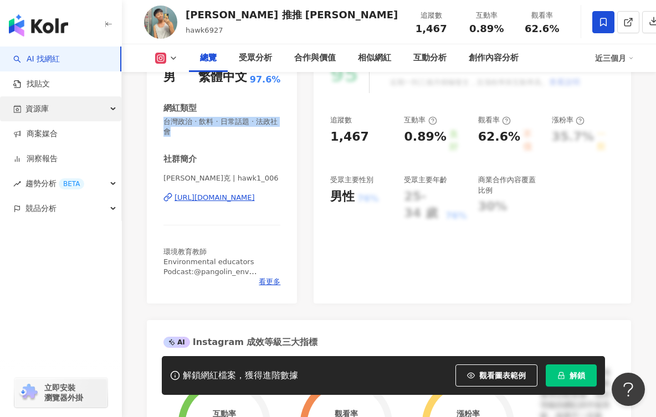
copy span "台灣政治 · 飲料 · 日常話題 · 法政社會"
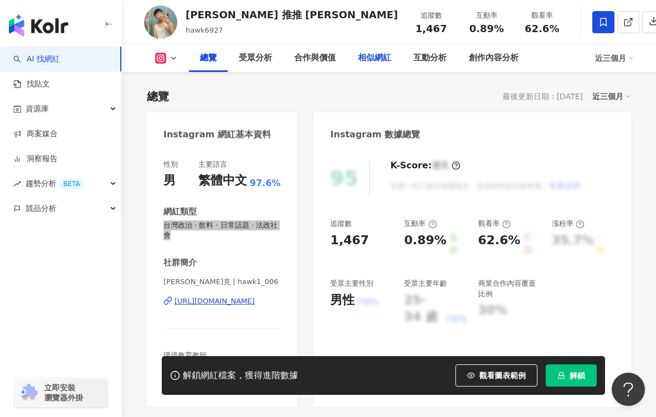
scroll to position [0, 0]
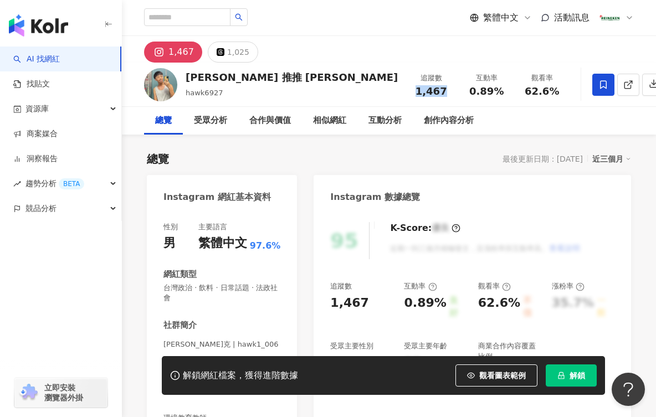
drag, startPoint x: 361, startPoint y: 90, endPoint x: 390, endPoint y: 94, distance: 28.5
click at [410, 94] on div "1,467" at bounding box center [431, 91] width 42 height 11
click at [237, 53] on div "1,025" at bounding box center [238, 52] width 22 height 16
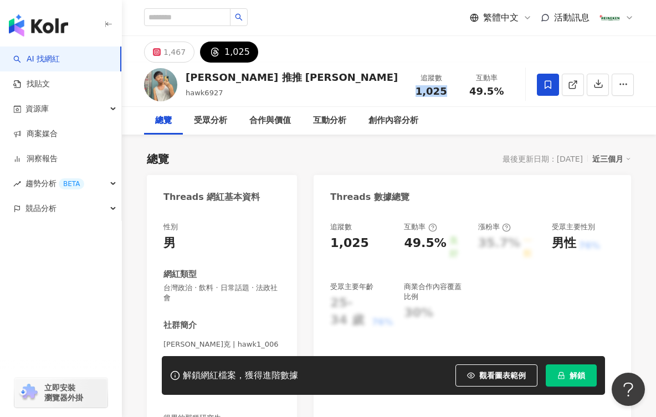
click at [192, 54] on div "1,467 1,025" at bounding box center [201, 52] width 114 height 21
drag, startPoint x: 184, startPoint y: 55, endPoint x: 177, endPoint y: 60, distance: 8.5
click at [184, 55] on button "1,467" at bounding box center [169, 52] width 50 height 21
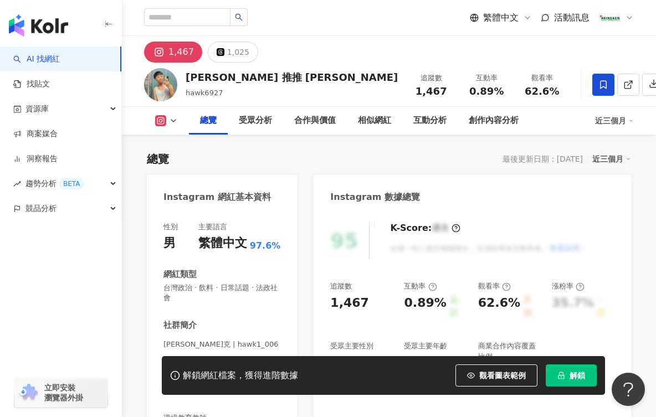
scroll to position [55, 0]
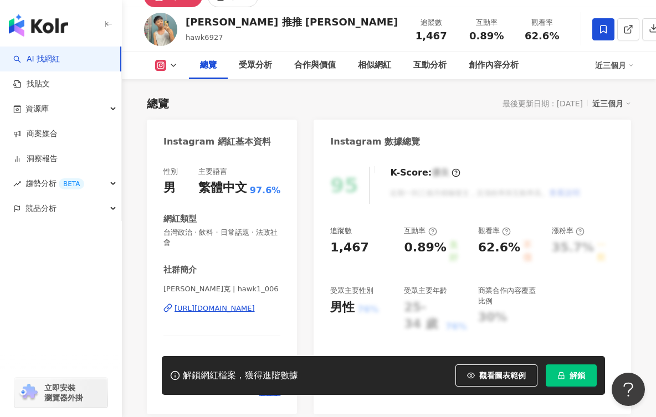
click at [212, 316] on div "浩克 | hawk1_006 https://www.instagram.com/hawk1_006/" at bounding box center [221, 316] width 117 height 65
click at [213, 312] on div "[URL][DOMAIN_NAME]" at bounding box center [215, 309] width 80 height 10
drag, startPoint x: 359, startPoint y: 242, endPoint x: 377, endPoint y: 242, distance: 18.8
click at [319, 249] on div "95 K-Score : 優良 近期一到三個月積極發文，且漲粉率與互動率高。 查看說明 追蹤數 1,467 互動率 0.89% 良好 觀看率 62.6% 不佳…" at bounding box center [473, 285] width 318 height 259
drag, startPoint x: 355, startPoint y: 242, endPoint x: 320, endPoint y: 242, distance: 34.9
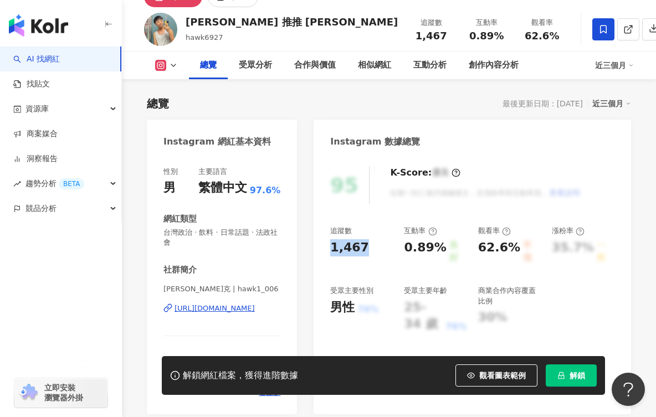
click at [320, 242] on div "95 K-Score : 優良 近期一到三個月積極發文，且漲粉率與互動率高。 查看說明 追蹤數 1,467 互動率 0.89% 良好 觀看率 62.6% 不佳…" at bounding box center [473, 285] width 318 height 259
copy div "1,467"
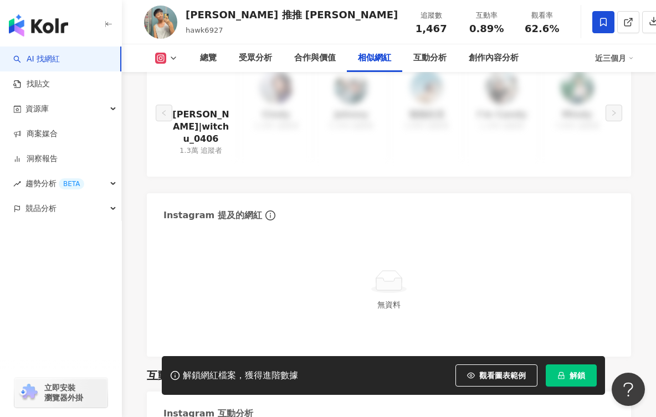
scroll to position [2272, 0]
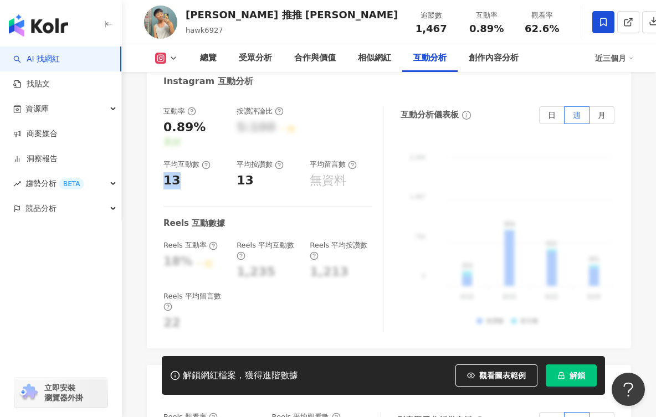
drag, startPoint x: 178, startPoint y: 149, endPoint x: 149, endPoint y: 148, distance: 29.4
click at [149, 148] on div "互動率 0.89% 良好 按讚評論比 5:100 一般 平均互動數 13 平均按讚數 13 平均留言數 無資料 Reels 互動數據 Reels 互動率 18…" at bounding box center [389, 221] width 484 height 253
copy div "13"
drag, startPoint x: 248, startPoint y: 151, endPoint x: 234, endPoint y: 150, distance: 14.4
click at [234, 150] on div "互動率 0.89% 良好 按讚評論比 5:100 一般 平均互動數 13 平均按讚數 13 平均留言數 無資料" at bounding box center [267, 147] width 209 height 83
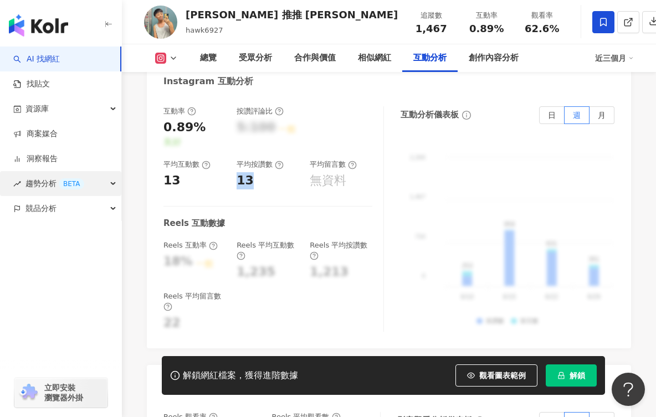
copy div "13"
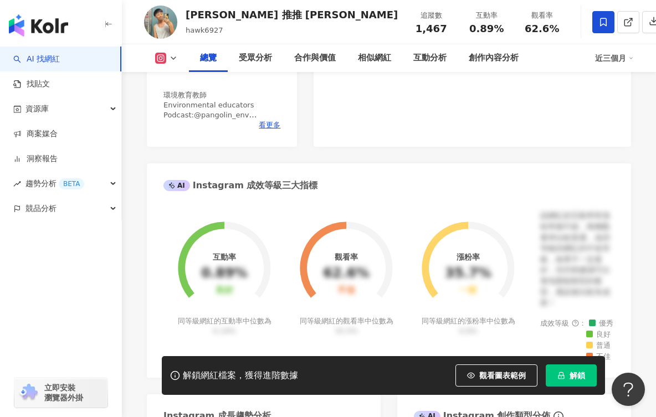
scroll to position [222, 0]
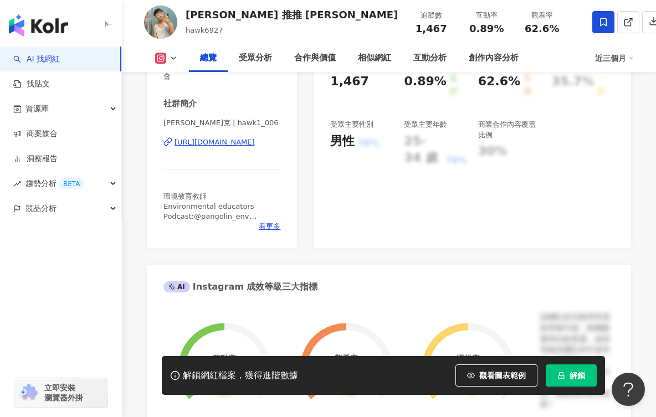
click at [224, 140] on div "[URL][DOMAIN_NAME]" at bounding box center [215, 142] width 80 height 10
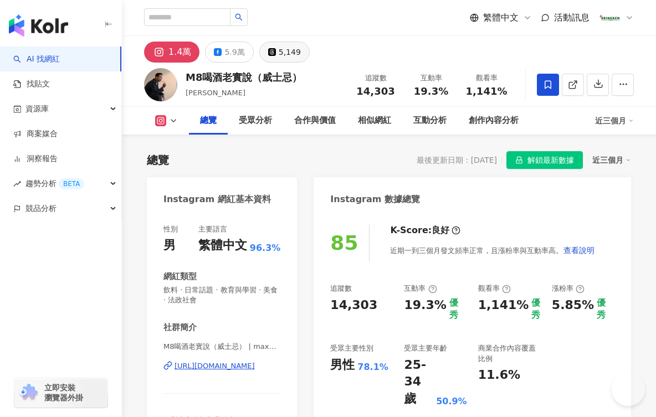
click at [286, 52] on div "5,149" at bounding box center [290, 52] width 22 height 16
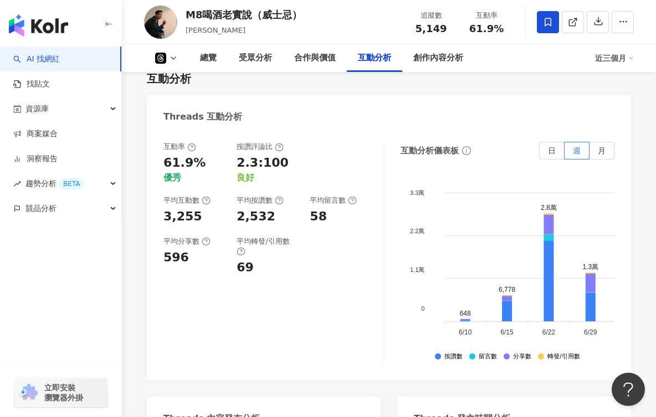
scroll to position [1567, 0]
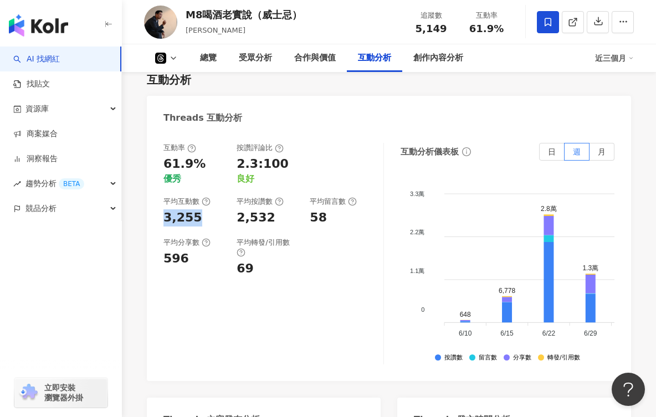
drag, startPoint x: 194, startPoint y: 216, endPoint x: 157, endPoint y: 216, distance: 37.1
click at [157, 216] on div "互動率 61.9% 優秀 按讚評論比 2.3:100 良好 平均互動數 3,255 平均按讚數 2,532 平均留言數 58 平均分享數 596 平均轉發/引…" at bounding box center [389, 256] width 484 height 249
copy div "3,255"
drag, startPoint x: 239, startPoint y: 219, endPoint x: 267, endPoint y: 221, distance: 27.8
click at [269, 221] on div "2,532" at bounding box center [256, 217] width 39 height 17
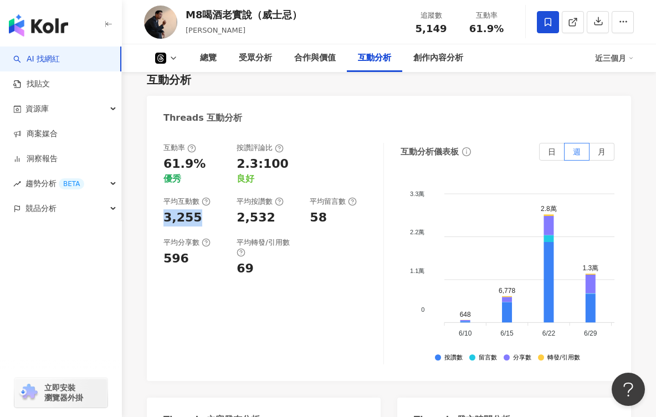
drag, startPoint x: 196, startPoint y: 221, endPoint x: 140, endPoint y: 217, distance: 56.1
click at [140, 217] on div "總覽 最後更新日期：[DATE] 解鎖最新數據 近三個月 Threads 網紅基本資料 性別 男 網紅類型 飲料 · 日常話題 · 教育與學習 · 美食 · …" at bounding box center [389, 36] width 534 height 2938
copy div "3,255"
drag, startPoint x: 245, startPoint y: 216, endPoint x: 272, endPoint y: 217, distance: 27.2
click at [272, 217] on div "2,532" at bounding box center [268, 217] width 62 height 17
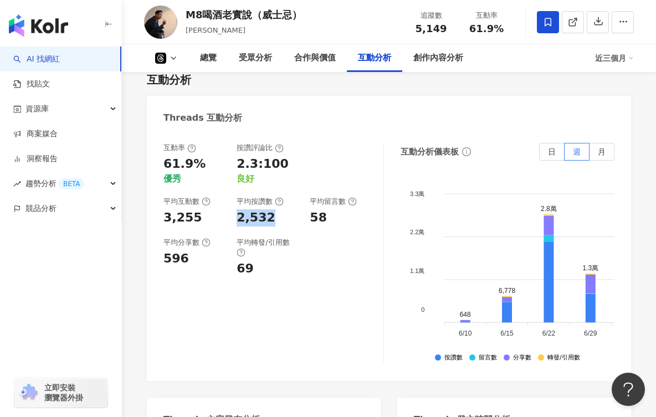
copy div "2,532"
drag, startPoint x: 312, startPoint y: 219, endPoint x: 323, endPoint y: 223, distance: 11.4
click at [323, 223] on div "58" at bounding box center [318, 217] width 17 height 17
copy div "58"
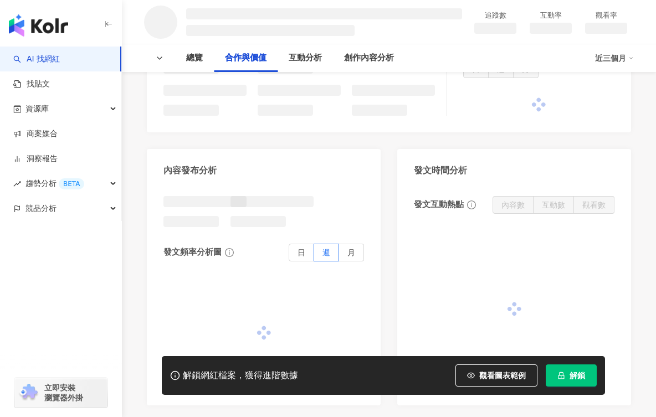
scroll to position [887, 0]
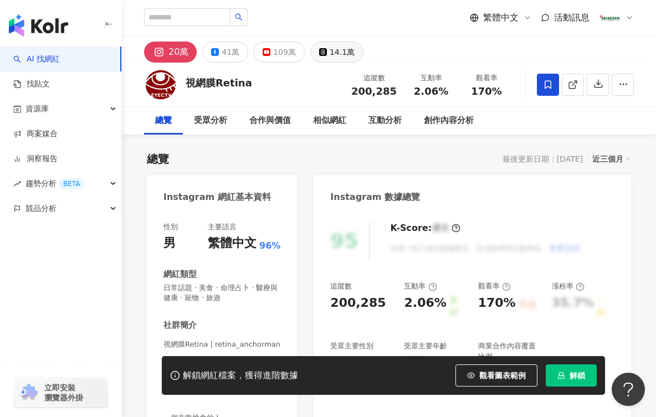
click at [323, 55] on button "14.1萬" at bounding box center [336, 52] width 53 height 21
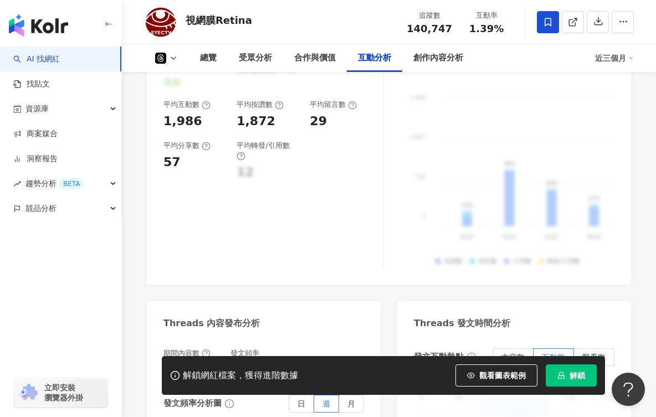
scroll to position [1496, 0]
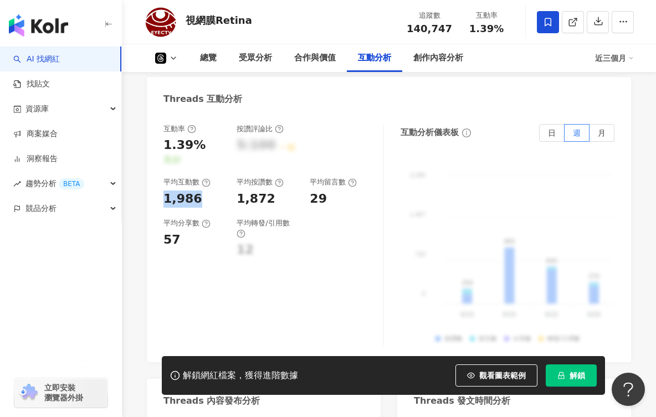
drag, startPoint x: 195, startPoint y: 188, endPoint x: 164, endPoint y: 188, distance: 30.5
click at [164, 191] on div "1,986" at bounding box center [182, 199] width 39 height 17
copy div "1,986"
drag, startPoint x: 237, startPoint y: 185, endPoint x: 272, endPoint y: 187, distance: 35.0
click at [272, 191] on div "1,872" at bounding box center [268, 199] width 62 height 17
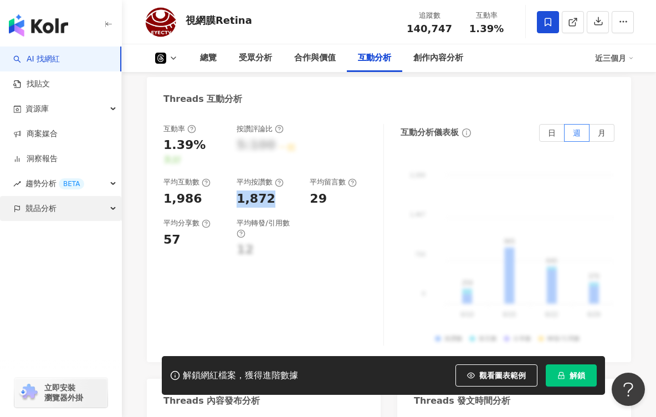
copy div "1,872"
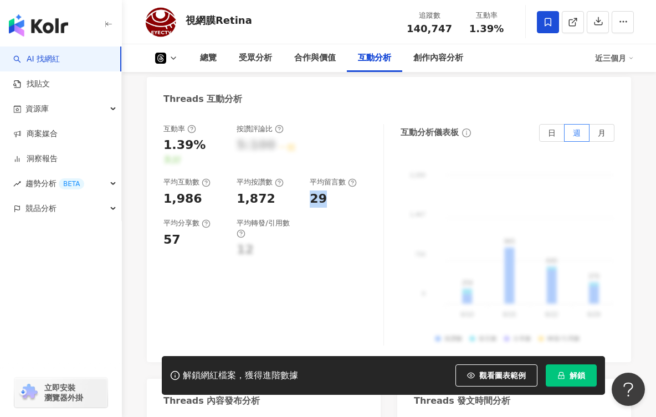
drag, startPoint x: 311, startPoint y: 184, endPoint x: 323, endPoint y: 186, distance: 11.8
click at [328, 191] on div "29" at bounding box center [341, 199] width 62 height 17
copy div "29"
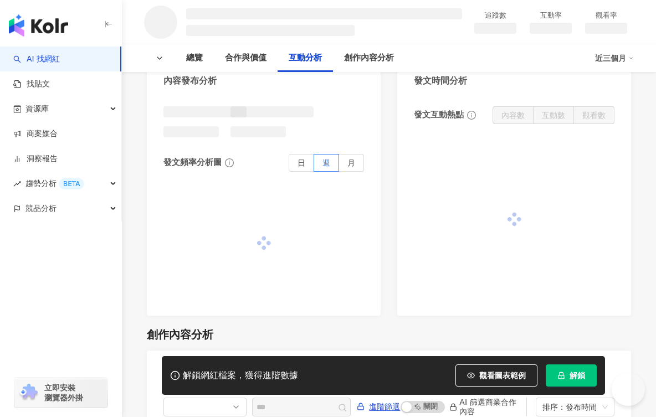
scroll to position [938, 0]
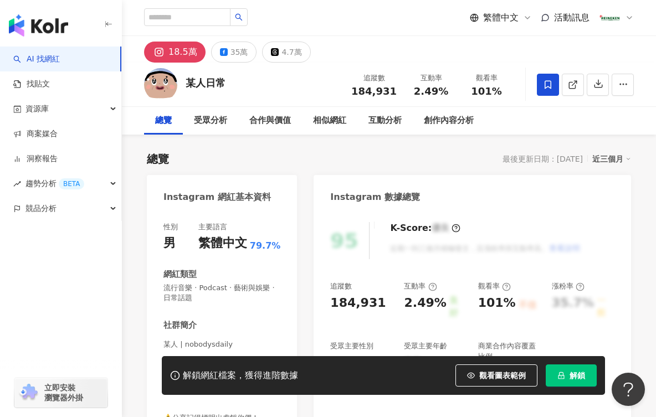
click at [275, 49] on icon at bounding box center [275, 52] width 8 height 8
click at [289, 52] on div "4.7萬" at bounding box center [292, 52] width 20 height 16
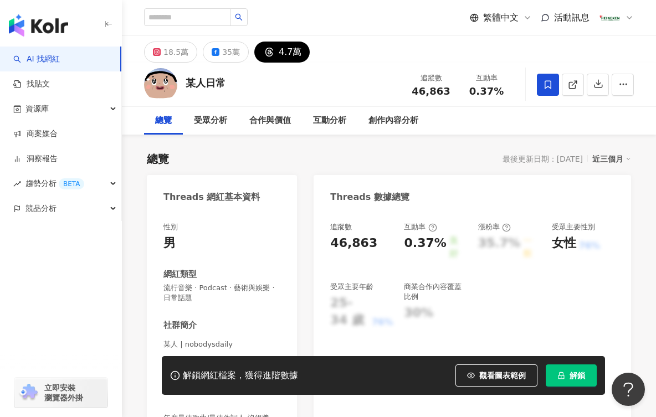
scroll to position [55, 0]
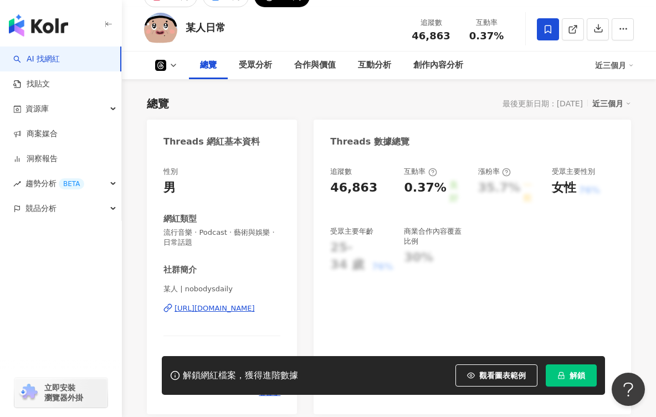
drag, startPoint x: 171, startPoint y: 299, endPoint x: 264, endPoint y: 304, distance: 93.8
click at [264, 304] on div "某人 | nobodysdaily [URL][DOMAIN_NAME]" at bounding box center [221, 316] width 117 height 65
drag, startPoint x: 232, startPoint y: 309, endPoint x: 219, endPoint y: 258, distance: 53.1
click at [231, 308] on div "[URL][DOMAIN_NAME]" at bounding box center [215, 309] width 80 height 10
drag, startPoint x: 330, startPoint y: 185, endPoint x: 373, endPoint y: 187, distance: 43.3
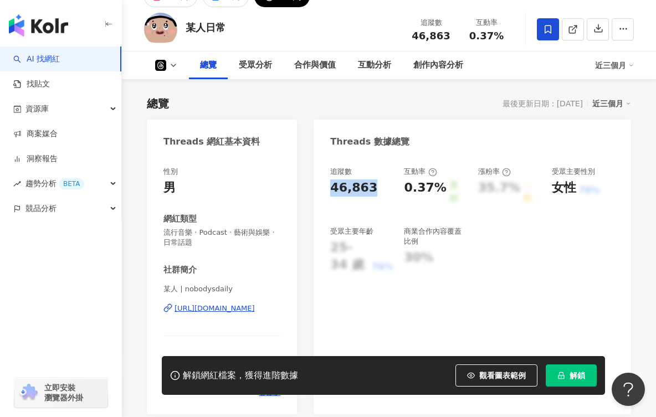
click at [373, 187] on div "追蹤數 46,863 互動率 0.37% 良好 漲粉率 35.7% 一般 受眾主要性別 女性 76% 受眾主要年齡 25-34 歲 76% 商業合作內容覆蓋比…" at bounding box center [473, 285] width 318 height 259
copy div "46,863"
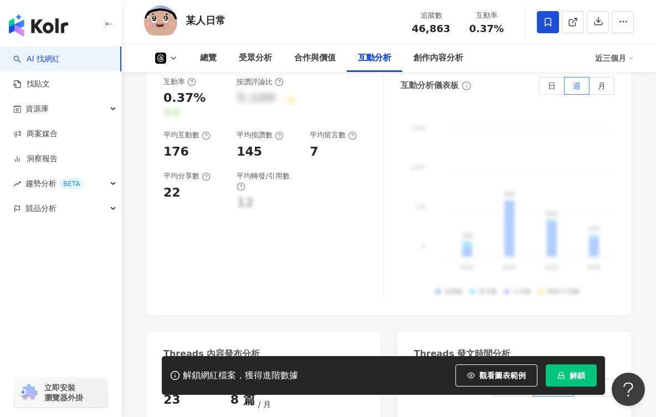
scroll to position [1441, 0]
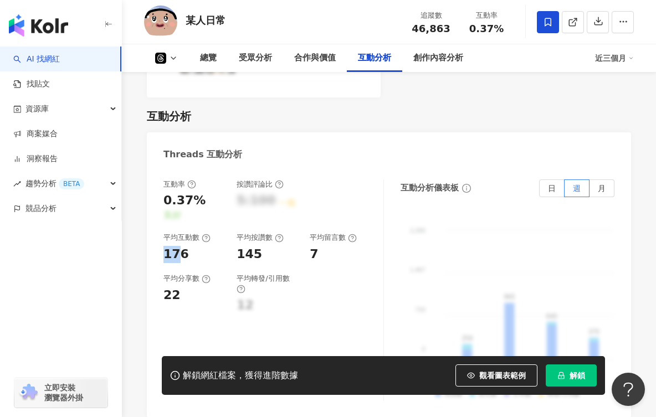
drag, startPoint x: 180, startPoint y: 244, endPoint x: 157, endPoint y: 242, distance: 23.3
click at [156, 242] on div "互動率 0.37% 良好 按讚評論比 5:100 一般 平均互動數 176 平均按讚數 145 平均留言數 7 平均分享數 22 平均轉發/引用數 12 互動…" at bounding box center [389, 292] width 484 height 249
drag, startPoint x: 161, startPoint y: 244, endPoint x: 152, endPoint y: 246, distance: 9.5
click at [149, 245] on div "互動率 0.37% 良好 按讚評論比 5:100 一般 平均互動數 176 平均按讚數 145 平均留言數 7 平均分享數 22 平均轉發/引用數 12 互動…" at bounding box center [389, 292] width 484 height 249
copy div "176"
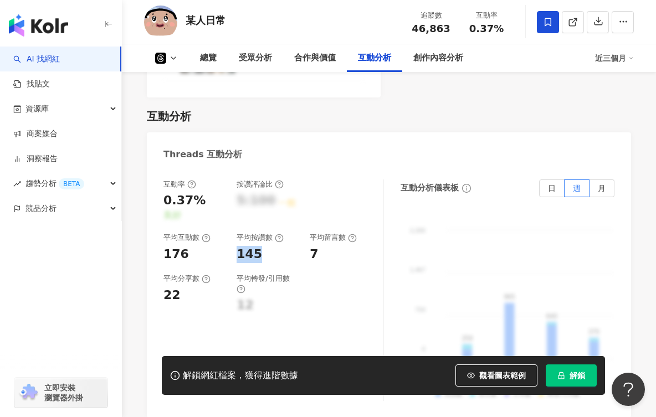
drag, startPoint x: 238, startPoint y: 243, endPoint x: 264, endPoint y: 245, distance: 26.1
click at [264, 246] on div "145" at bounding box center [268, 254] width 62 height 17
copy div "145"
drag, startPoint x: 311, startPoint y: 239, endPoint x: 319, endPoint y: 243, distance: 8.2
click at [319, 246] on div "7" at bounding box center [341, 254] width 62 height 17
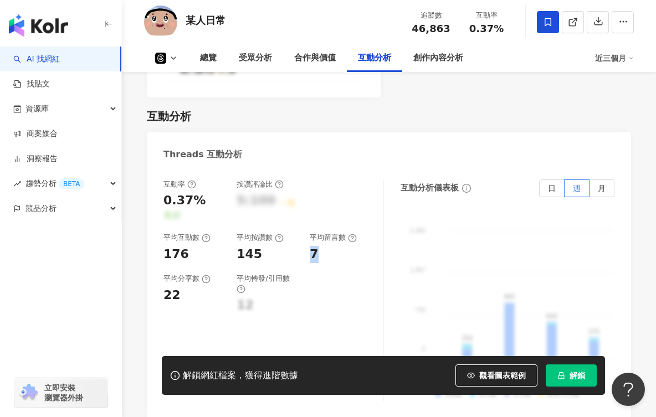
copy div "7"
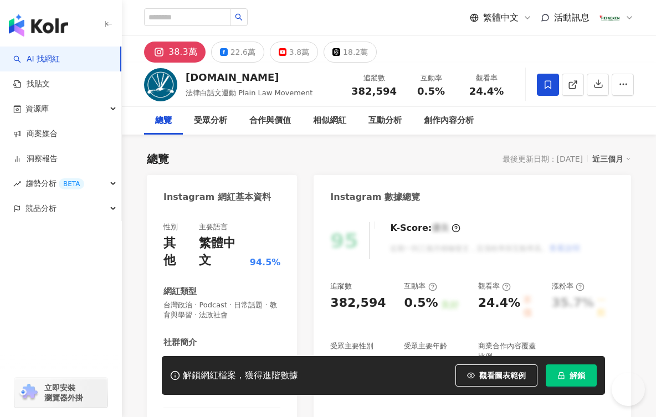
click at [343, 58] on div "18.2萬" at bounding box center [355, 52] width 25 height 16
click at [346, 54] on div "18.2萬" at bounding box center [355, 52] width 25 height 16
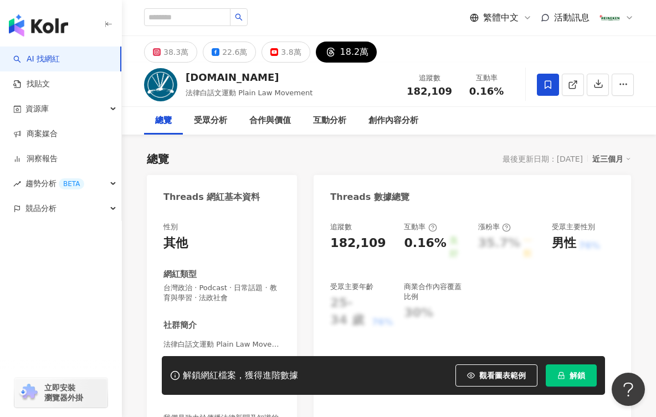
scroll to position [277, 0]
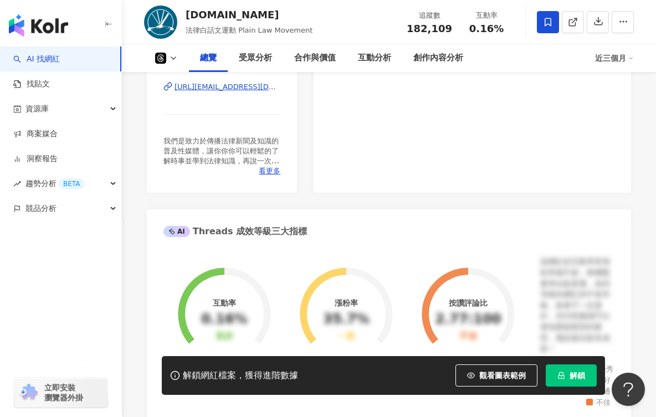
click at [205, 91] on div "https://www.threads.com/@plainlaw.me" at bounding box center [228, 87] width 106 height 10
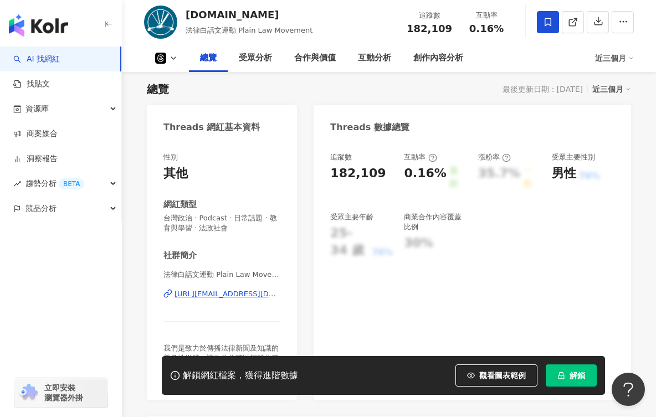
scroll to position [55, 0]
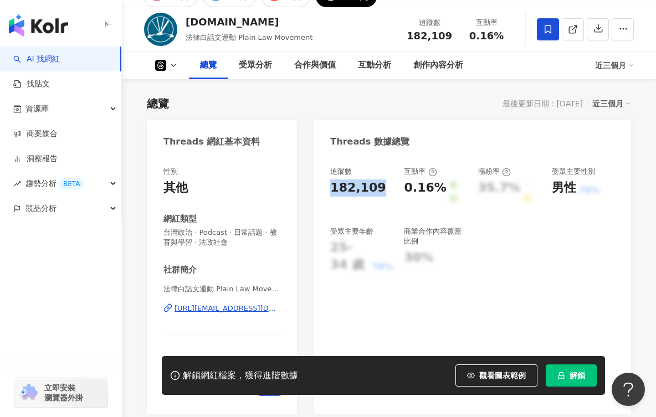
drag, startPoint x: 381, startPoint y: 190, endPoint x: 311, endPoint y: 190, distance: 69.3
copy div "182,109"
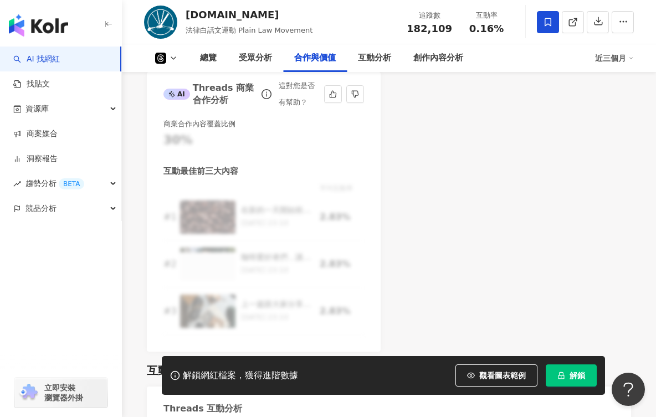
scroll to position [1441, 0]
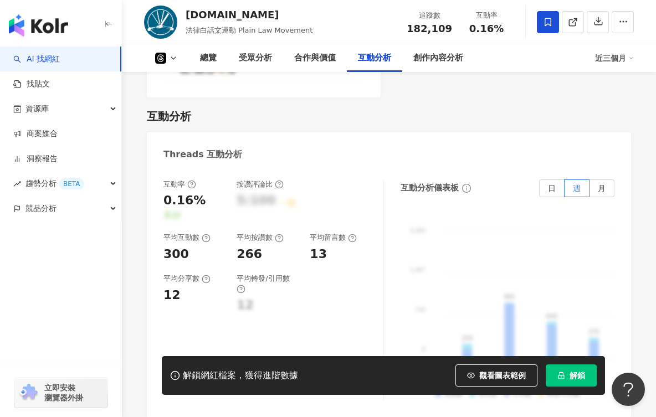
drag, startPoint x: 178, startPoint y: 240, endPoint x: 191, endPoint y: 242, distance: 12.4
click at [177, 246] on div "300" at bounding box center [175, 254] width 25 height 17
drag, startPoint x: 190, startPoint y: 243, endPoint x: 125, endPoint y: 243, distance: 65.4
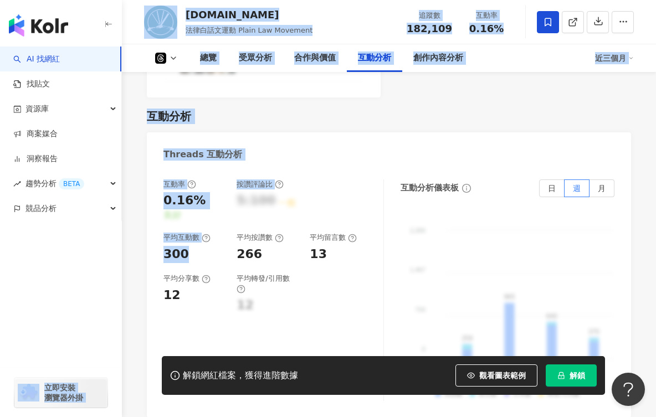
drag, startPoint x: 244, startPoint y: 240, endPoint x: 206, endPoint y: 255, distance: 41.1
click at [244, 246] on div "266" at bounding box center [249, 254] width 25 height 17
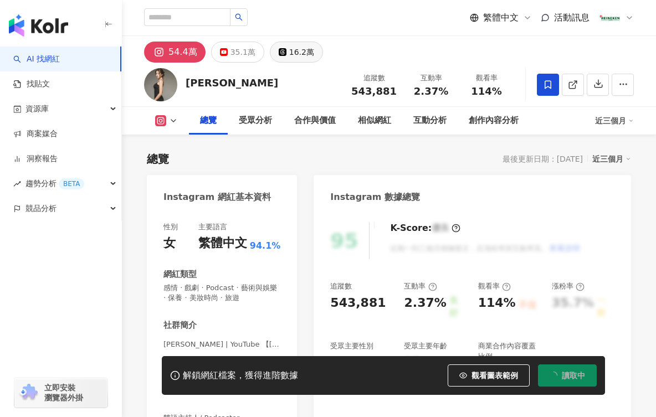
click at [289, 54] on div "16.2萬" at bounding box center [301, 52] width 25 height 16
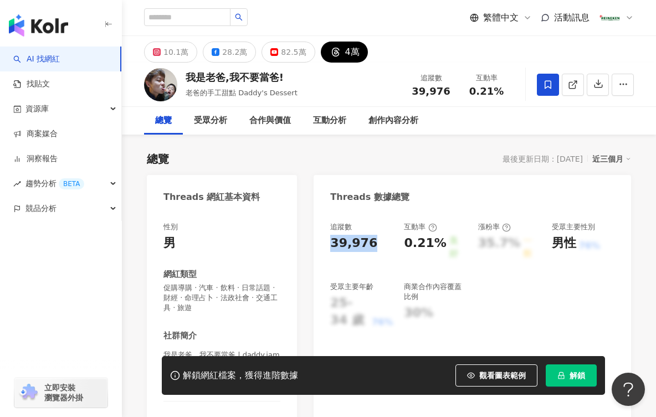
drag, startPoint x: 369, startPoint y: 247, endPoint x: 316, endPoint y: 248, distance: 53.2
click at [316, 248] on div "追蹤數 39,976 互動率 0.21% 良好 漲粉率 35.7% 一般 受眾主要性別 男性 76% 受眾主要年齡 25-34 歲 76% 商業合作內容覆蓋比…" at bounding box center [473, 330] width 318 height 239
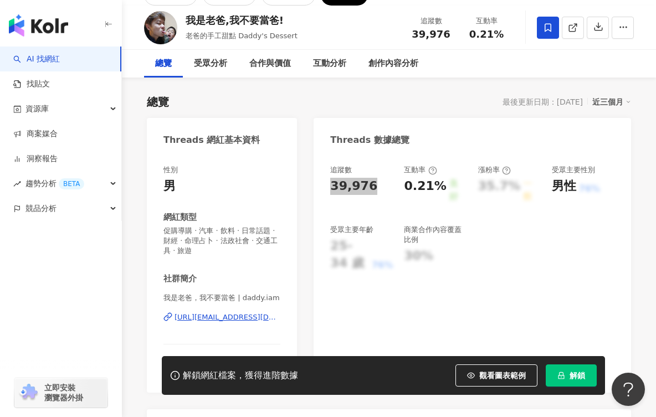
scroll to position [166, 0]
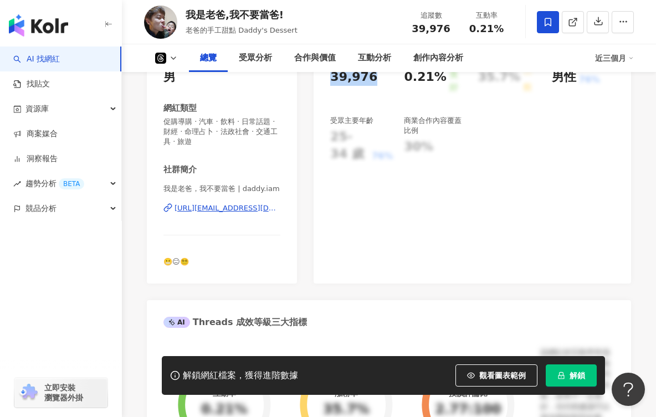
drag, startPoint x: 240, startPoint y: 207, endPoint x: 234, endPoint y: 165, distance: 41.9
click at [240, 207] on div "[URL][EMAIL_ADDRESS][DOMAIN_NAME][DOMAIN_NAME]" at bounding box center [228, 208] width 106 height 10
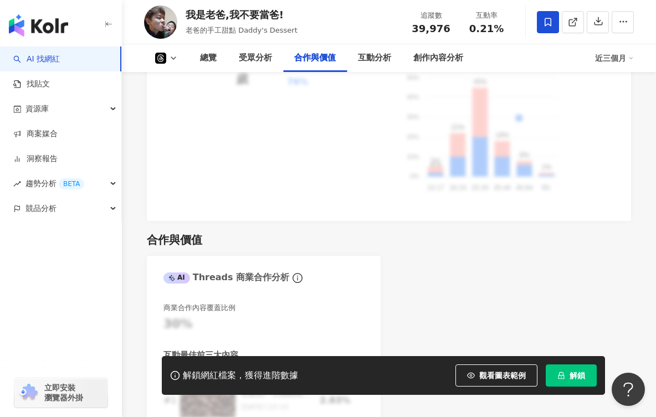
scroll to position [1552, 0]
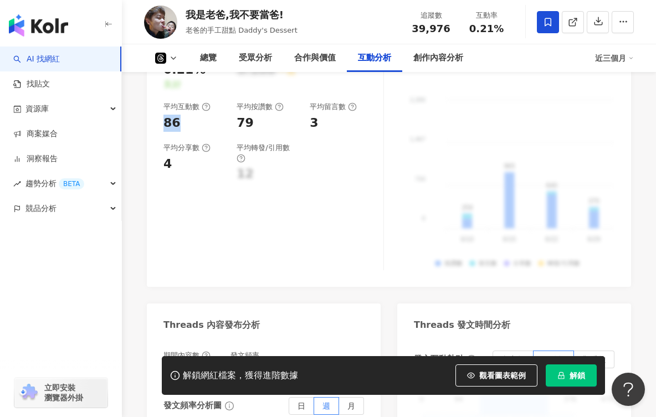
drag, startPoint x: 177, startPoint y: 114, endPoint x: 161, endPoint y: 113, distance: 16.1
click at [161, 113] on div "互動率 0.21% 良好 按讚評論比 5:100 一般 平均互動數 86 平均按讚數 79 平均留言數 3 平均分享數 4 平均轉發/引用數 12 互動分析儀…" at bounding box center [389, 162] width 484 height 249
copy div "86"
drag, startPoint x: 246, startPoint y: 115, endPoint x: 252, endPoint y: 117, distance: 6.5
click at [252, 117] on div "79" at bounding box center [268, 123] width 62 height 17
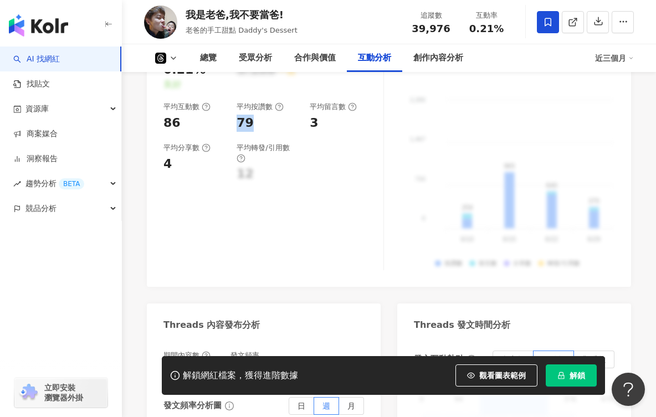
copy div "79"
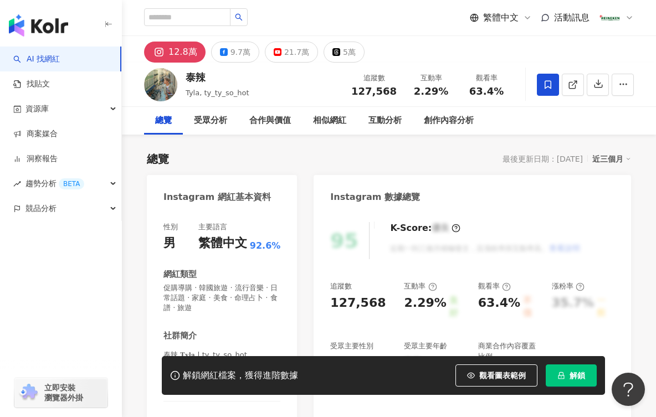
click at [343, 53] on div "5萬" at bounding box center [349, 52] width 13 height 16
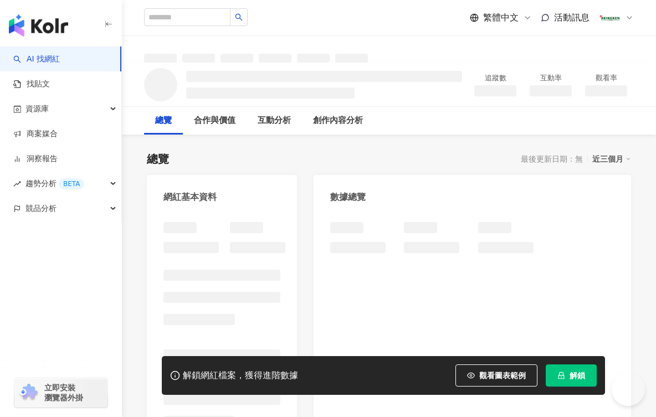
click at [362, 41] on div at bounding box center [389, 49] width 534 height 27
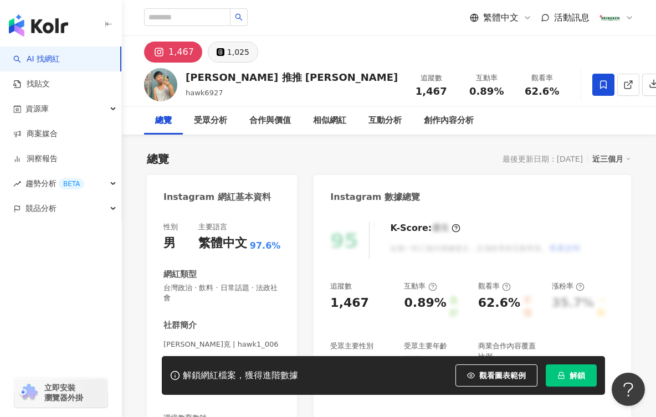
click at [227, 47] on div "1,025" at bounding box center [238, 52] width 22 height 16
